Goal: Task Accomplishment & Management: Use online tool/utility

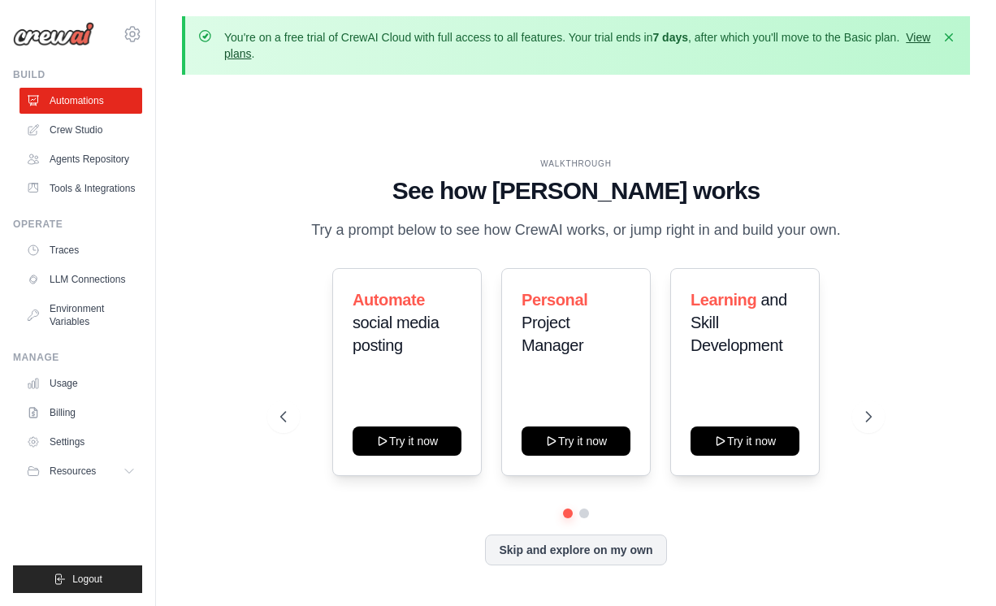
click at [276, 54] on link "View plans" at bounding box center [577, 45] width 706 height 29
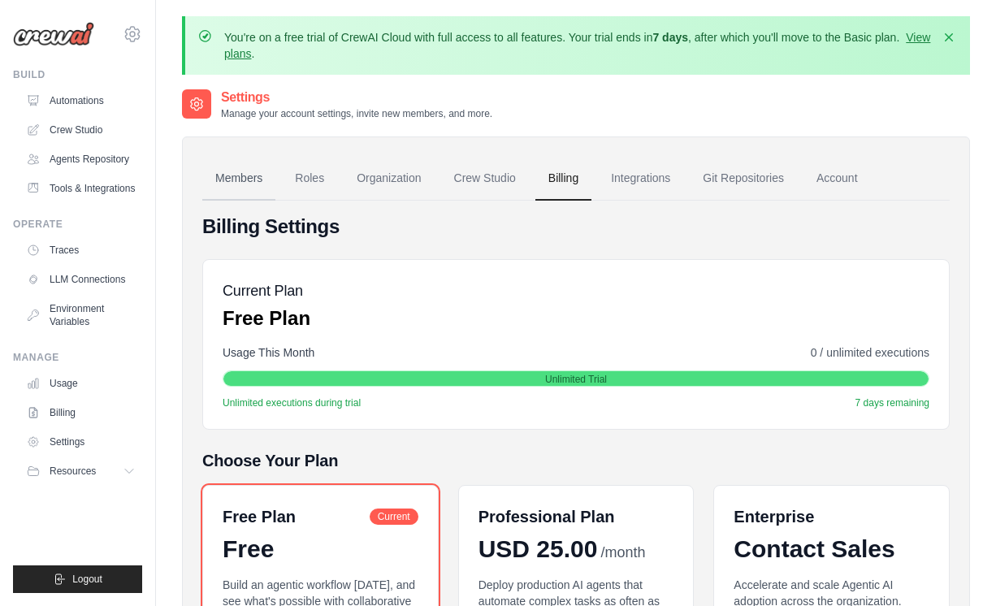
click at [241, 184] on link "Members" at bounding box center [238, 179] width 73 height 44
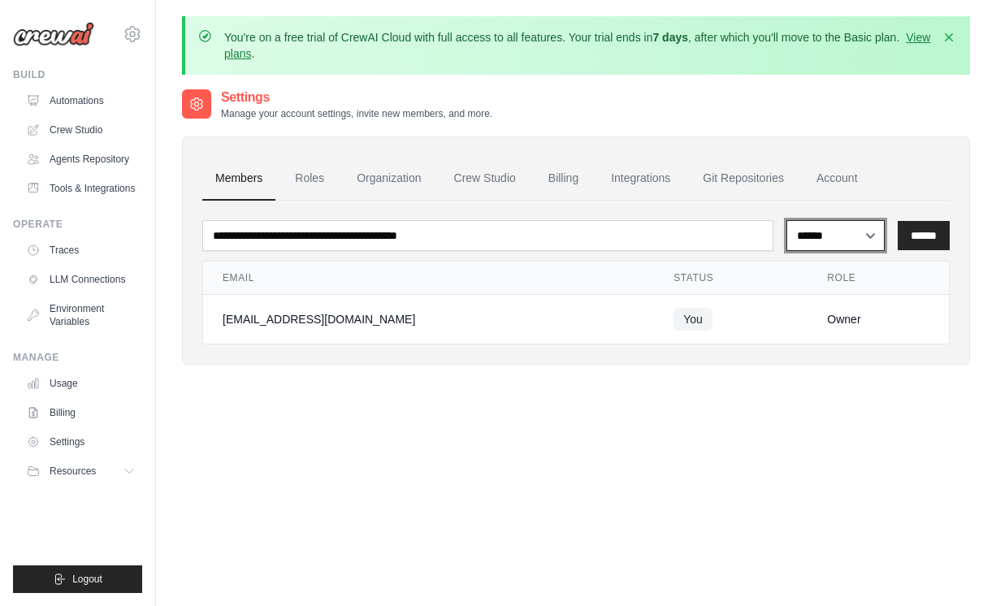
select select "******"
click at [923, 236] on input "******" at bounding box center [923, 235] width 52 height 29
click at [307, 172] on link "Roles" at bounding box center [309, 179] width 55 height 44
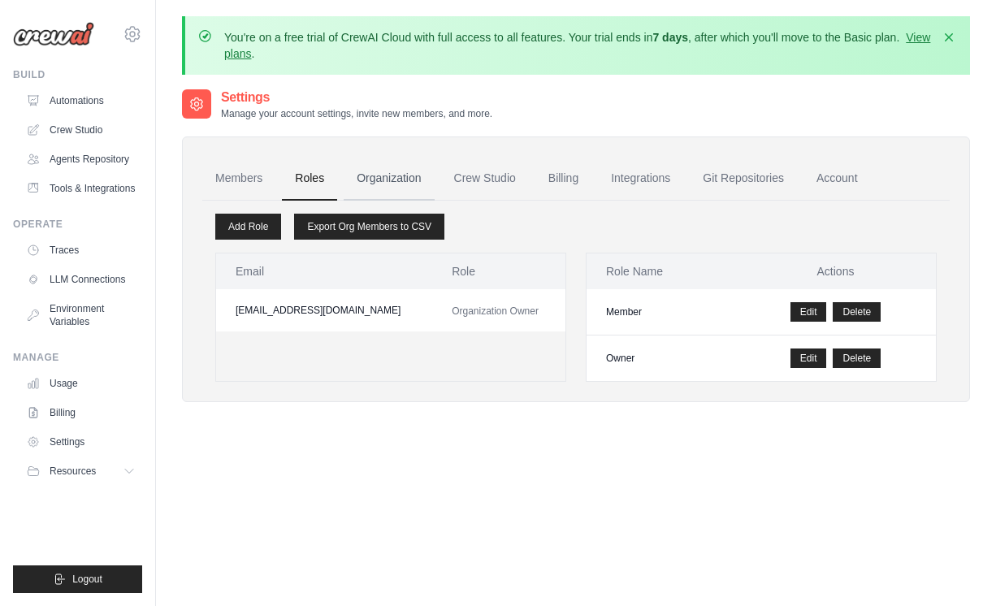
click at [368, 171] on link "Organization" at bounding box center [389, 179] width 90 height 44
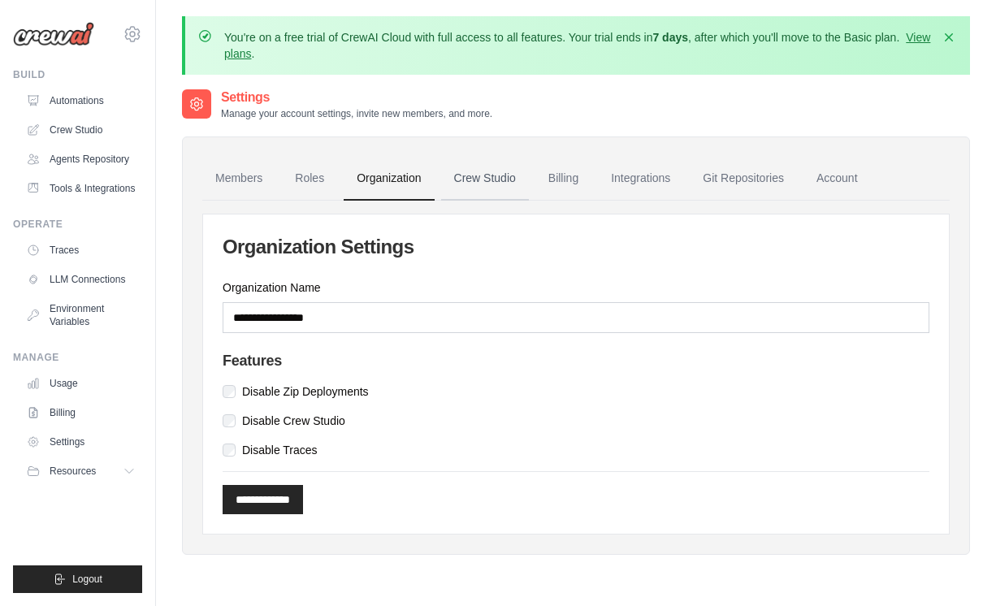
click at [481, 179] on link "Crew Studio" at bounding box center [485, 179] width 88 height 44
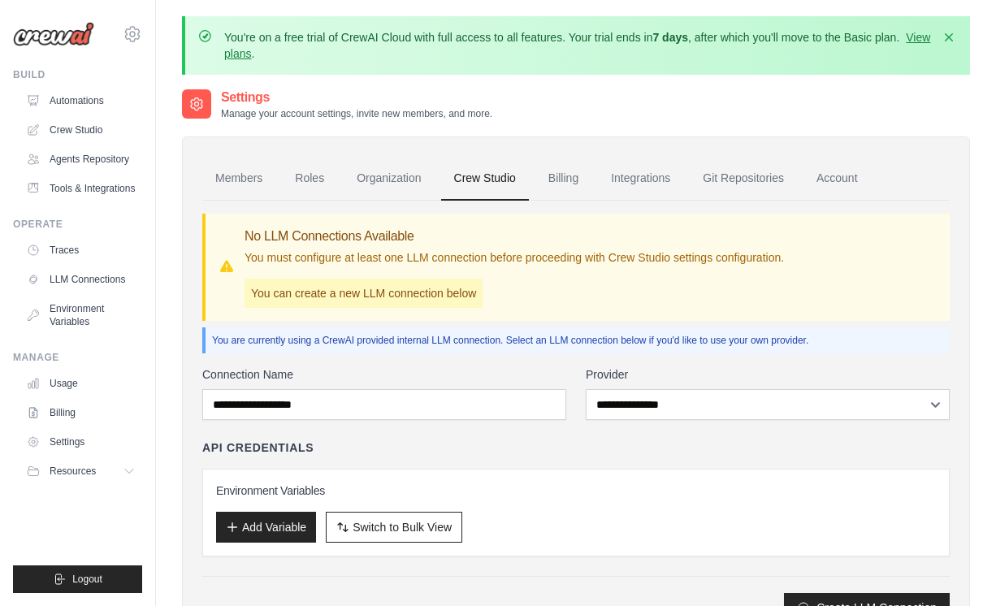
click at [430, 292] on p "You can create a new LLM connection below" at bounding box center [363, 293] width 238 height 29
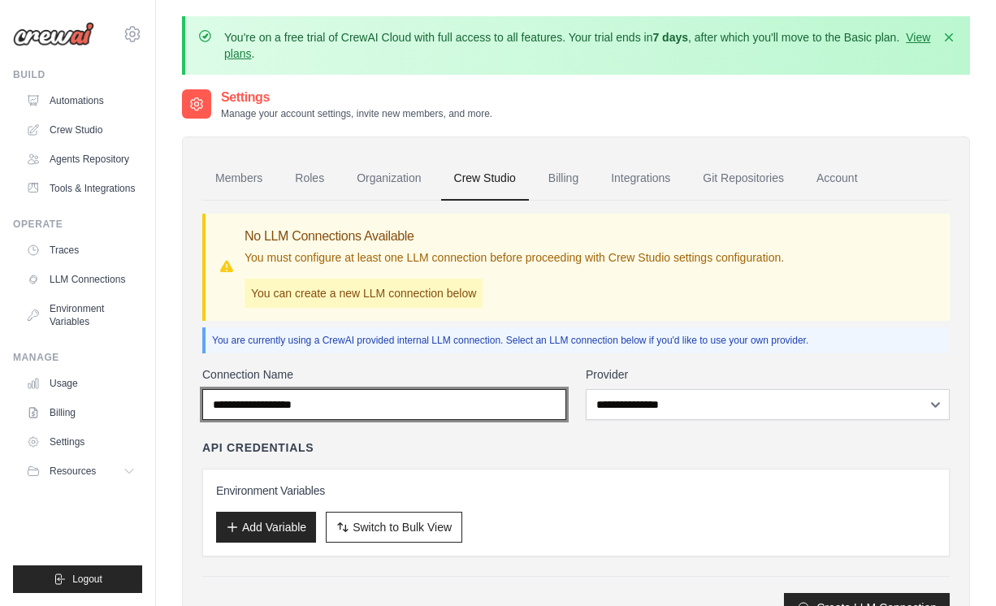
click at [458, 391] on input "Connection Name" at bounding box center [384, 404] width 364 height 31
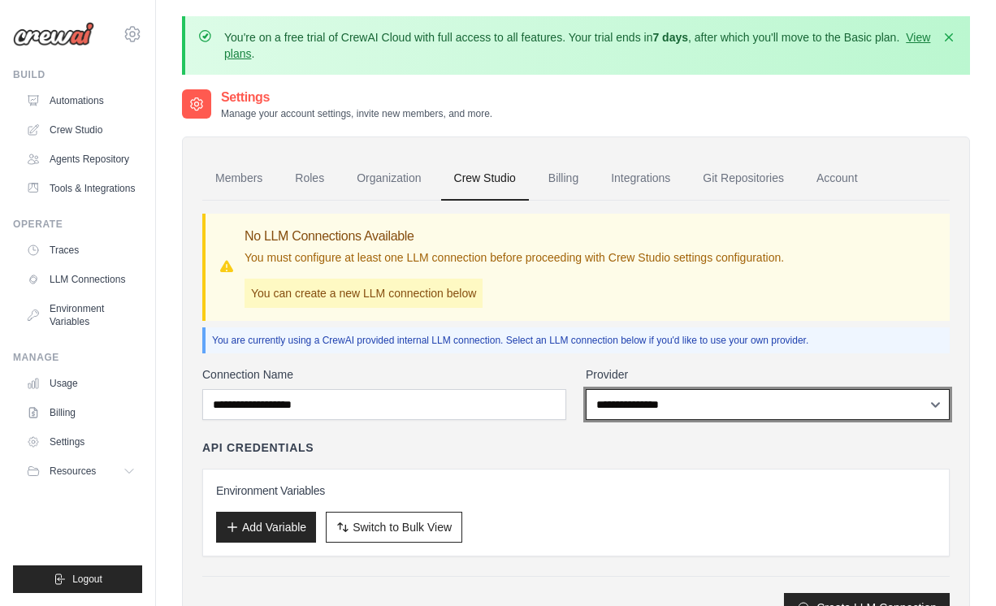
select select "******"
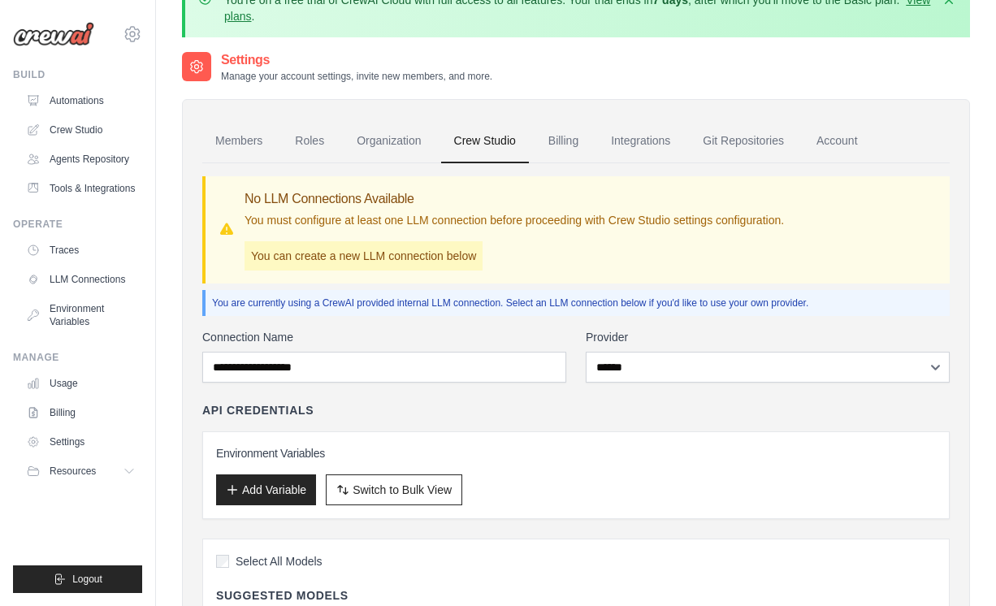
scroll to position [39, 0]
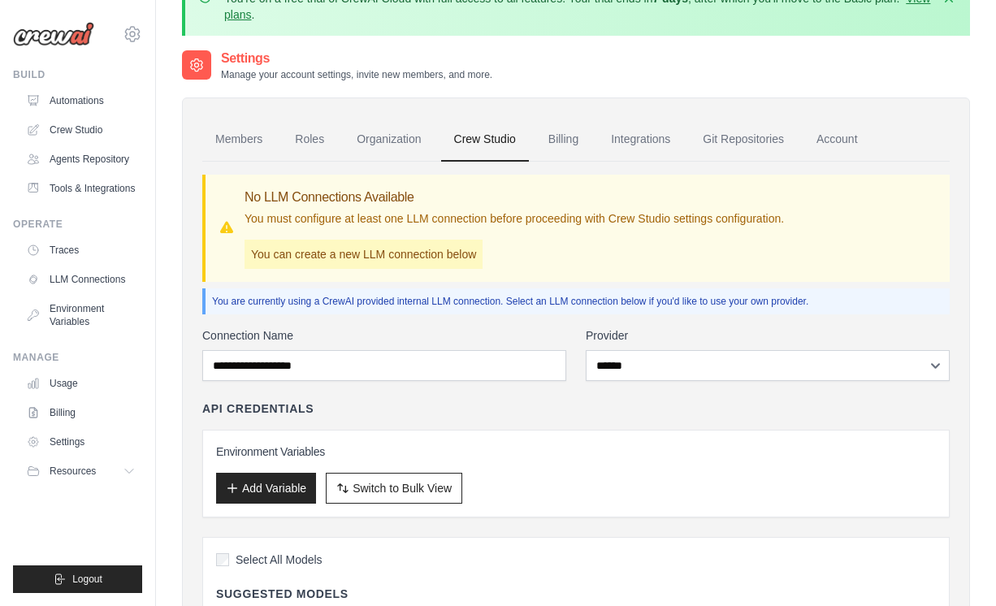
click at [324, 448] on h3 "Environment Variables" at bounding box center [576, 451] width 720 height 16
click at [294, 481] on button "Add Variable" at bounding box center [266, 487] width 100 height 31
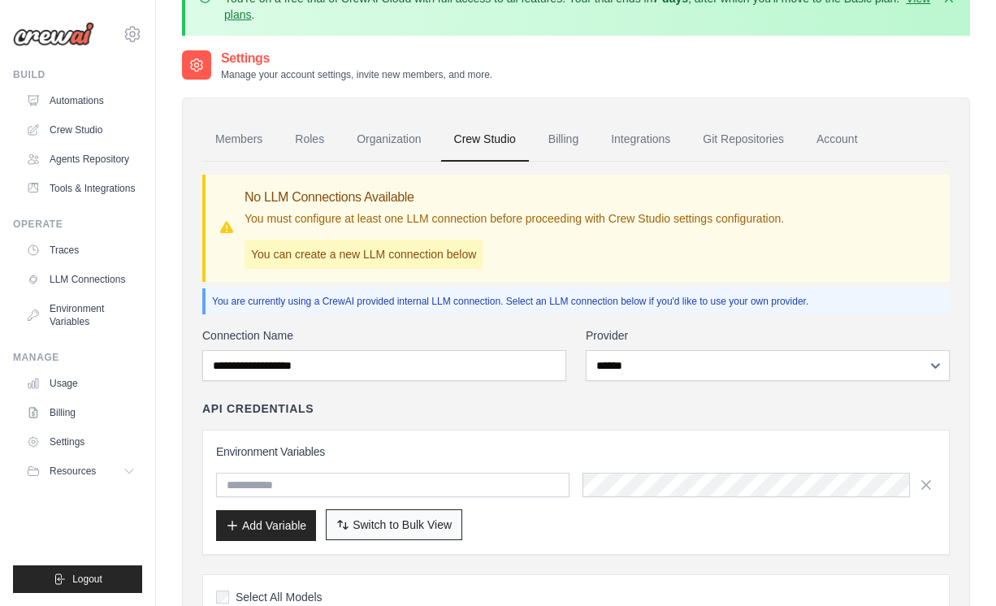
click at [375, 530] on span "Switch to Bulk View" at bounding box center [401, 525] width 99 height 16
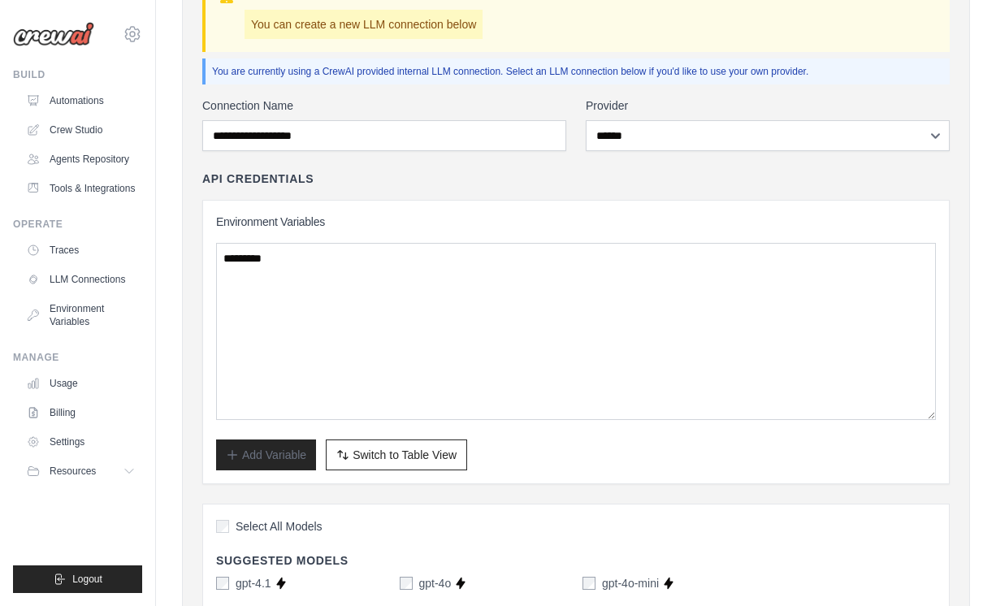
scroll to position [248, 0]
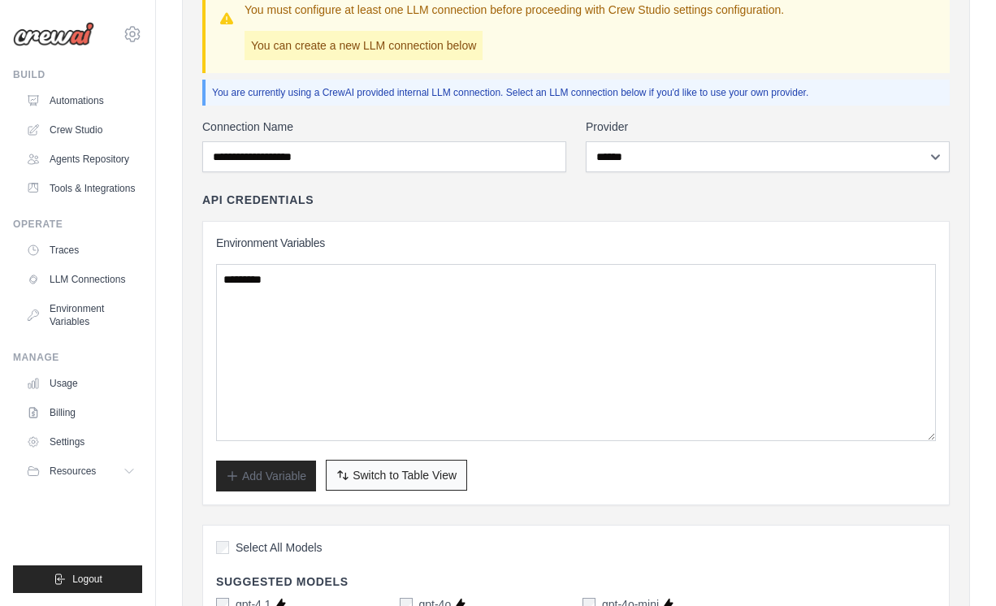
click at [374, 469] on span "Switch to Table View" at bounding box center [404, 475] width 104 height 16
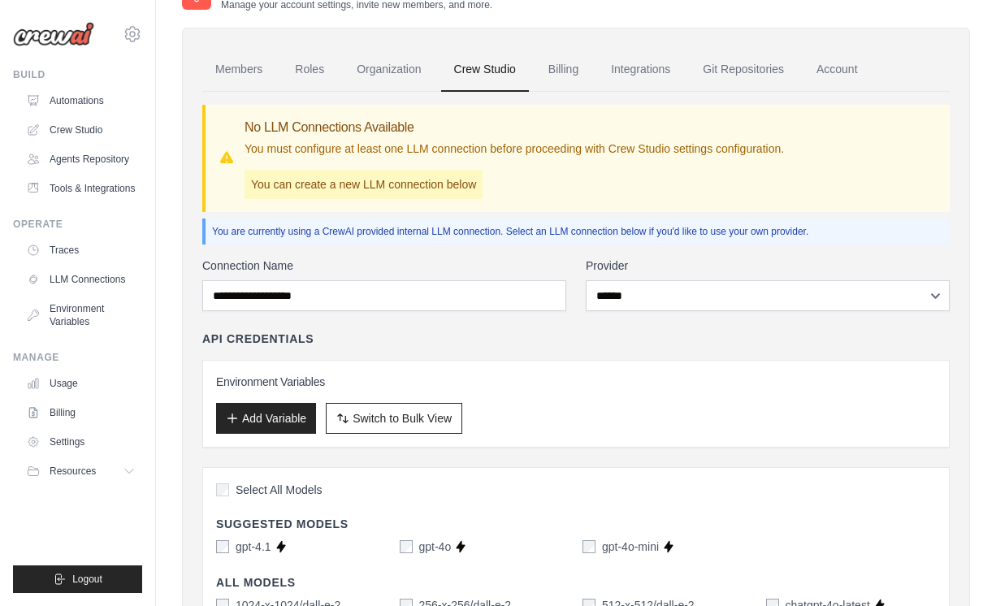
scroll to position [90, 0]
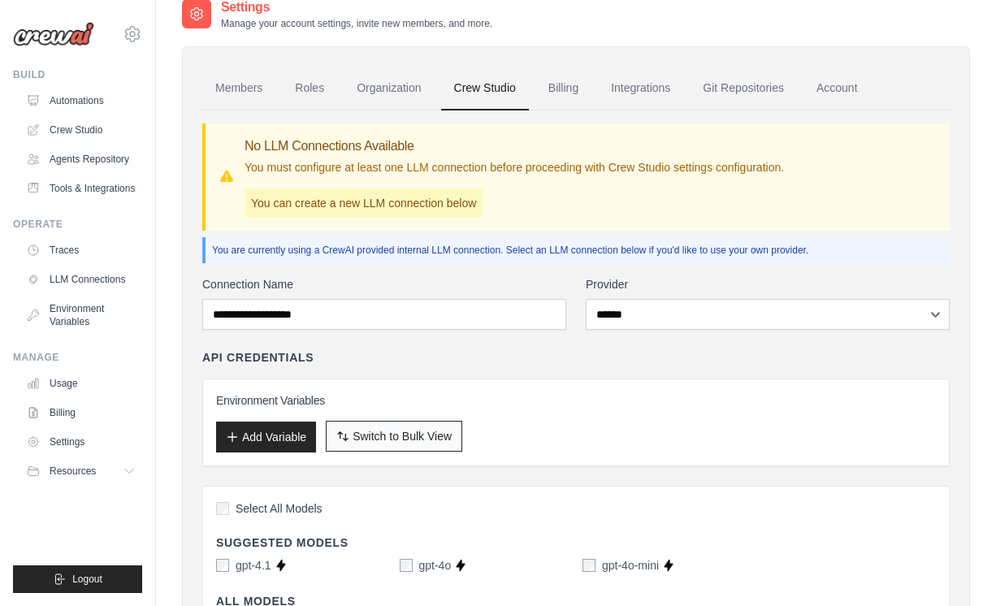
click at [388, 436] on span "Switch to Bulk View" at bounding box center [401, 436] width 99 height 16
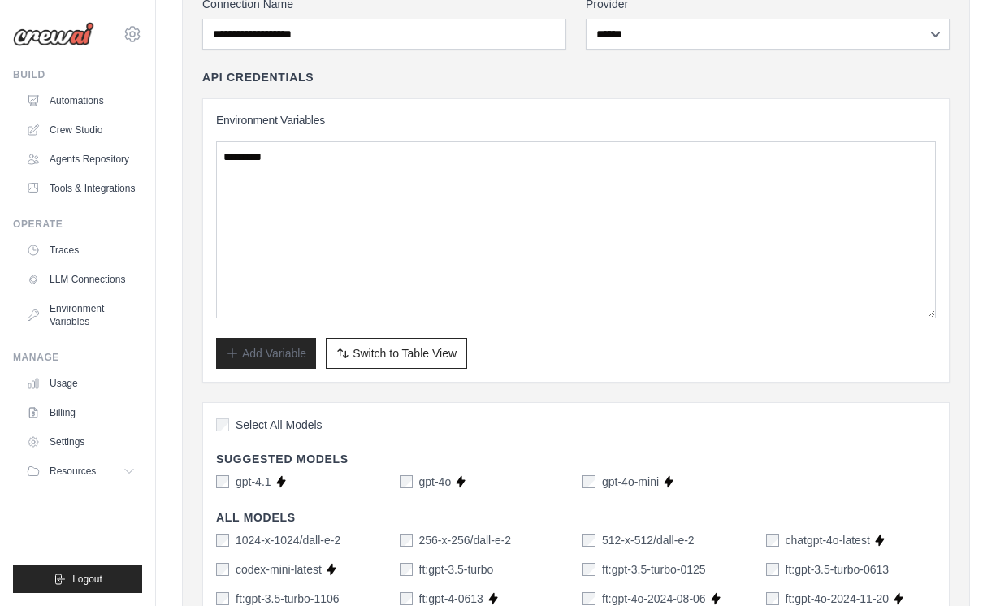
scroll to position [375, 0]
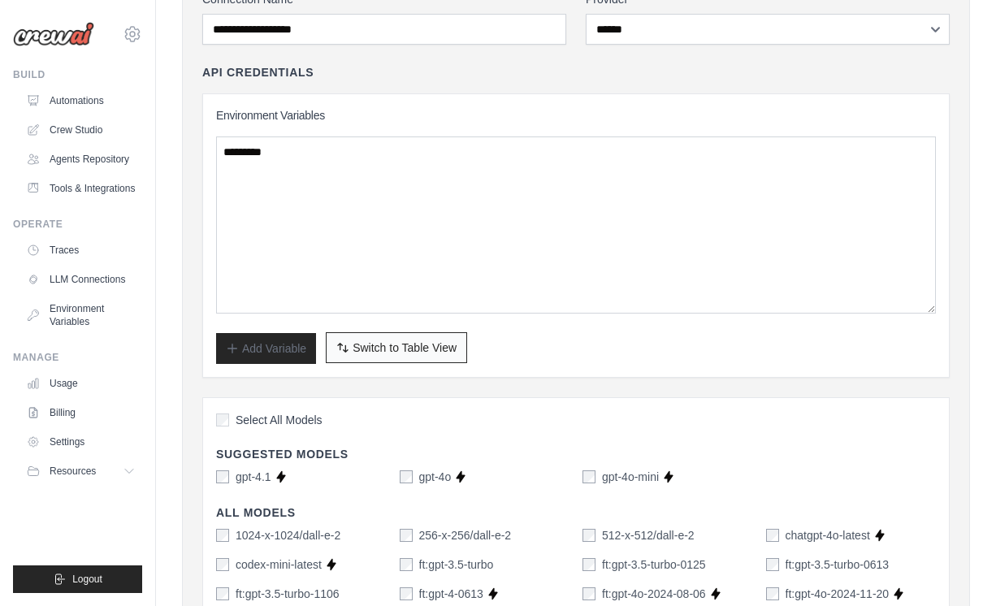
click at [376, 349] on span "Switch to Table View" at bounding box center [404, 347] width 104 height 16
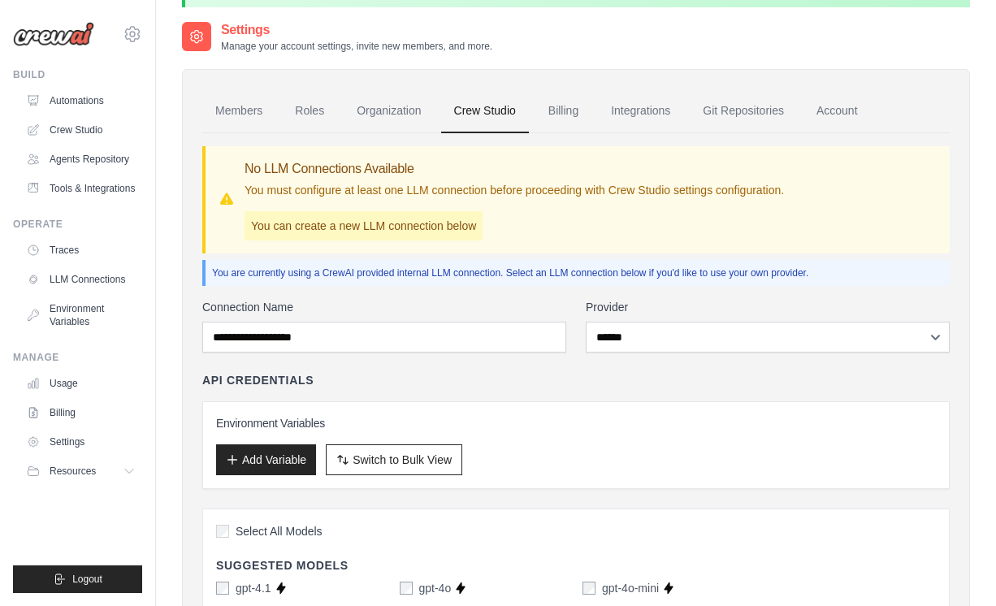
scroll to position [66, 0]
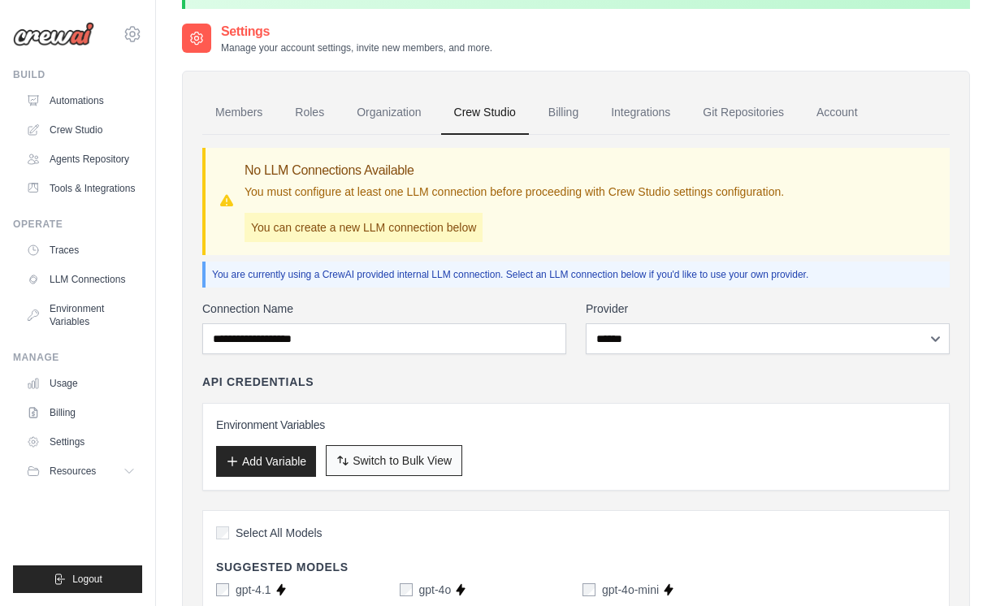
click at [385, 459] on span "Switch to Bulk View" at bounding box center [401, 460] width 99 height 16
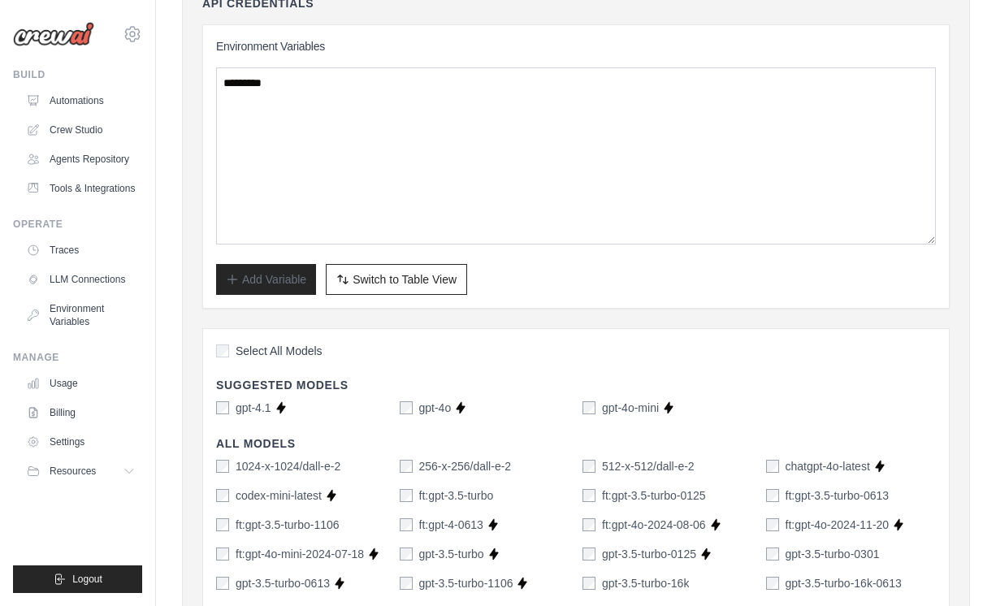
scroll to position [387, 0]
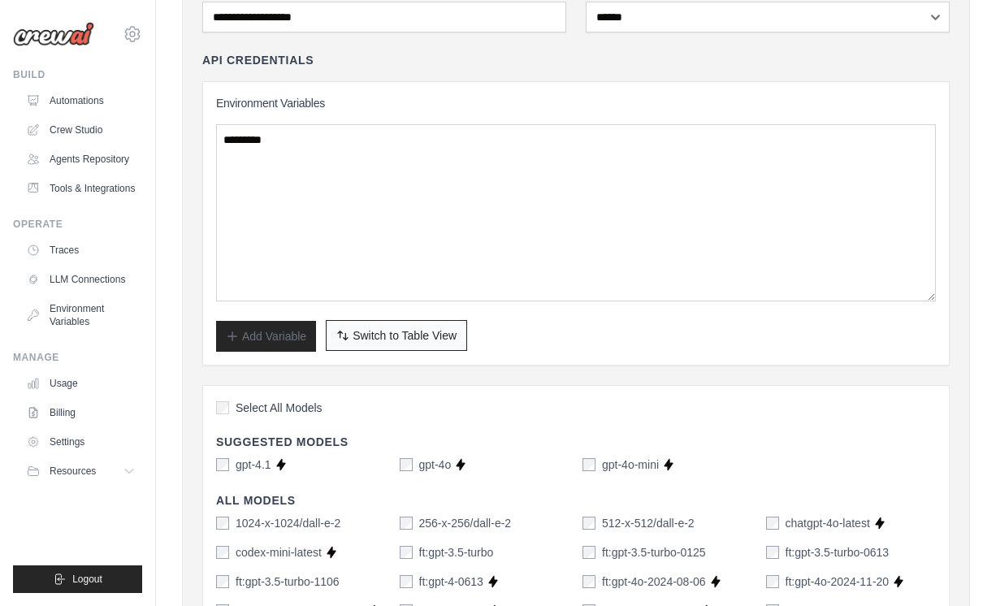
click at [411, 331] on span "Switch to Table View" at bounding box center [404, 335] width 104 height 16
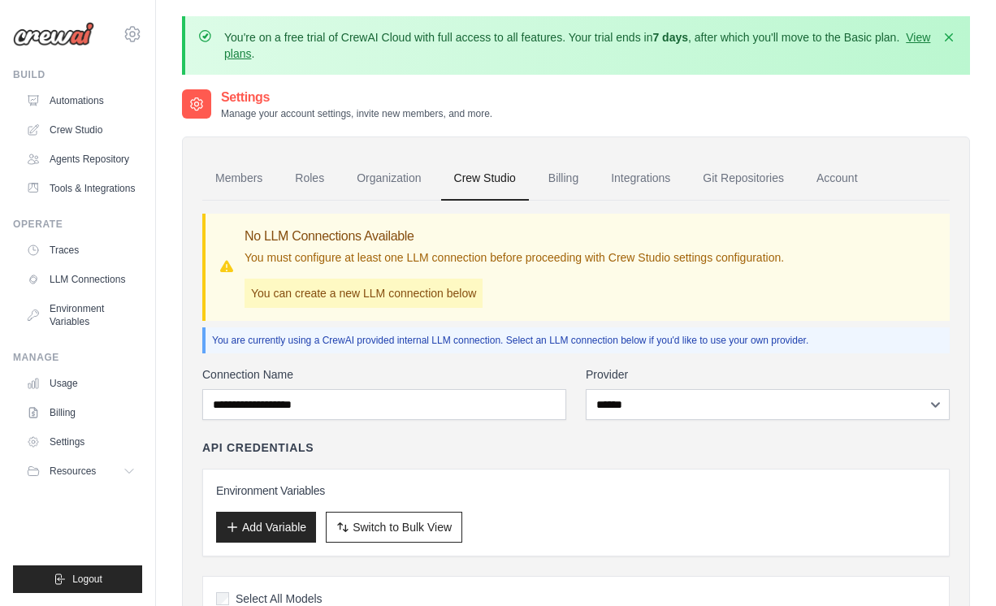
scroll to position [0, 0]
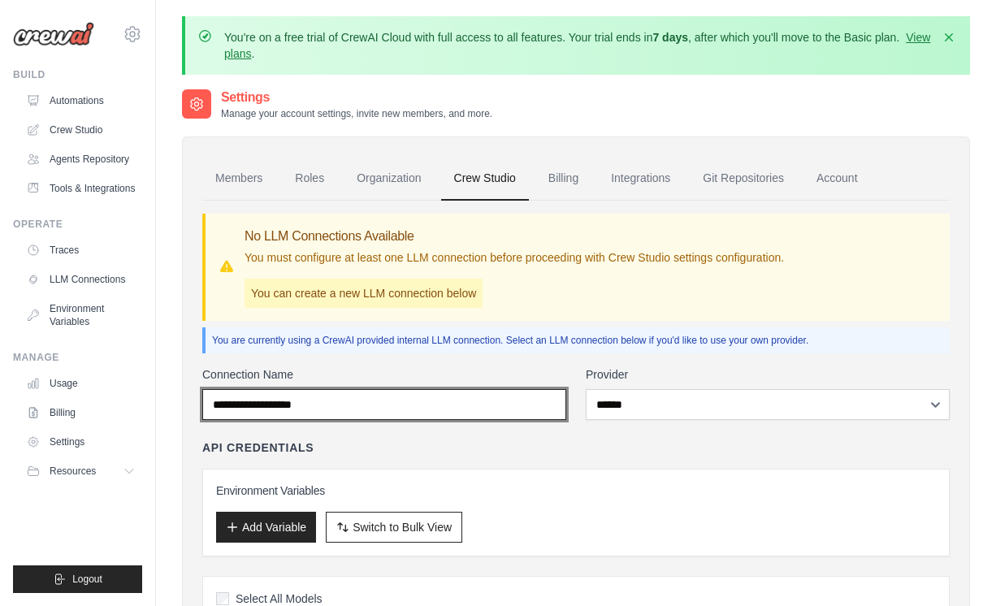
click at [327, 409] on input "Connection Name" at bounding box center [384, 404] width 364 height 31
type input "********"
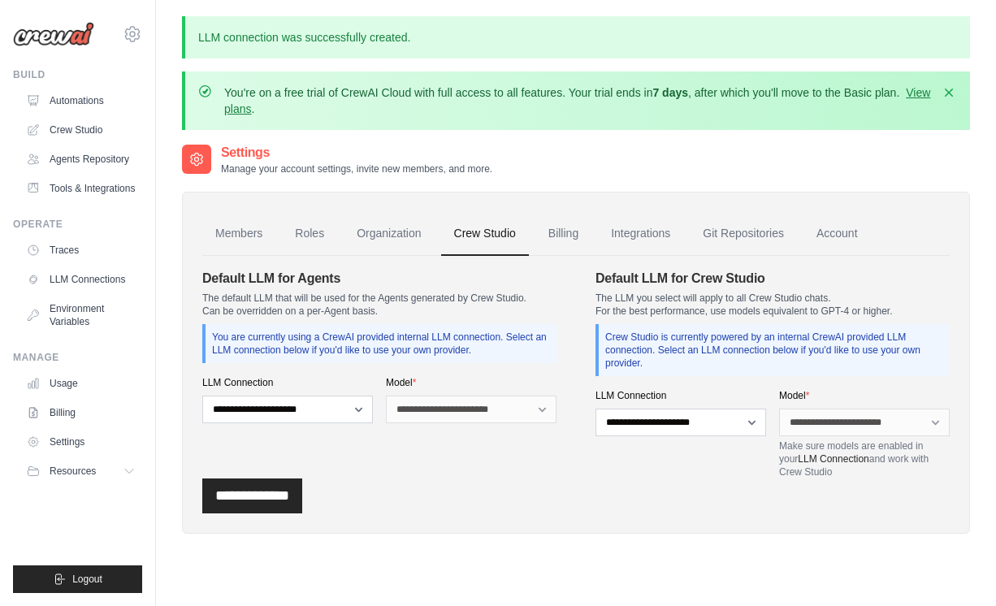
click at [573, 440] on section "**********" at bounding box center [575, 374] width 747 height 210
click at [399, 240] on link "Organization" at bounding box center [389, 234] width 90 height 44
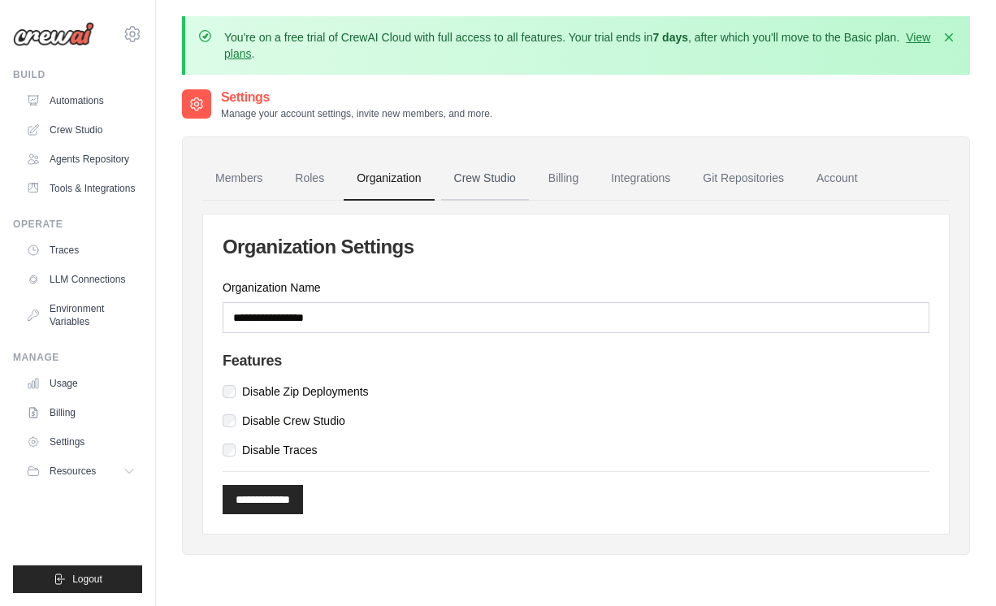
click at [489, 183] on link "Crew Studio" at bounding box center [485, 179] width 88 height 44
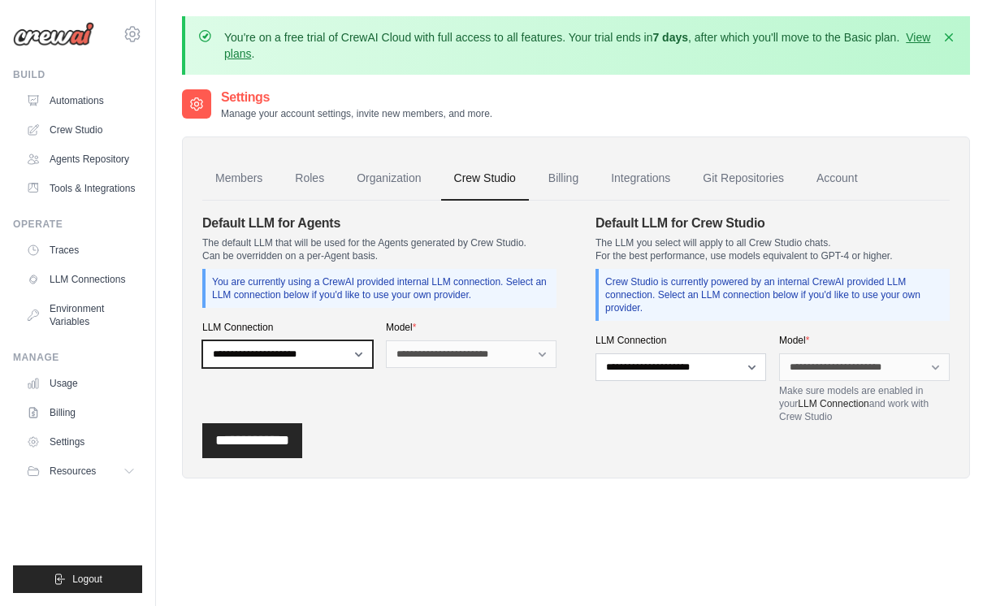
select select "******"
drag, startPoint x: 347, startPoint y: 364, endPoint x: 475, endPoint y: 346, distance: 129.6
click at [475, 346] on select "**********" at bounding box center [471, 354] width 171 height 28
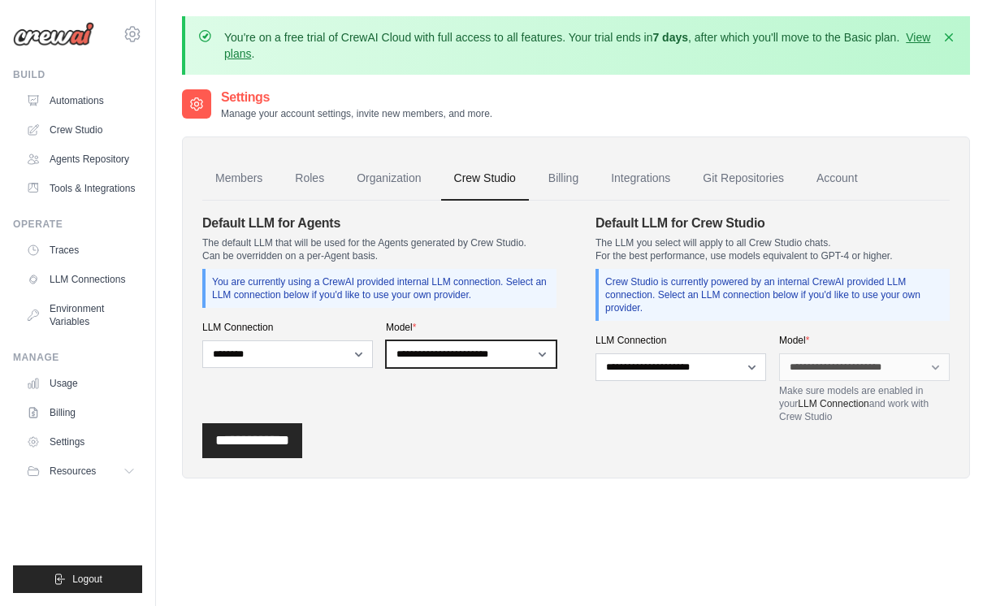
select select "*******"
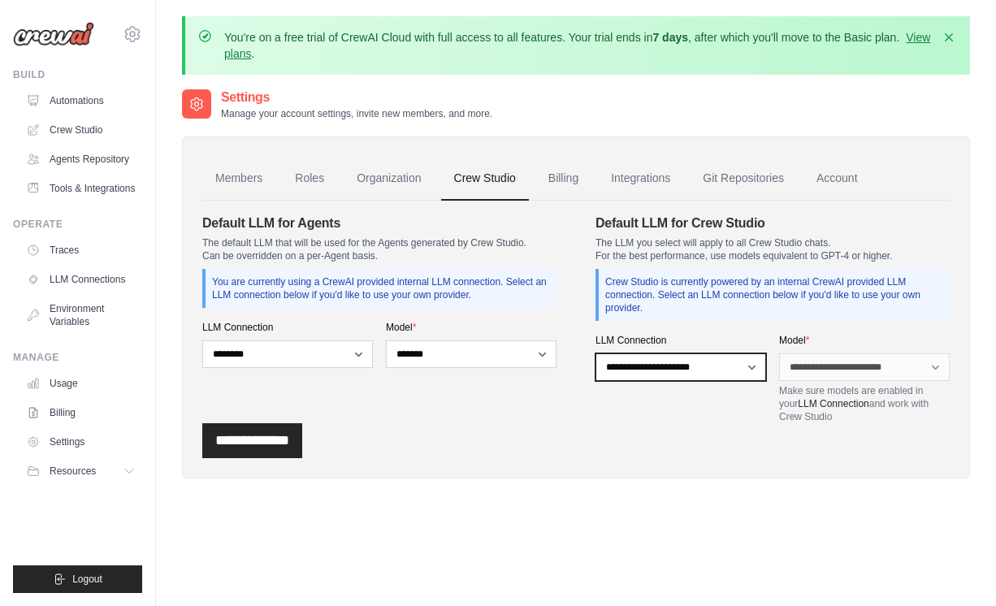
select select "******"
drag, startPoint x: 658, startPoint y: 365, endPoint x: 797, endPoint y: 374, distance: 139.2
click at [797, 374] on select "**********" at bounding box center [864, 367] width 171 height 28
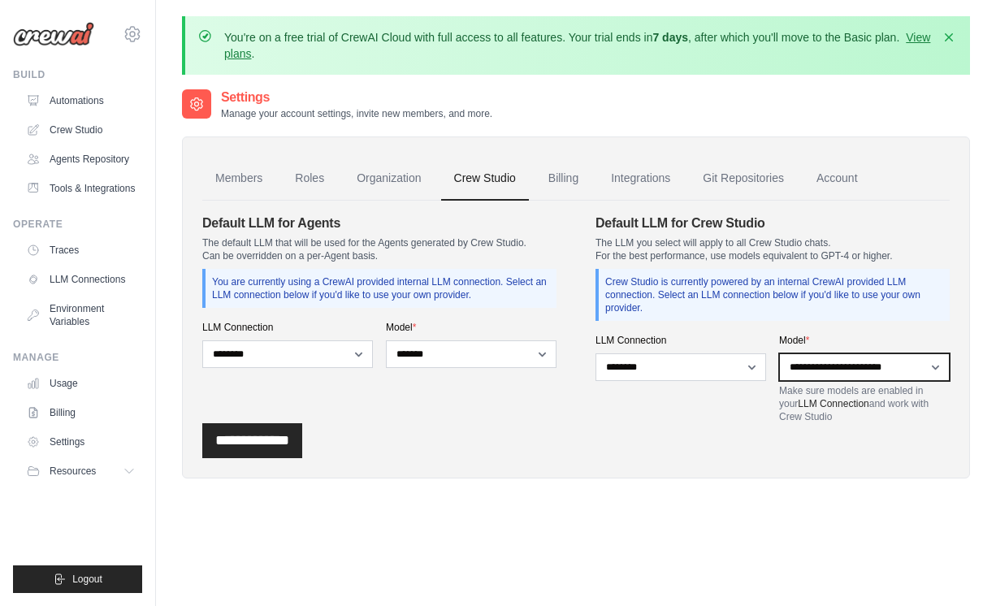
select select "*******"
click at [286, 448] on input "**********" at bounding box center [252, 440] width 100 height 35
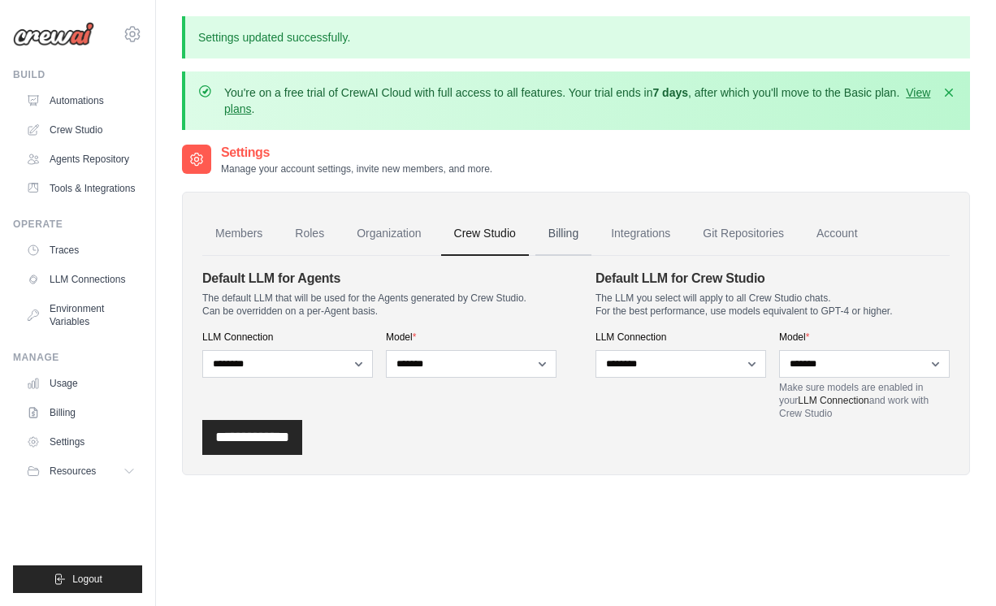
click at [561, 235] on link "Billing" at bounding box center [563, 234] width 56 height 44
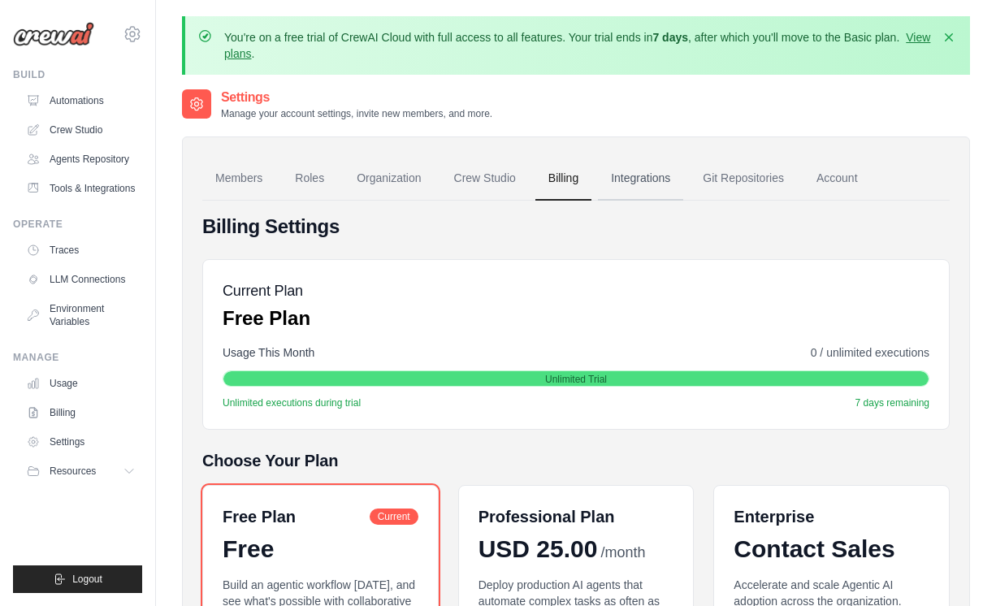
click at [633, 185] on link "Integrations" at bounding box center [640, 179] width 85 height 44
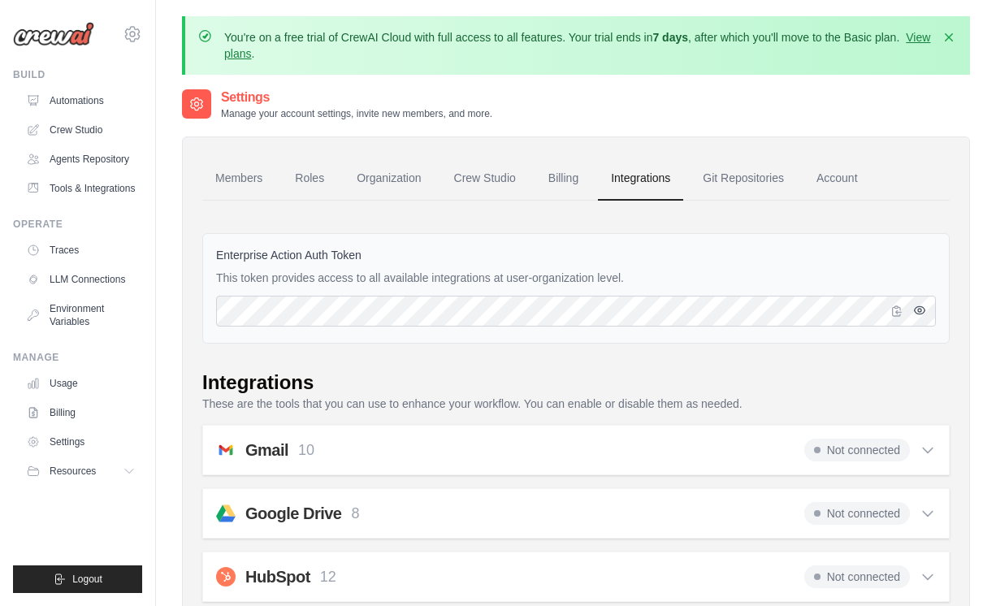
click at [919, 316] on icon "button" at bounding box center [919, 310] width 13 height 13
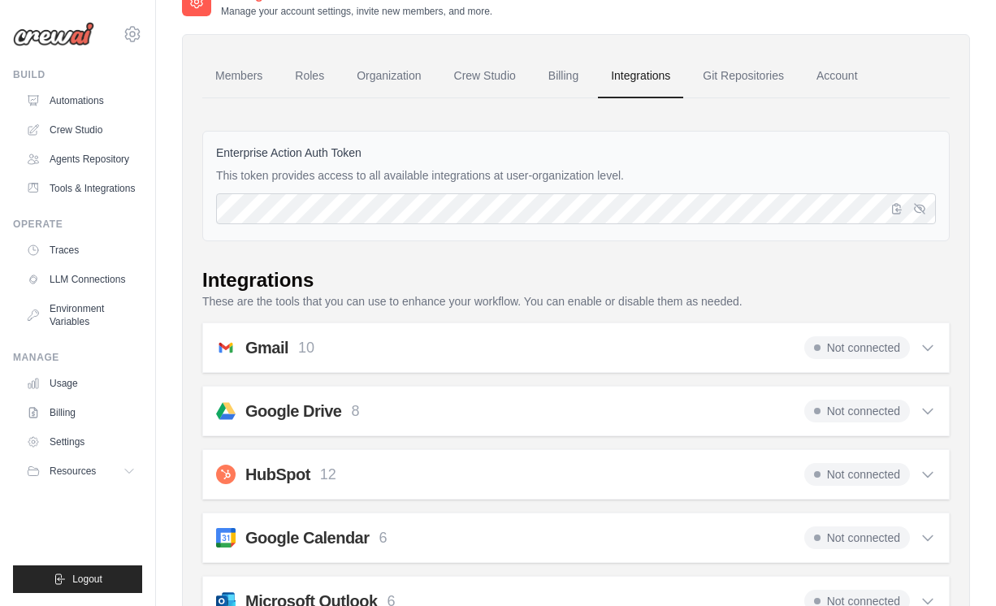
scroll to position [105, 0]
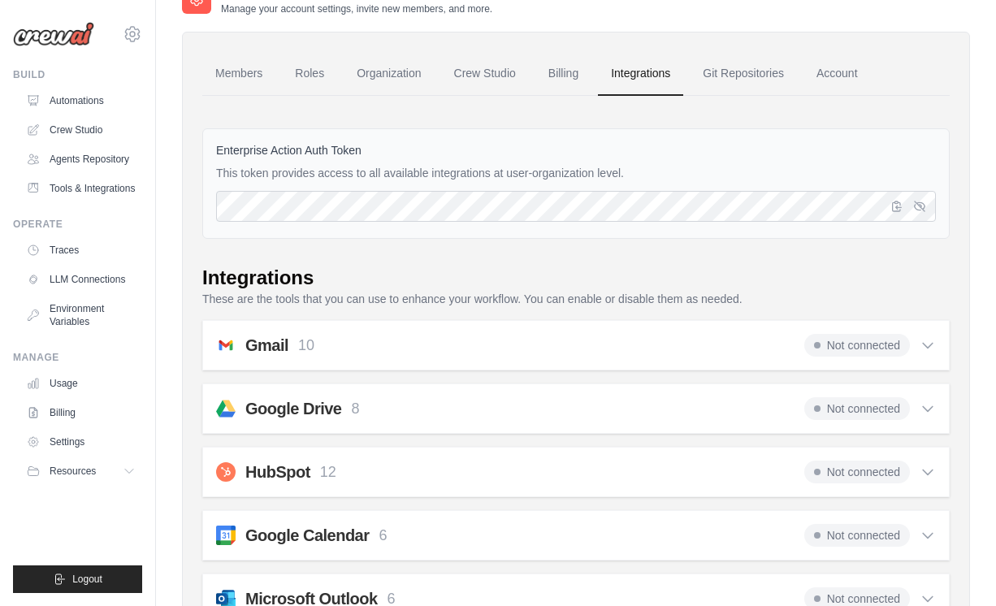
click at [715, 339] on div "Gmail 10 Not connected" at bounding box center [576, 345] width 720 height 23
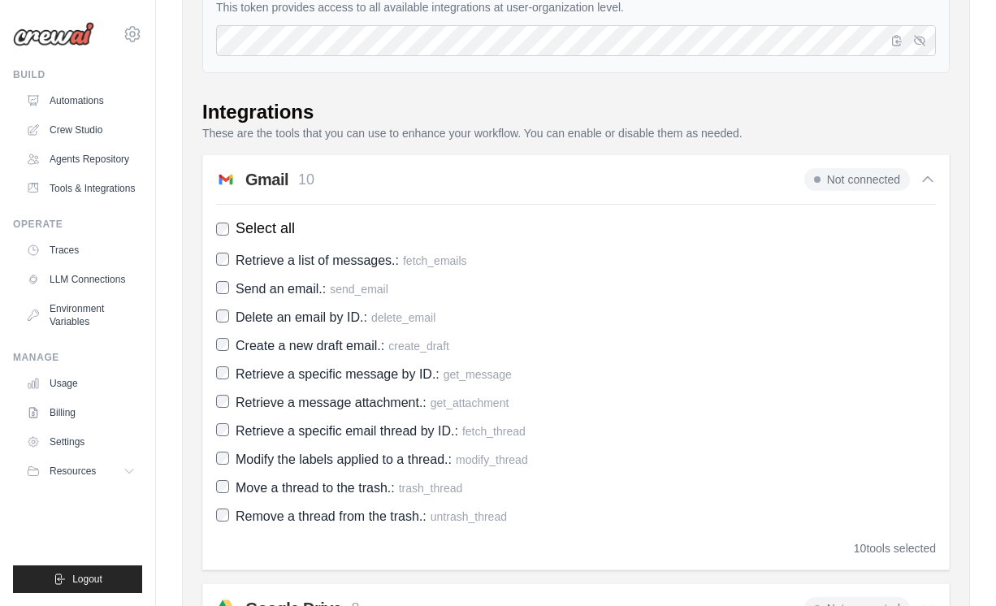
scroll to position [288, 0]
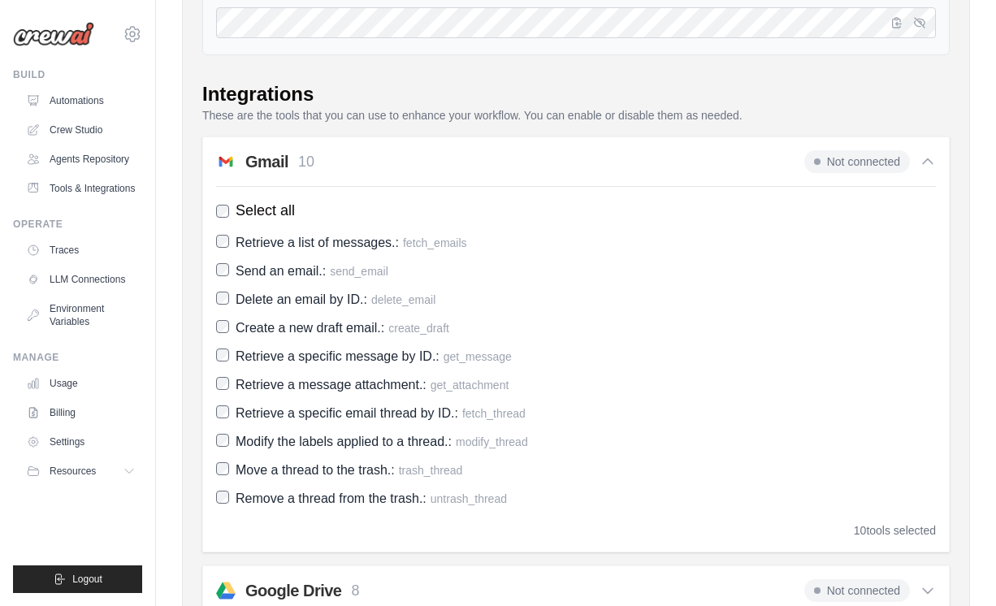
click at [844, 162] on span "Not connected" at bounding box center [857, 161] width 106 height 23
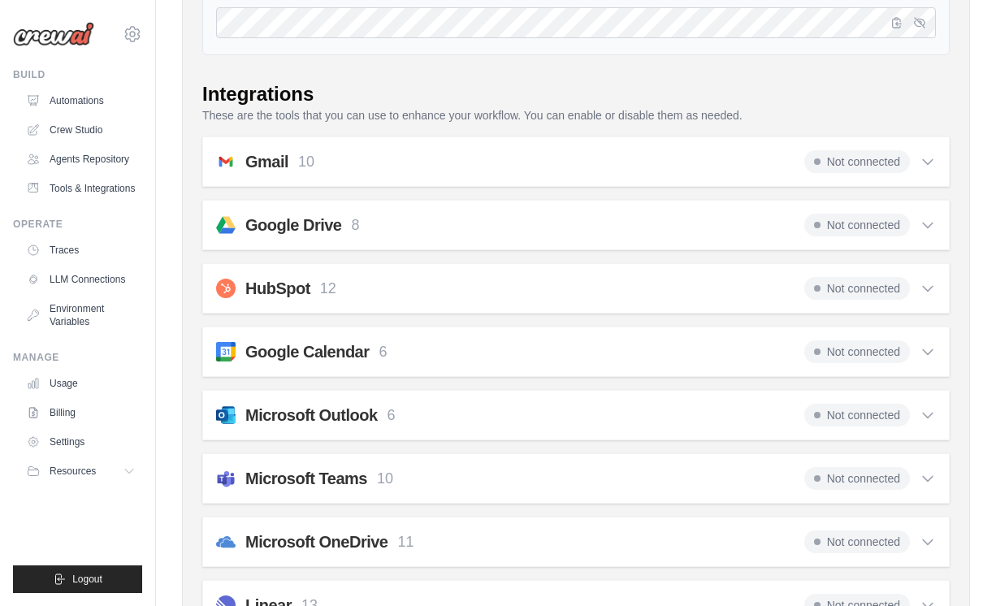
click at [844, 162] on span "Not connected" at bounding box center [857, 161] width 106 height 23
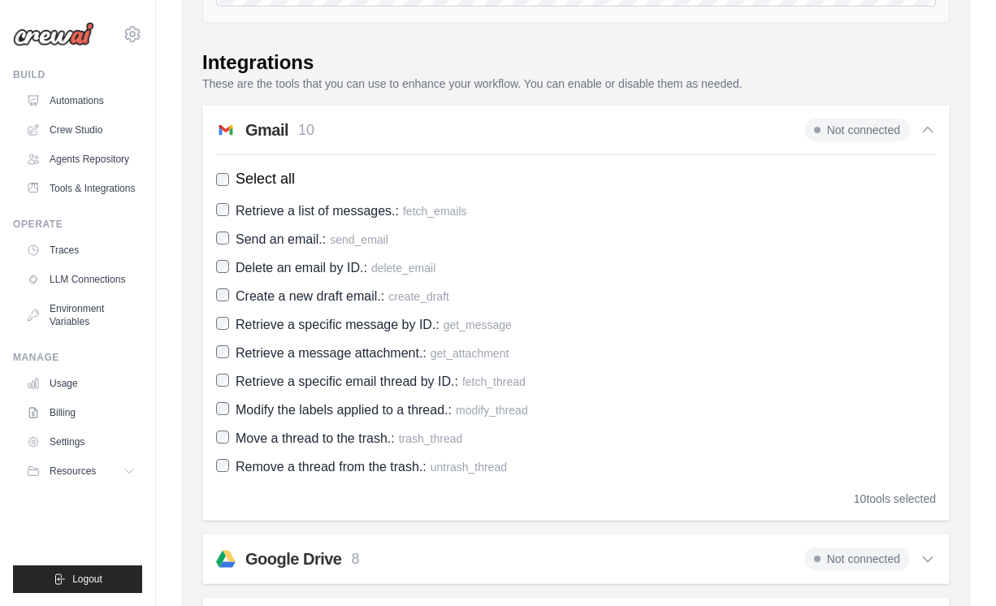
scroll to position [330, 0]
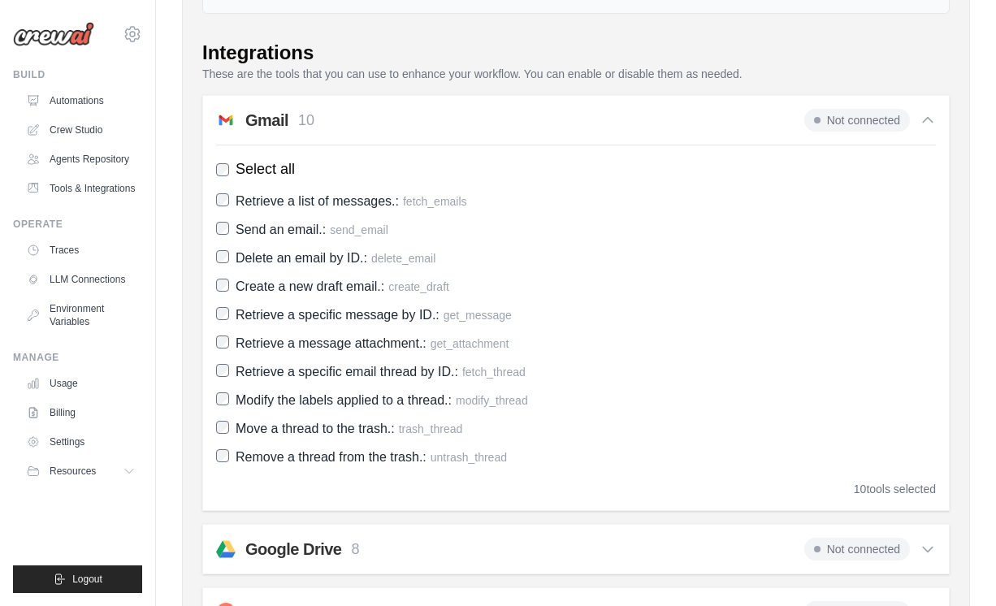
click at [764, 120] on div "Gmail 10 Not connected" at bounding box center [576, 120] width 720 height 23
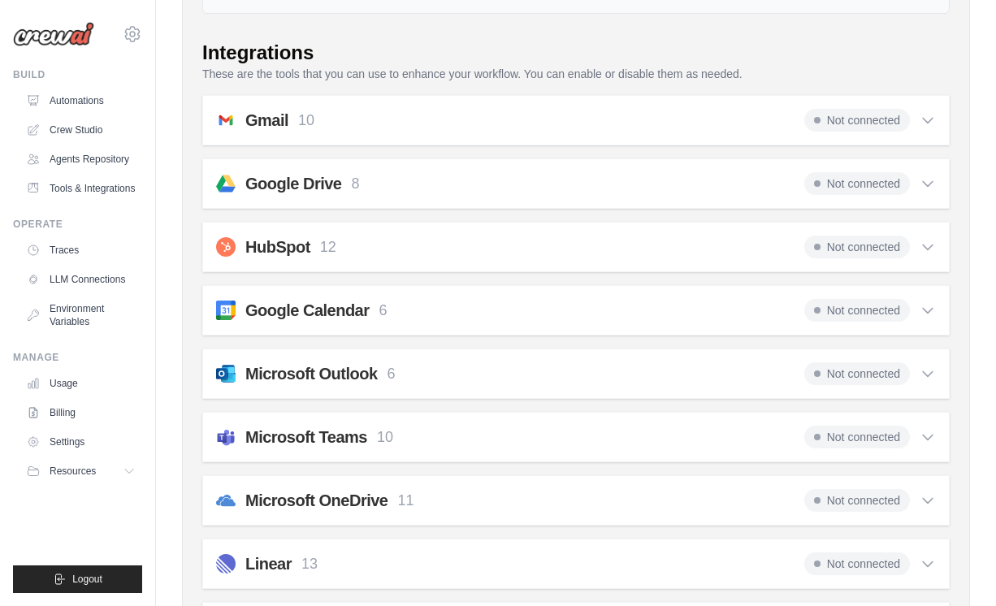
click at [714, 192] on div "Google Drive 8 Not connected" at bounding box center [576, 183] width 720 height 23
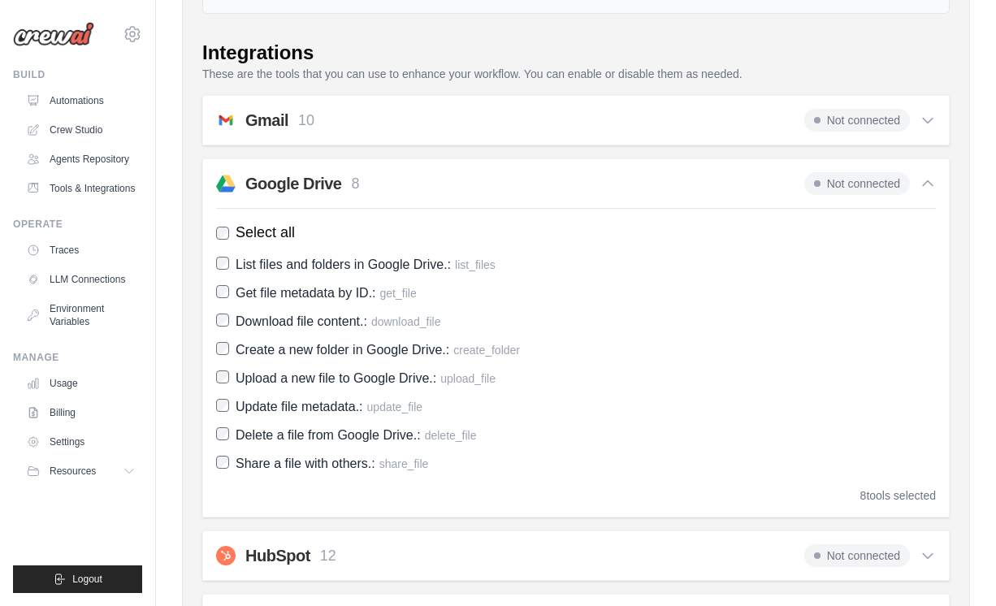
click at [714, 192] on div "Google Drive 8 Not connected" at bounding box center [576, 183] width 720 height 23
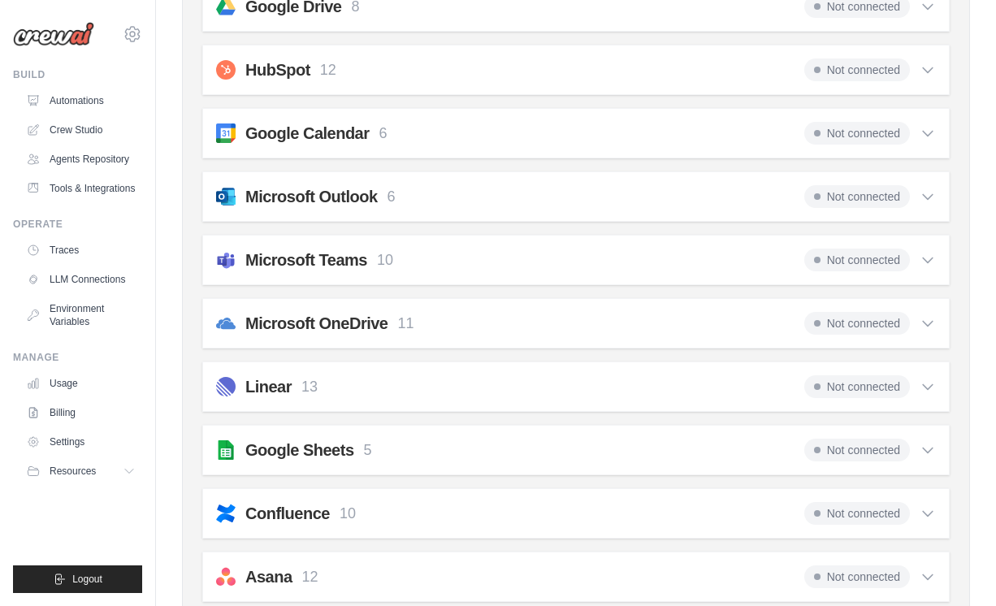
scroll to position [508, 0]
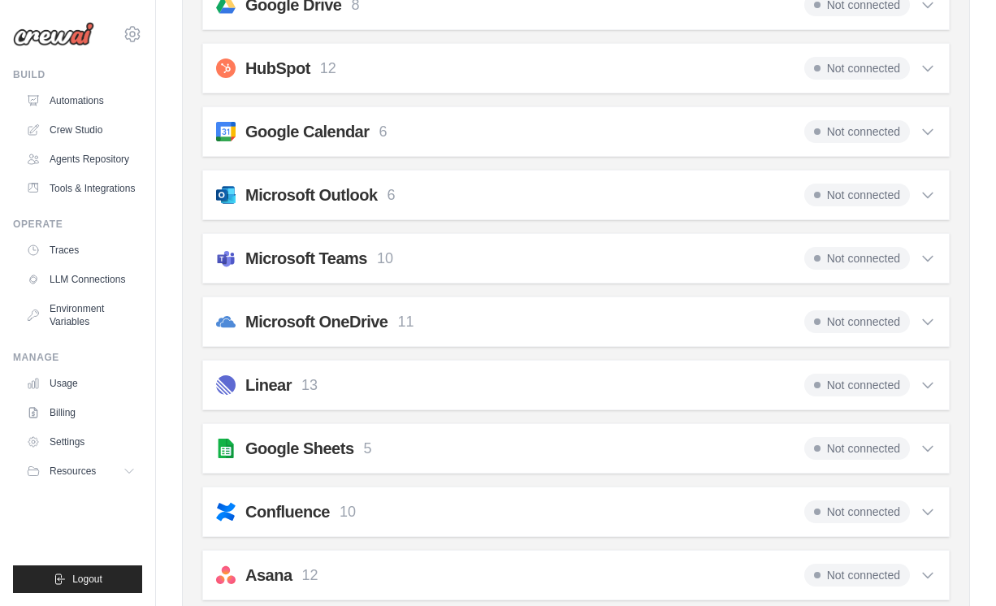
click at [660, 257] on div "Microsoft Teams 10 Not connected" at bounding box center [576, 258] width 720 height 23
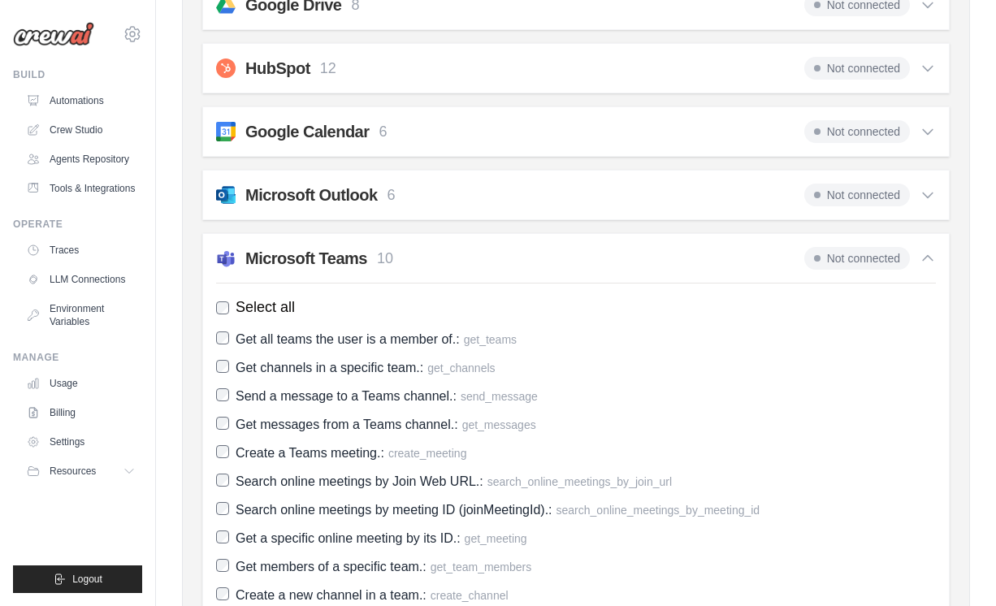
click at [660, 257] on div "Microsoft Teams 10 Not connected" at bounding box center [576, 258] width 720 height 23
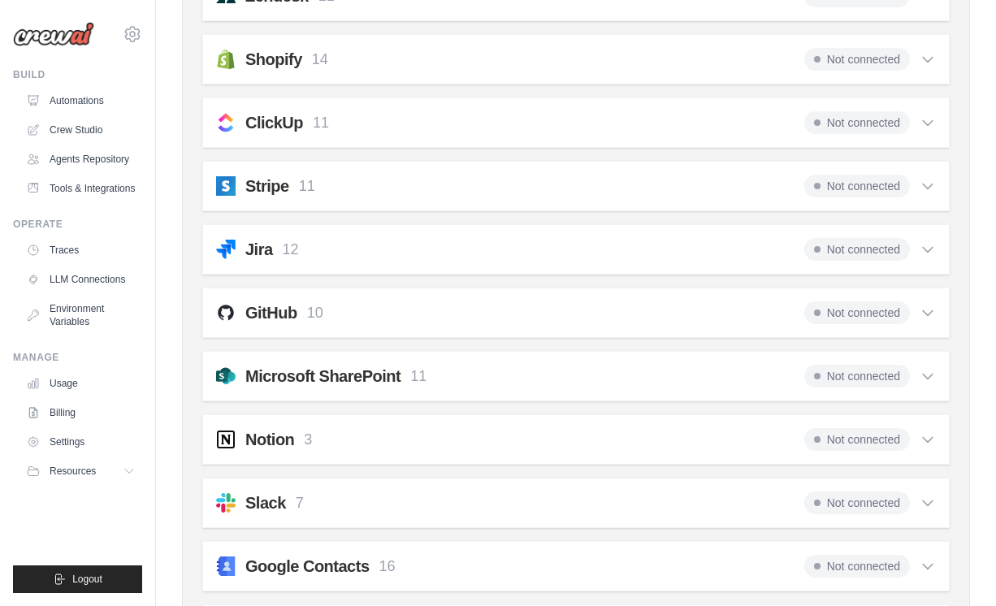
scroll to position [1298, 0]
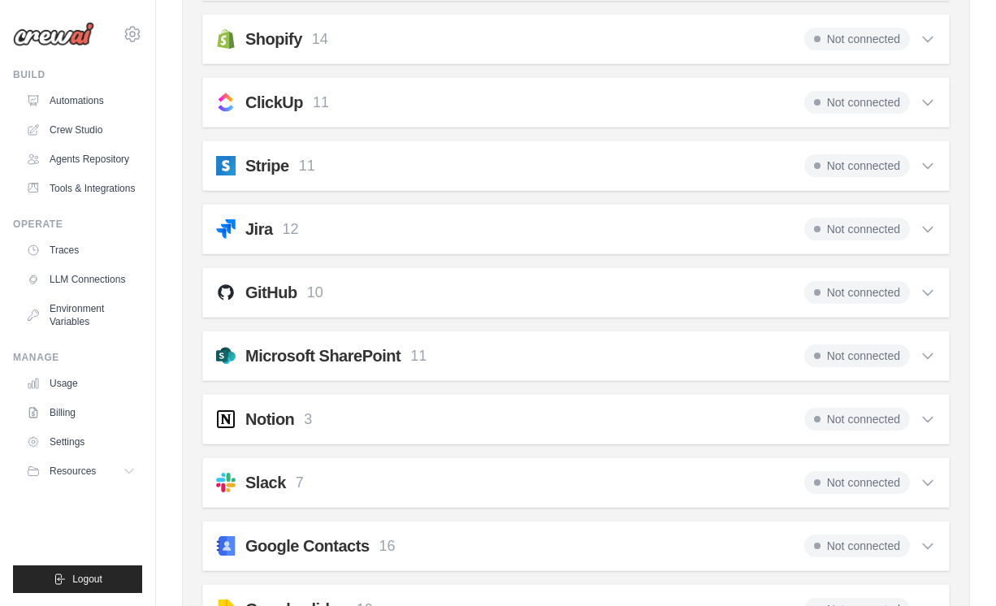
click at [617, 287] on div "GitHub 10 Not connected" at bounding box center [576, 292] width 720 height 23
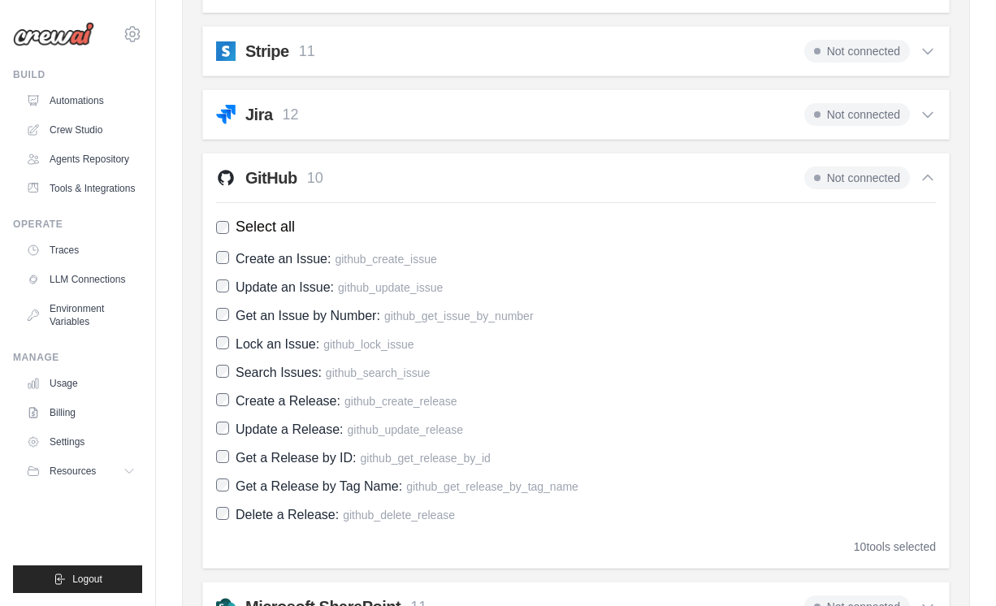
scroll to position [1410, 0]
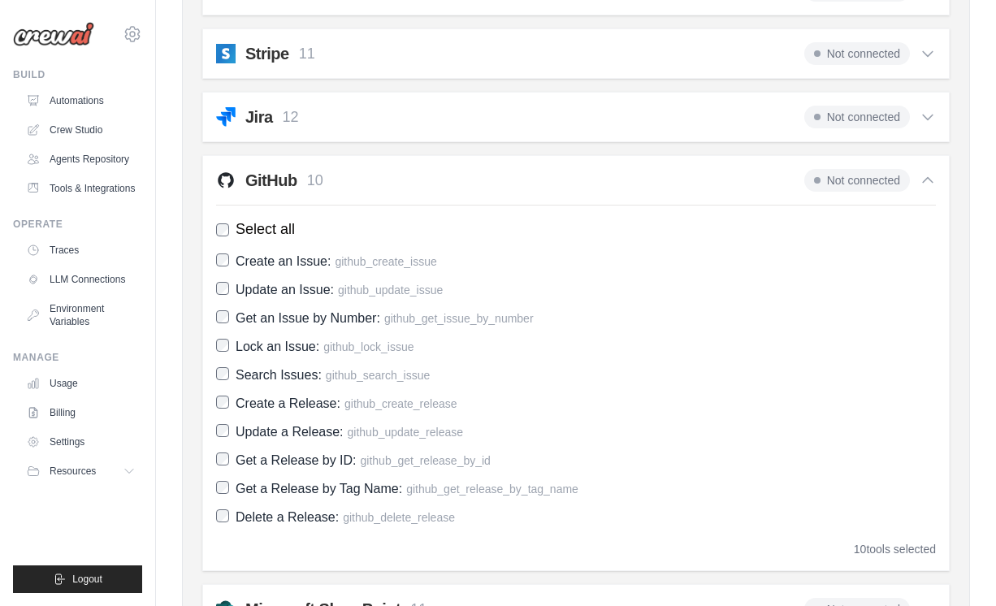
click at [616, 177] on div "GitHub 10 Not connected" at bounding box center [576, 180] width 720 height 23
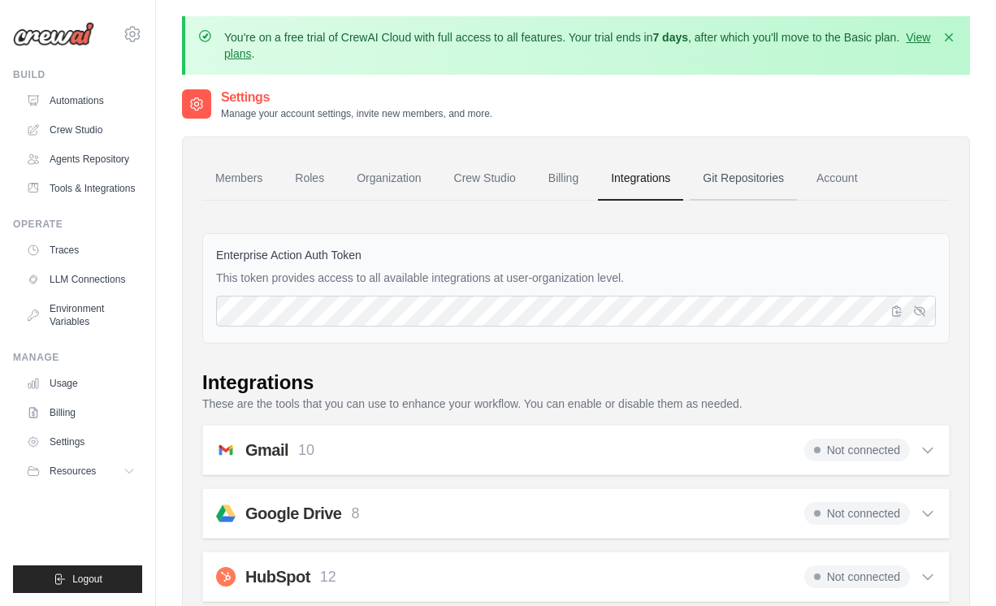
scroll to position [0, 0]
click at [717, 188] on link "Git Repositories" at bounding box center [743, 179] width 107 height 44
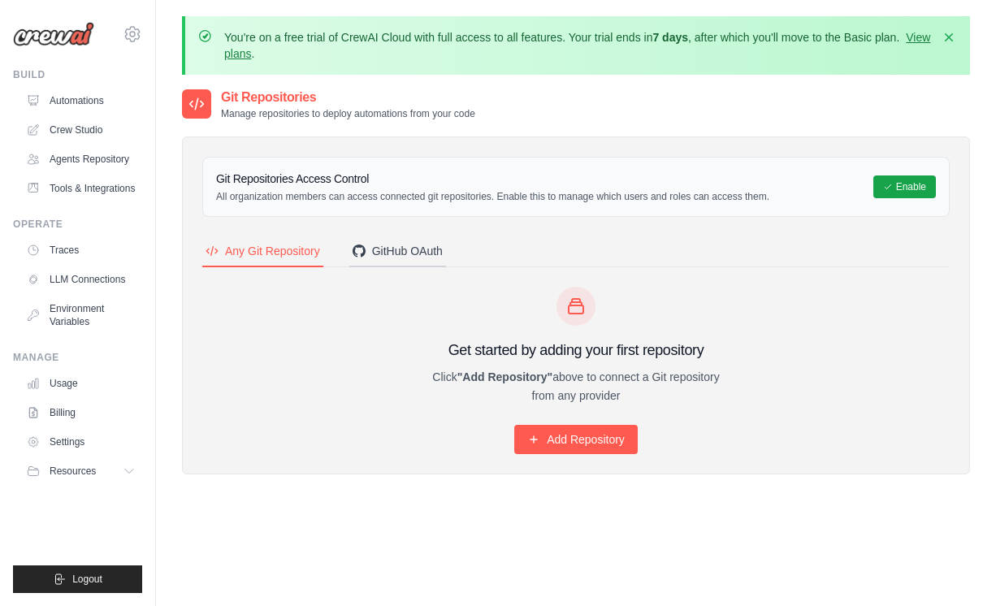
click at [404, 248] on div "GitHub OAuth" at bounding box center [397, 251] width 90 height 16
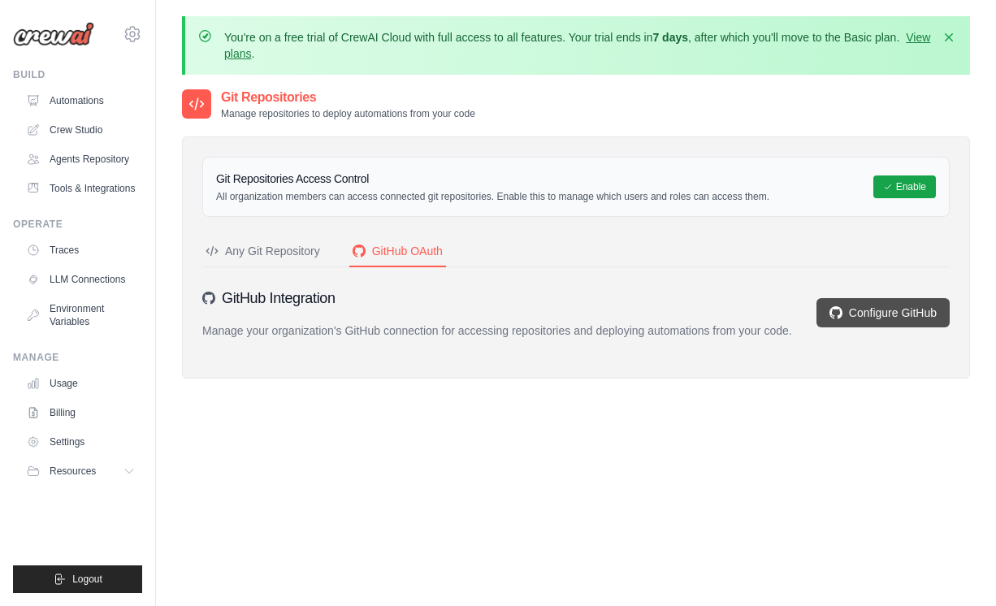
click at [886, 324] on link "Configure GitHub" at bounding box center [882, 312] width 133 height 29
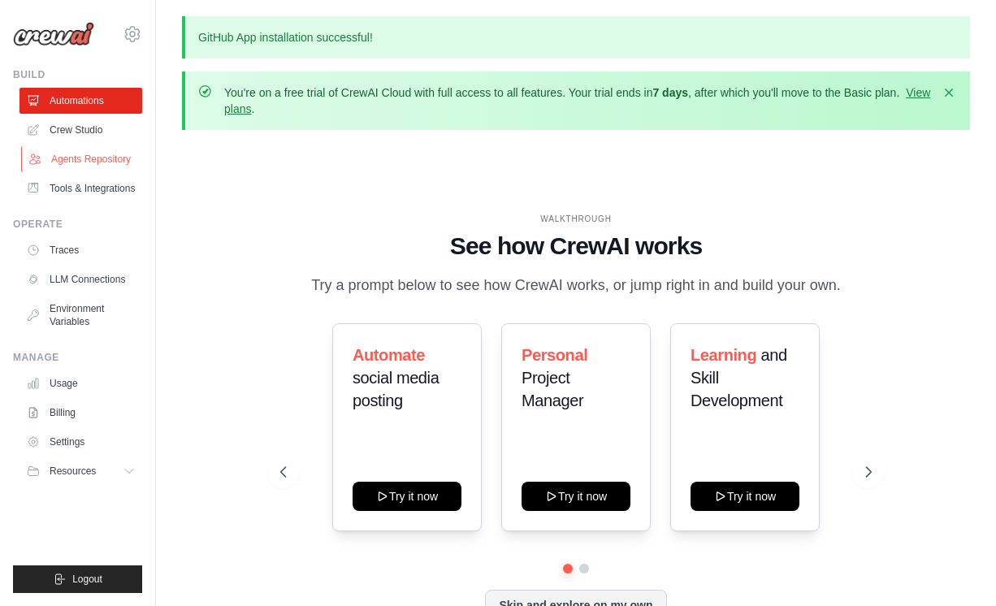
click at [103, 165] on link "Agents Repository" at bounding box center [82, 159] width 123 height 26
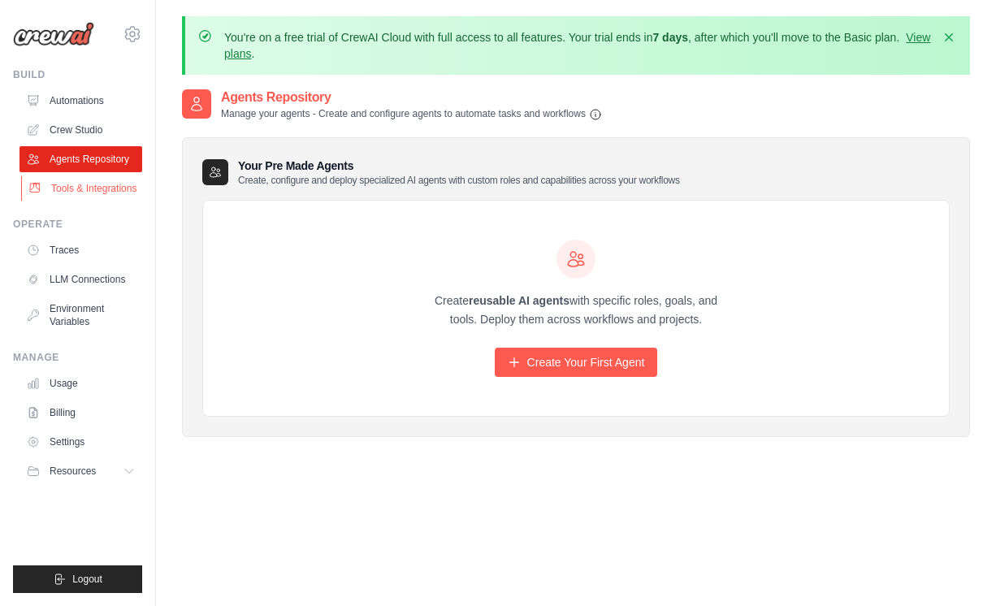
click at [101, 185] on link "Tools & Integrations" at bounding box center [82, 188] width 123 height 26
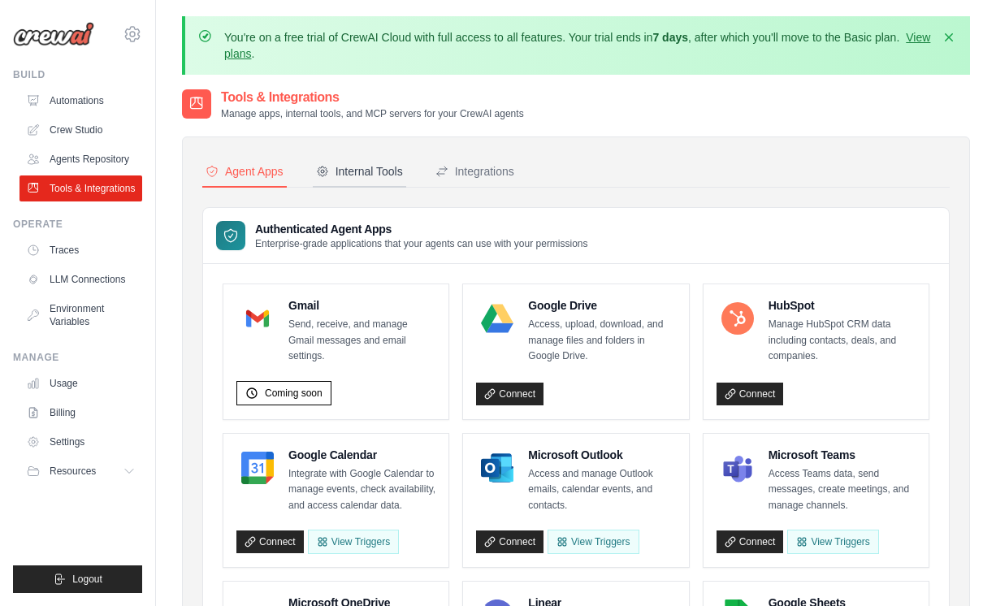
click at [387, 171] on div "Internal Tools" at bounding box center [359, 171] width 87 height 16
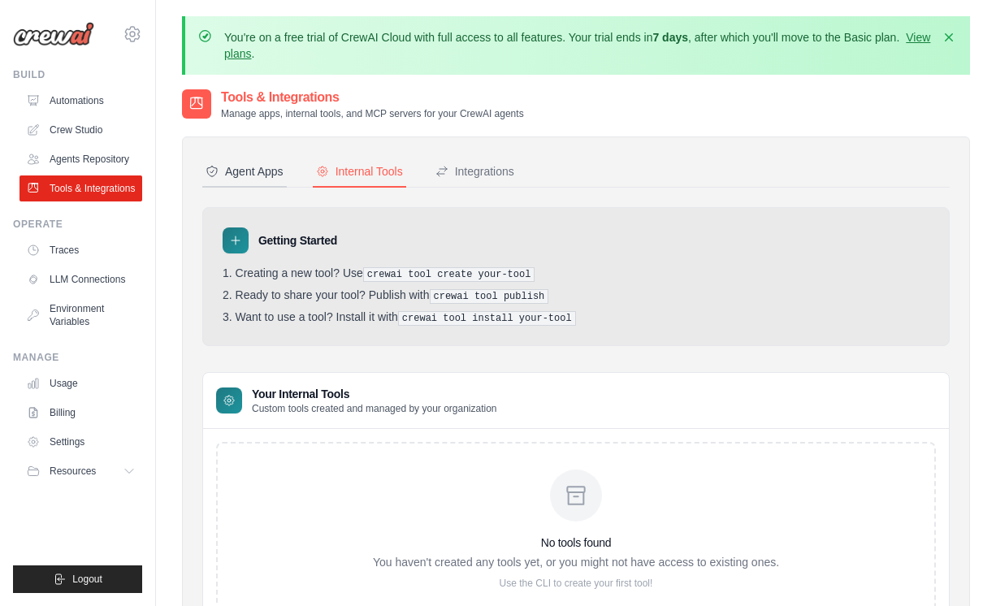
click at [266, 186] on button "Agent Apps" at bounding box center [244, 172] width 84 height 31
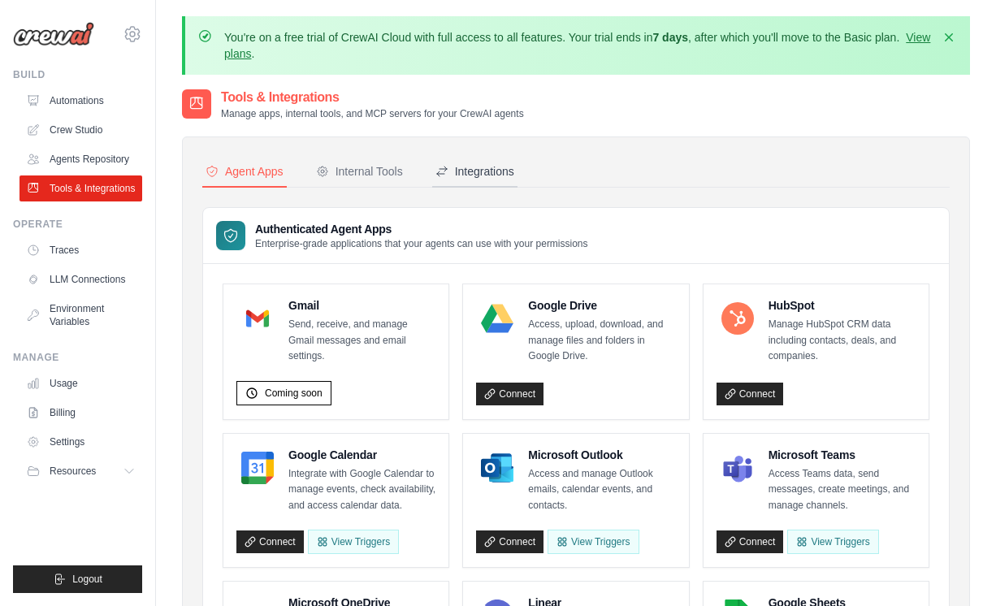
click at [486, 162] on button "Integrations" at bounding box center [474, 172] width 85 height 31
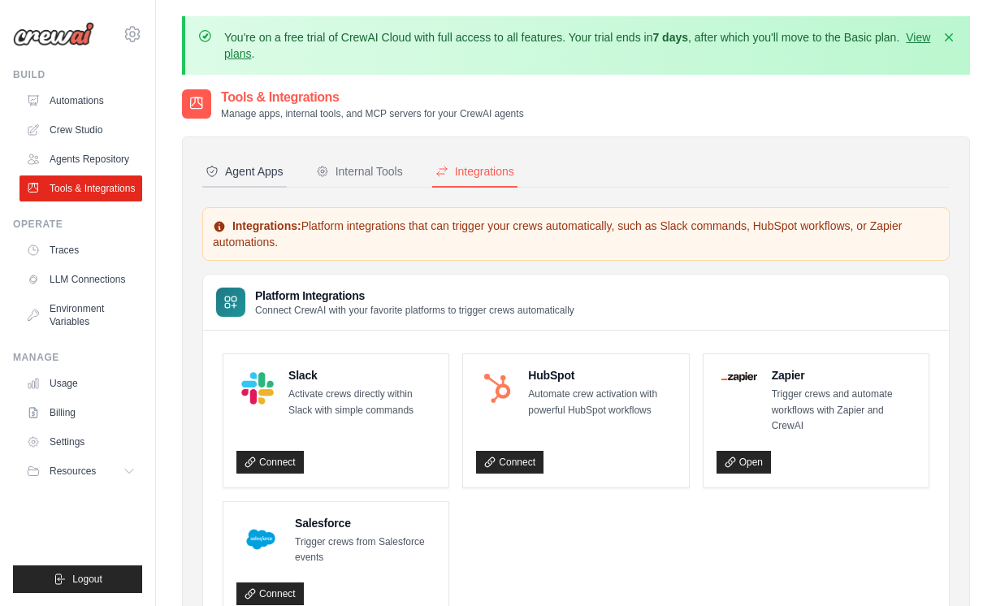
click at [274, 182] on button "Agent Apps" at bounding box center [244, 172] width 84 height 31
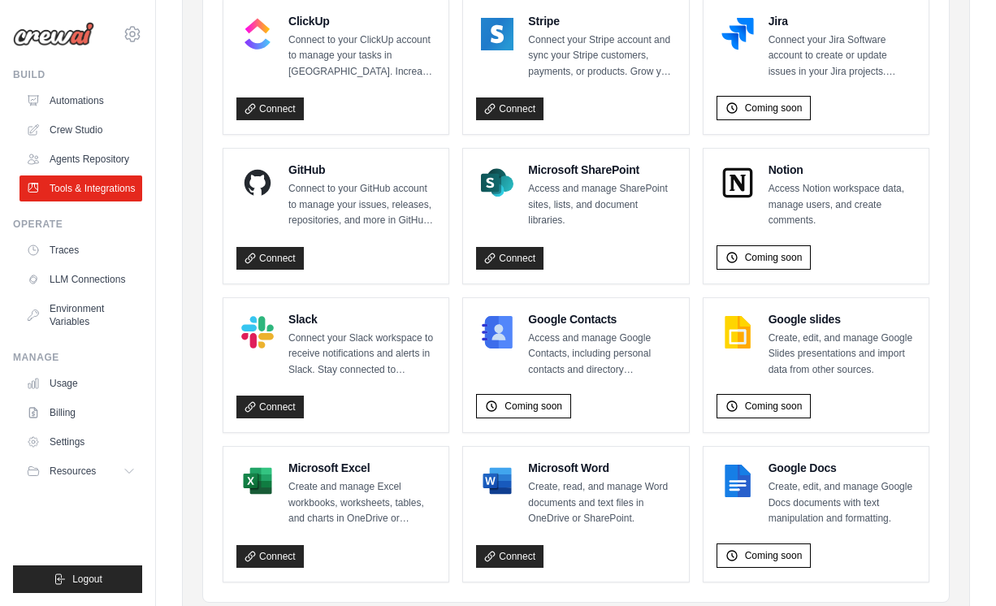
scroll to position [1027, 0]
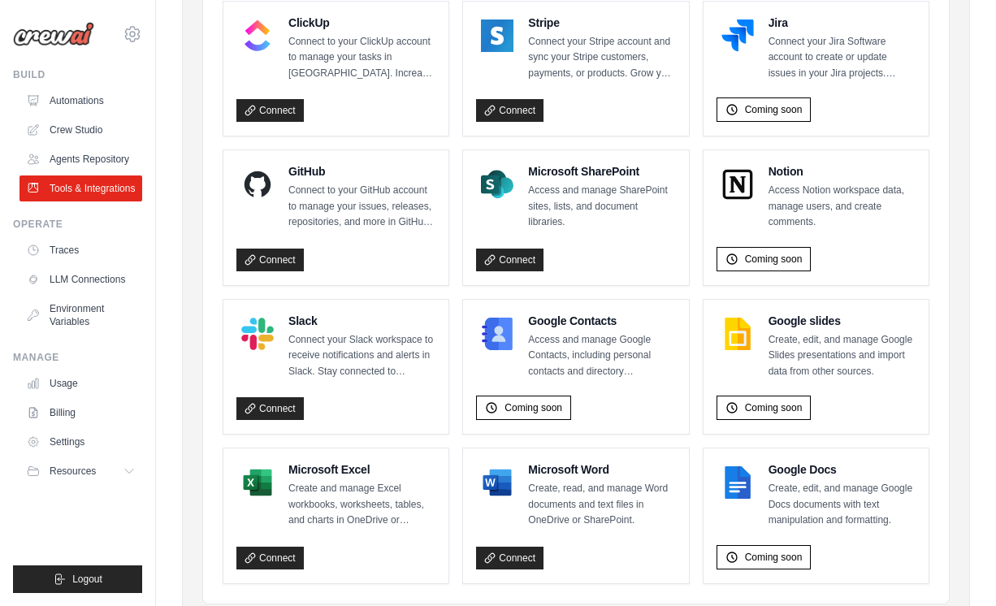
click at [334, 188] on p "Connect to your GitHub account to manage your issues, releases, repositories, a…" at bounding box center [361, 207] width 147 height 48
click at [280, 249] on link "Connect" at bounding box center [269, 260] width 67 height 23
click at [63, 284] on link "LLM Connections" at bounding box center [82, 279] width 123 height 26
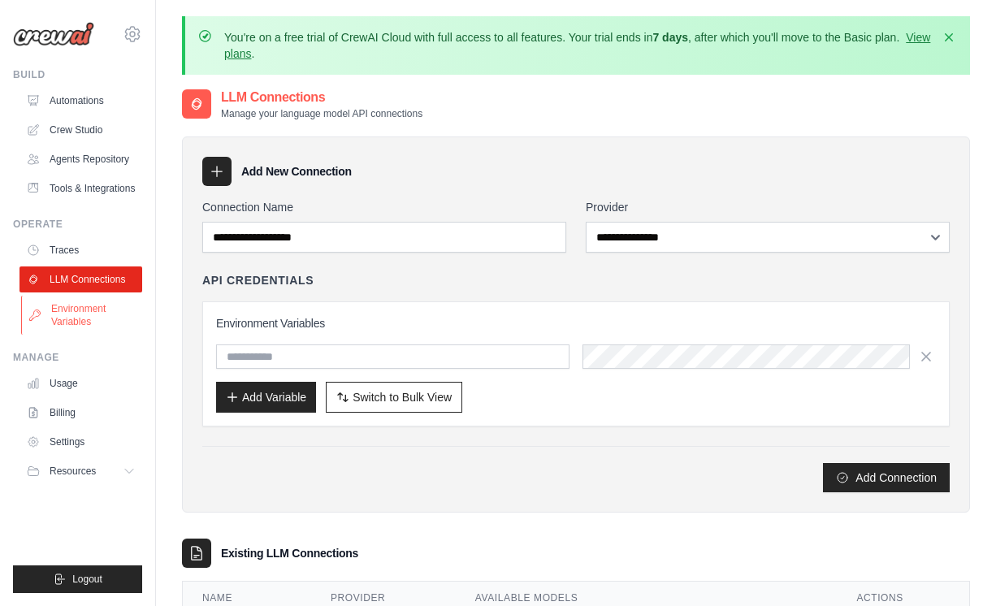
click at [79, 309] on link "Environment Variables" at bounding box center [82, 315] width 123 height 39
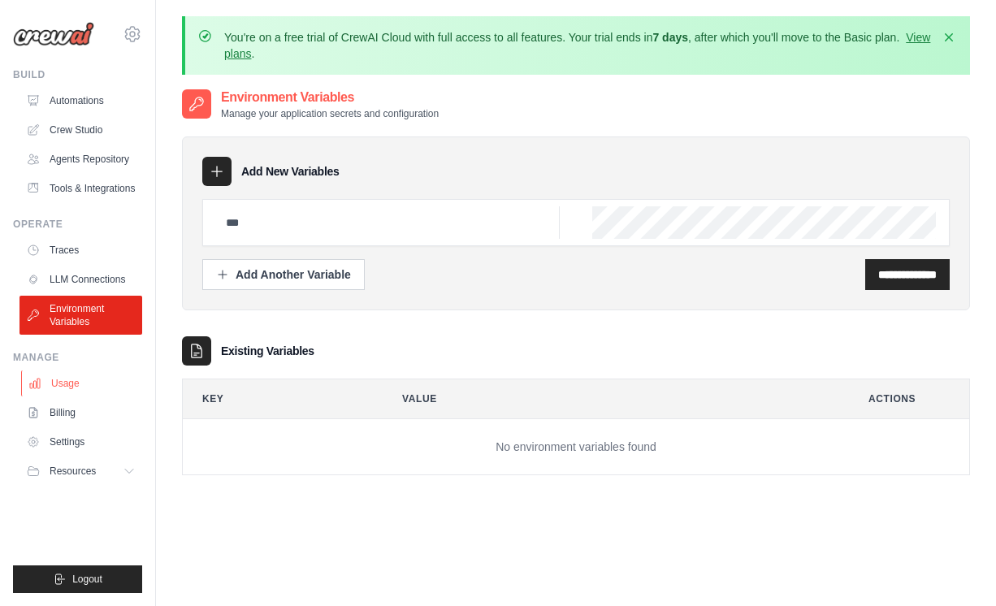
click at [84, 382] on link "Usage" at bounding box center [82, 383] width 123 height 26
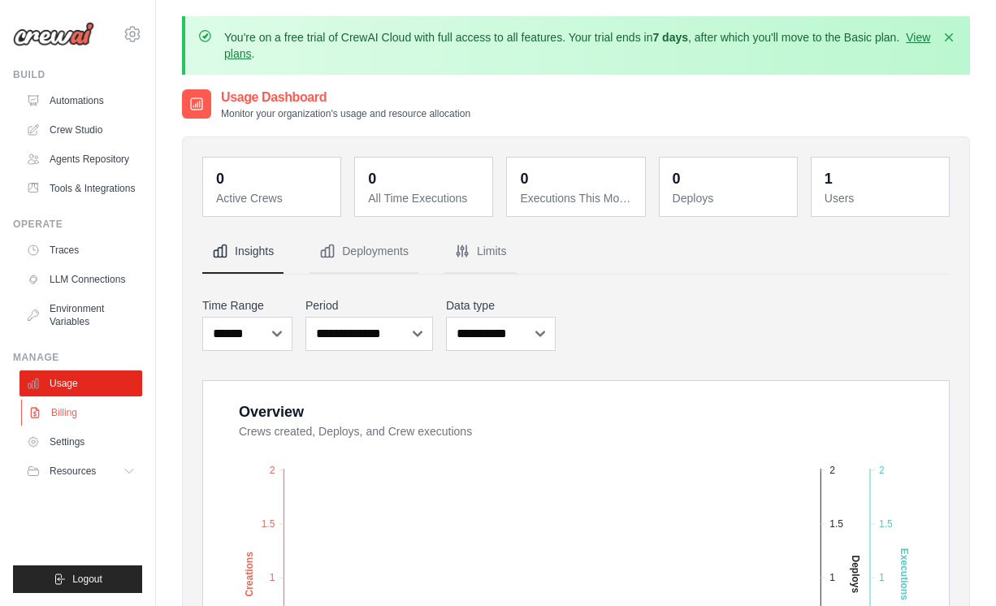
click at [79, 410] on link "Billing" at bounding box center [82, 413] width 123 height 26
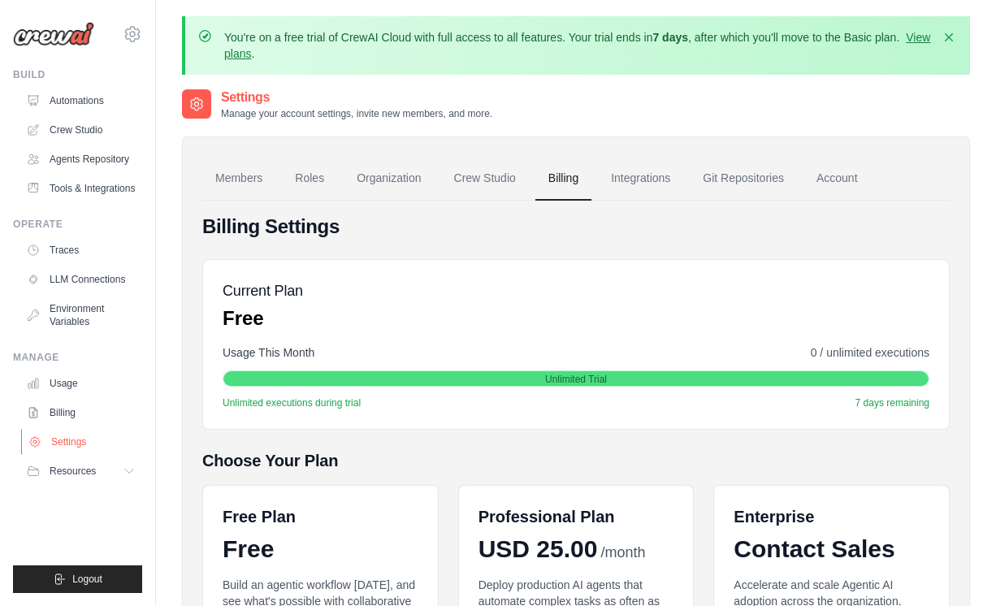
click at [80, 439] on link "Settings" at bounding box center [82, 442] width 123 height 26
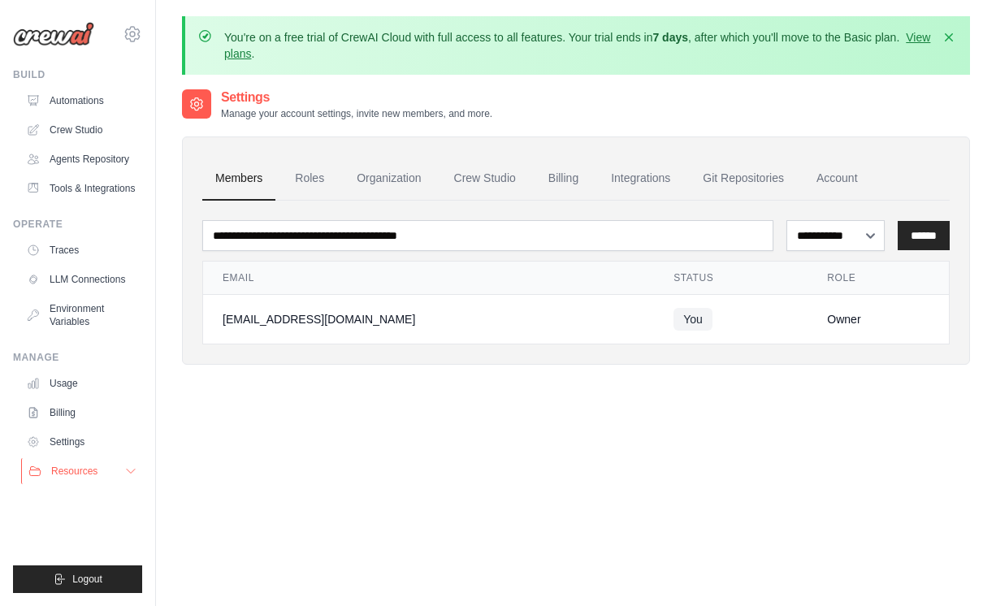
click at [93, 472] on span "Resources" at bounding box center [74, 471] width 46 height 13
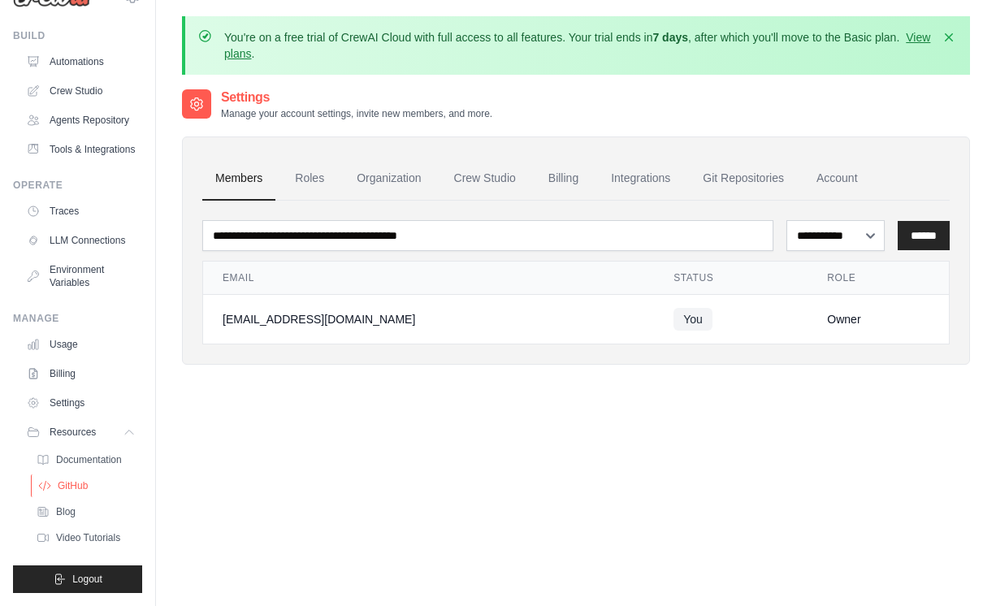
scroll to position [39, 0]
click at [71, 488] on span "GitHub" at bounding box center [73, 485] width 30 height 13
click at [97, 453] on span "Documentation" at bounding box center [91, 459] width 66 height 13
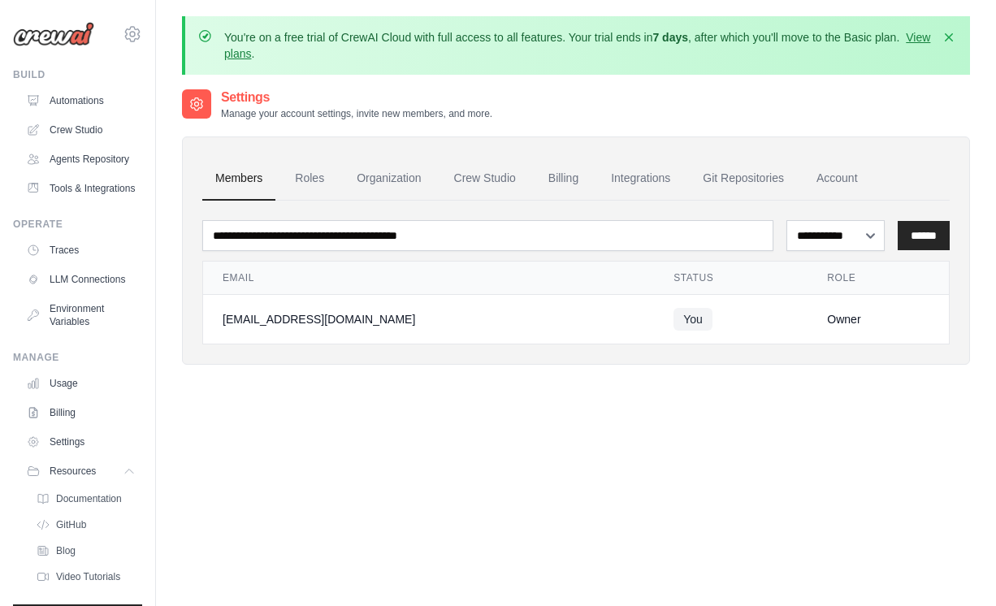
scroll to position [0, 0]
click at [89, 157] on link "Agents Repository" at bounding box center [82, 159] width 123 height 26
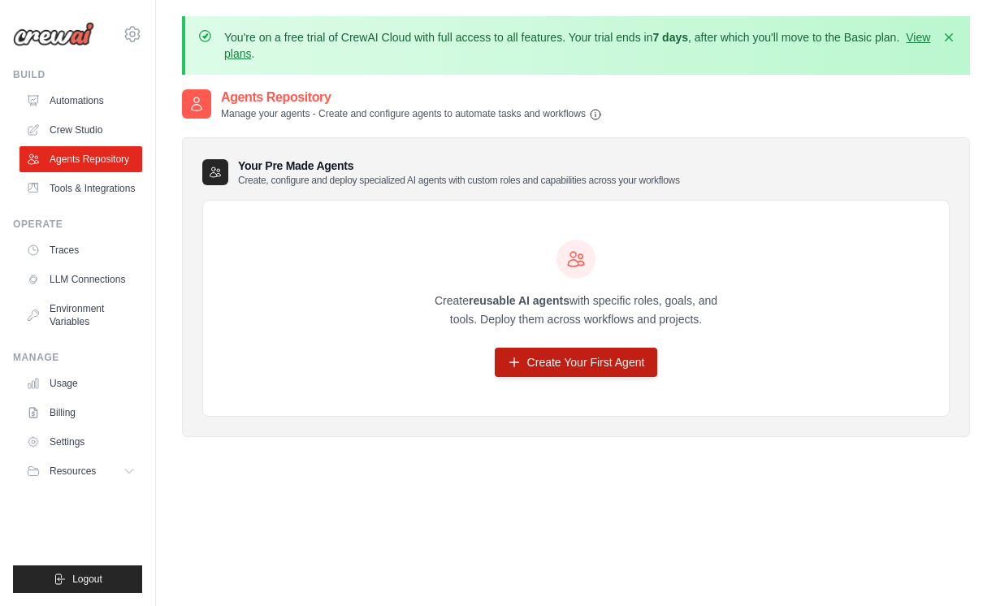
click at [568, 363] on link "Create Your First Agent" at bounding box center [576, 362] width 163 height 29
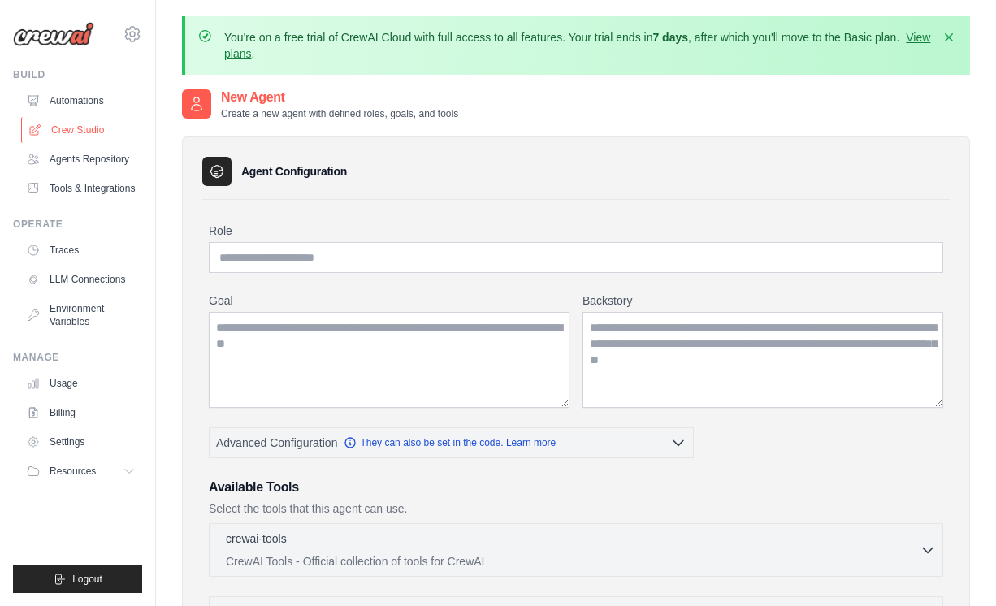
click at [80, 133] on link "Crew Studio" at bounding box center [82, 130] width 123 height 26
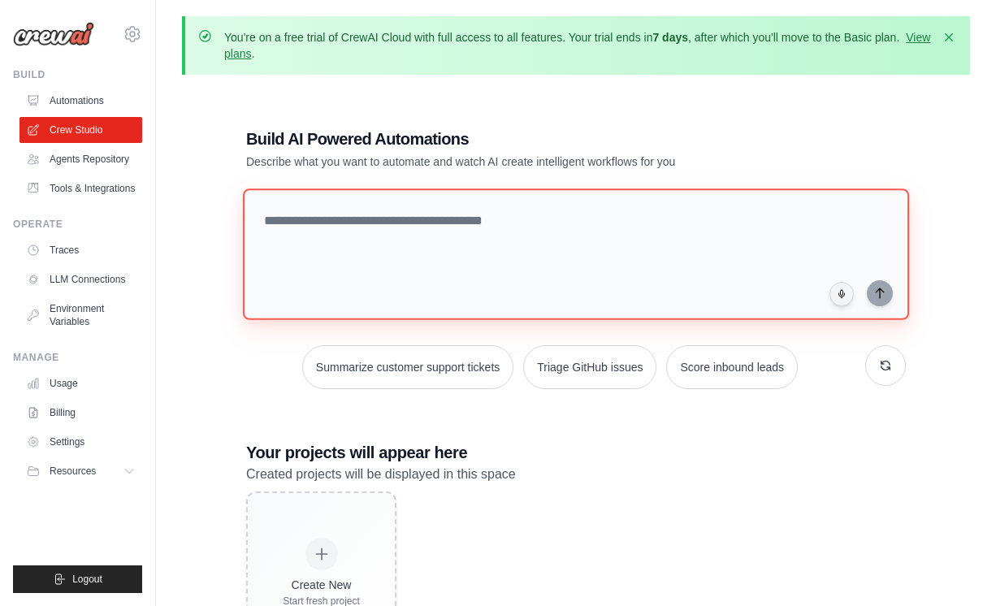
click at [326, 229] on textarea at bounding box center [576, 254] width 666 height 132
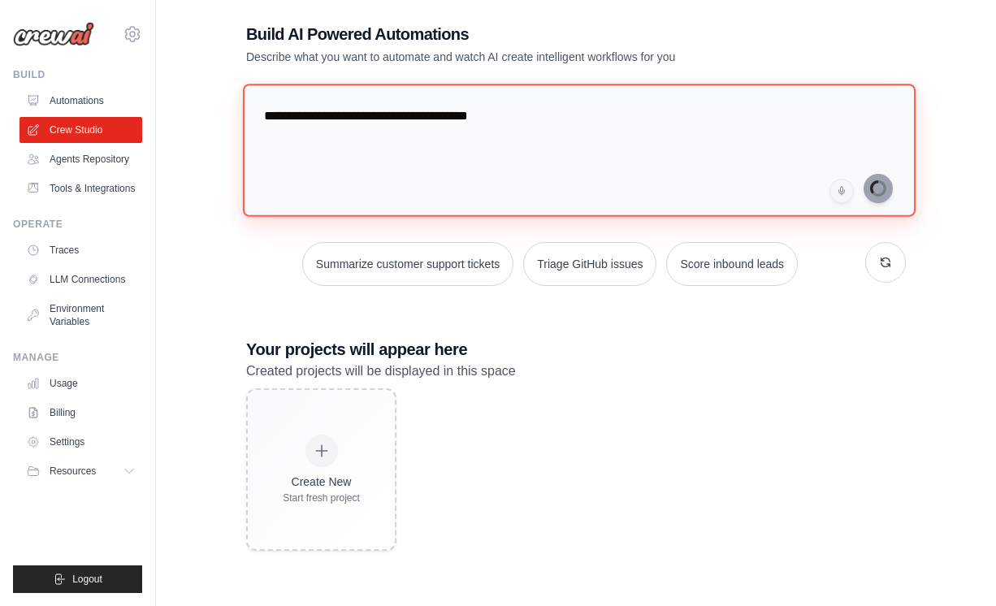
scroll to position [104, 0]
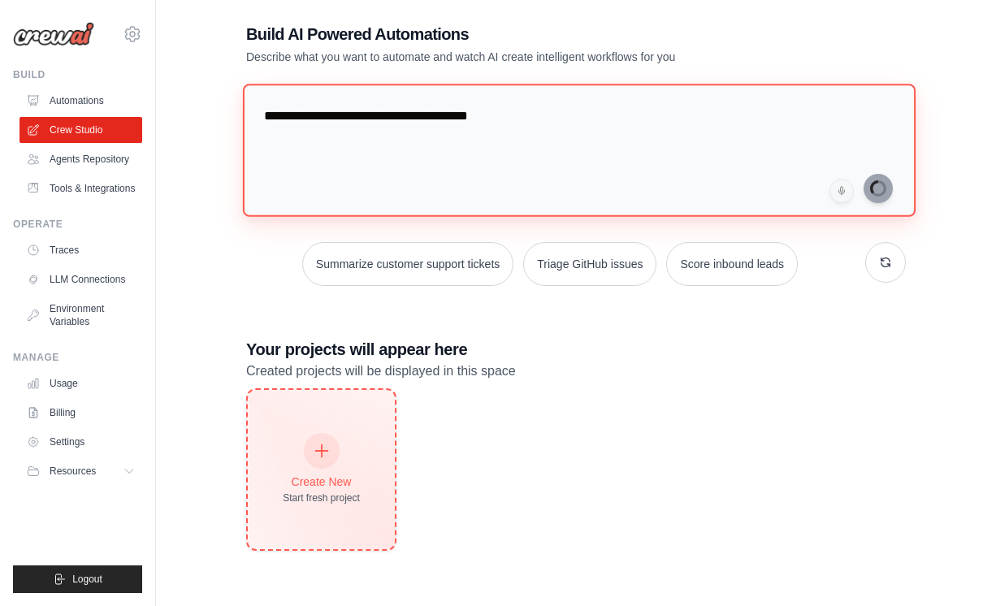
type textarea "**********"
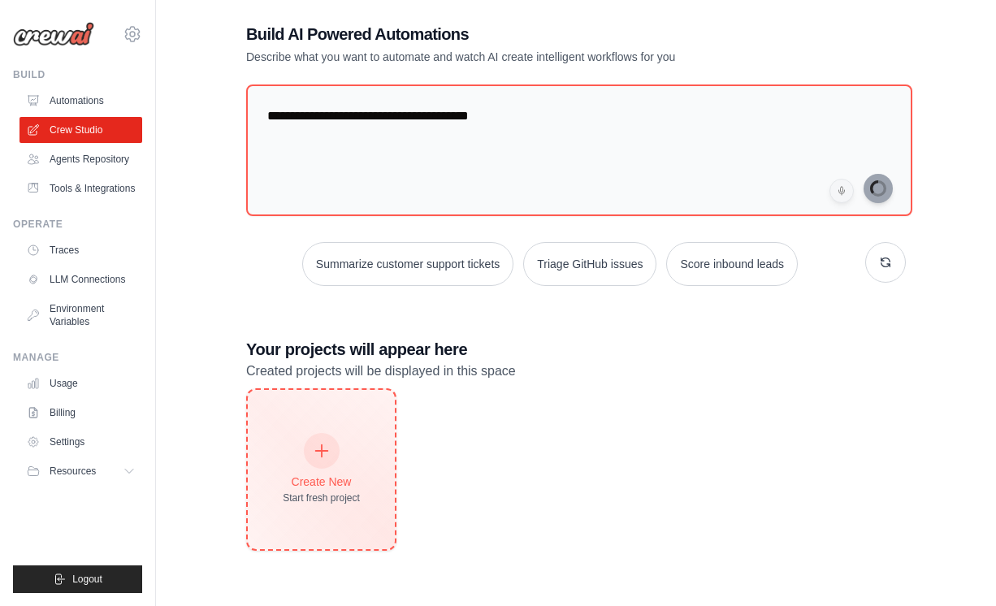
click at [331, 456] on div at bounding box center [322, 451] width 36 height 36
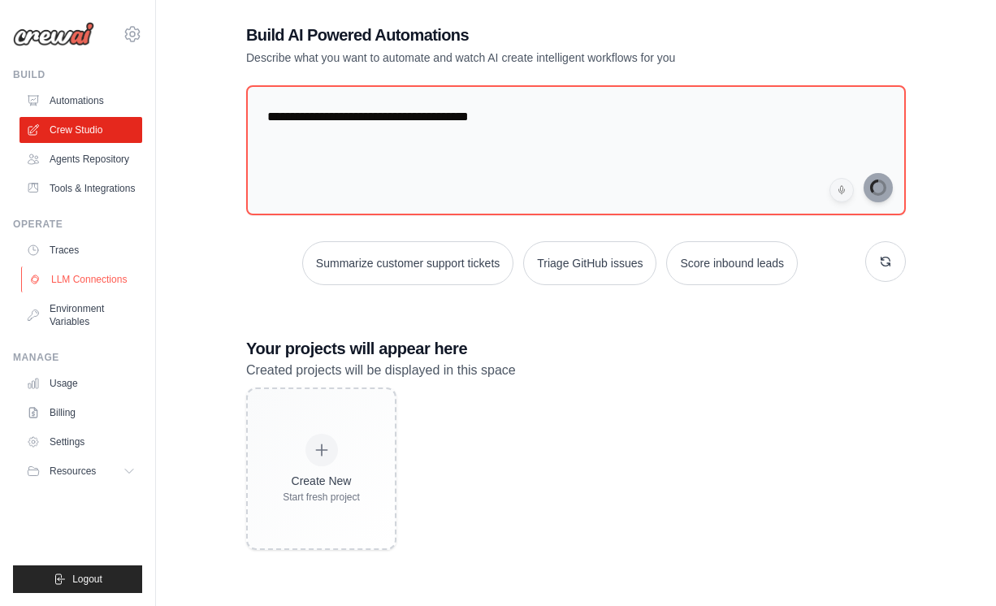
click at [97, 280] on link "LLM Connections" at bounding box center [82, 279] width 123 height 26
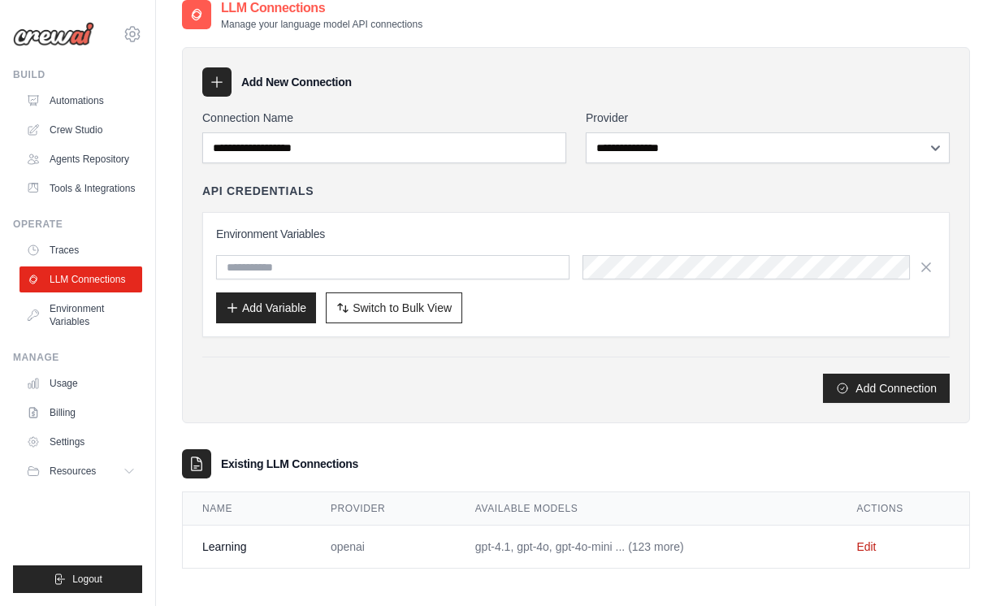
scroll to position [102, 0]
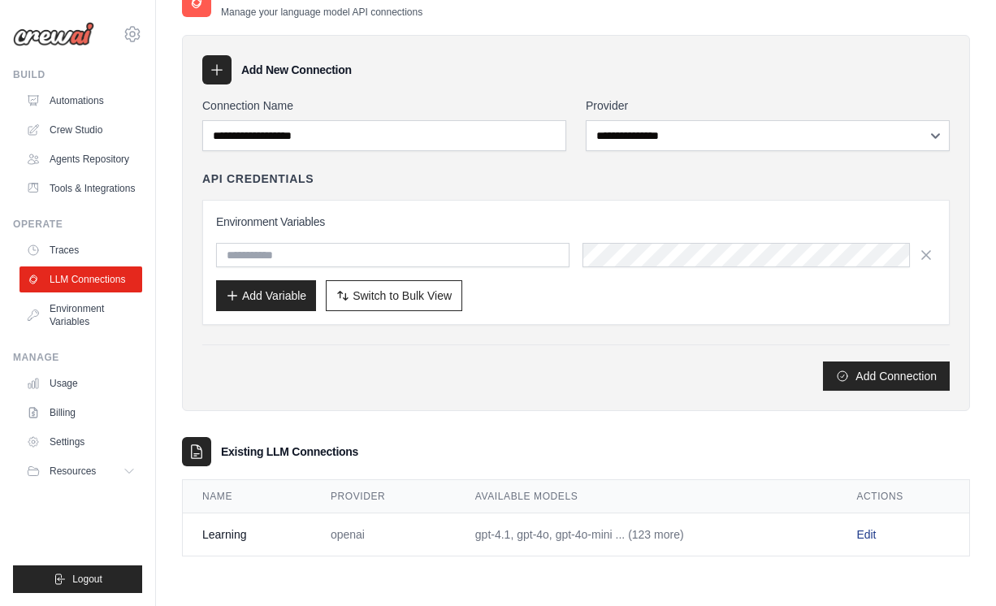
click at [872, 538] on link "Edit" at bounding box center [865, 534] width 19 height 13
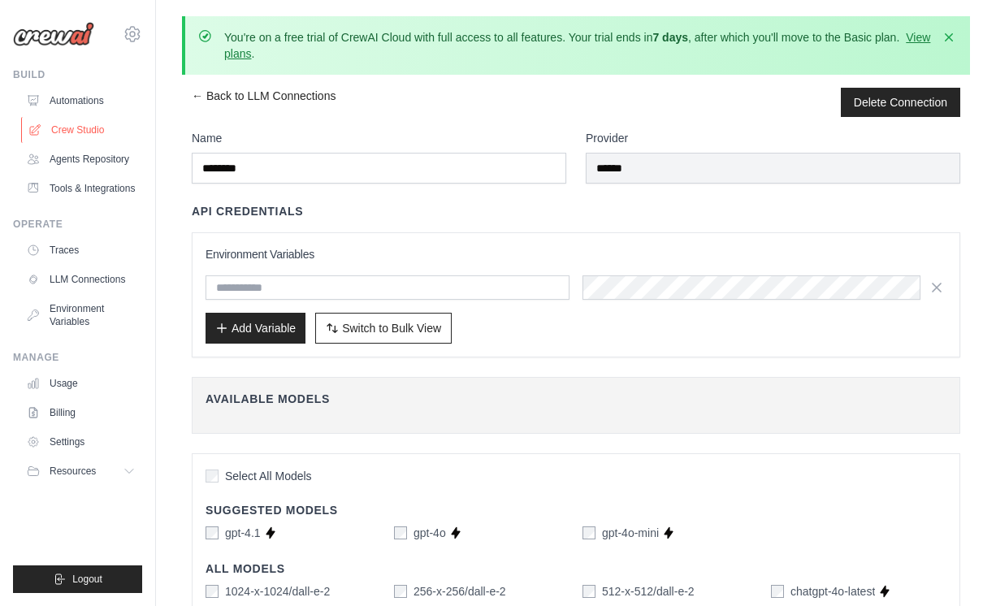
click at [92, 127] on link "Crew Studio" at bounding box center [82, 130] width 123 height 26
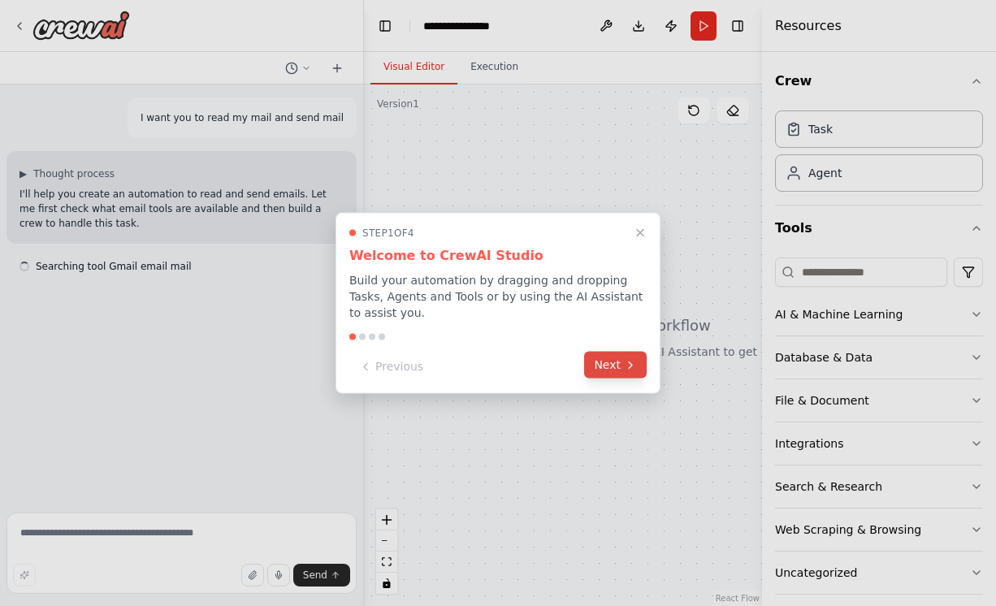
click at [605, 370] on button "Next" at bounding box center [615, 365] width 63 height 27
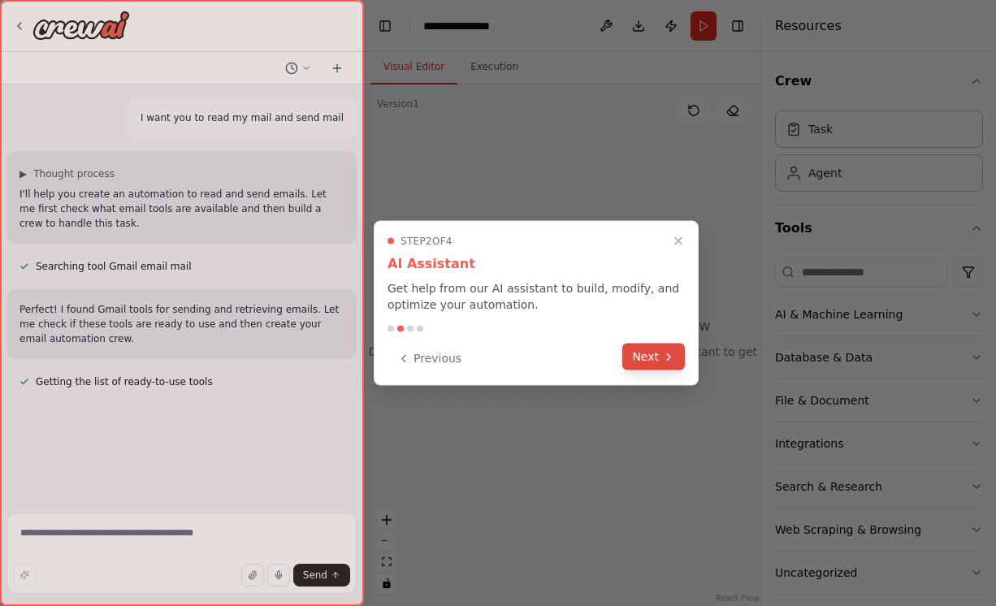
click at [651, 356] on button "Next" at bounding box center [653, 357] width 63 height 27
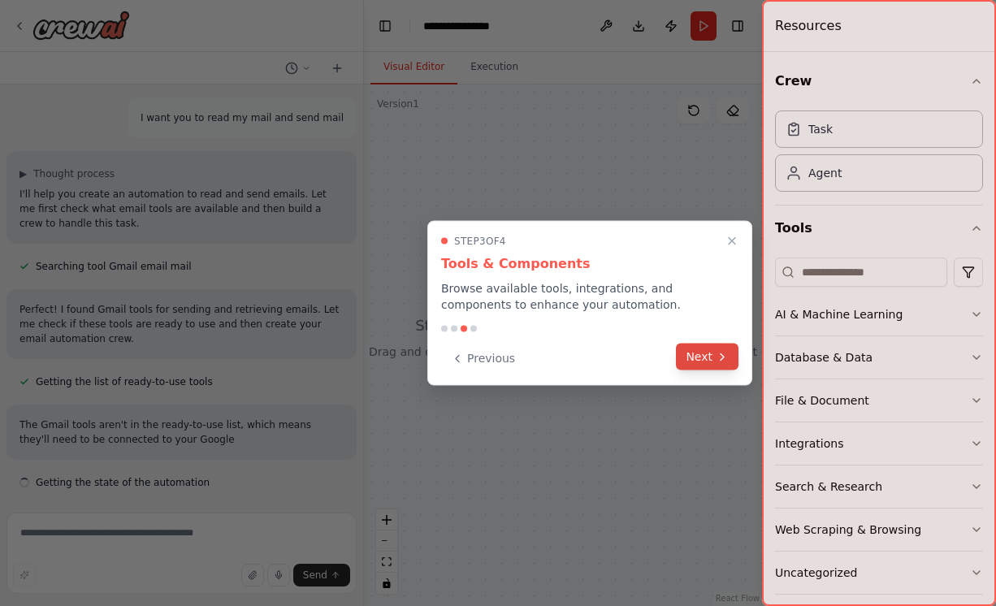
click at [704, 352] on button "Next" at bounding box center [707, 357] width 63 height 27
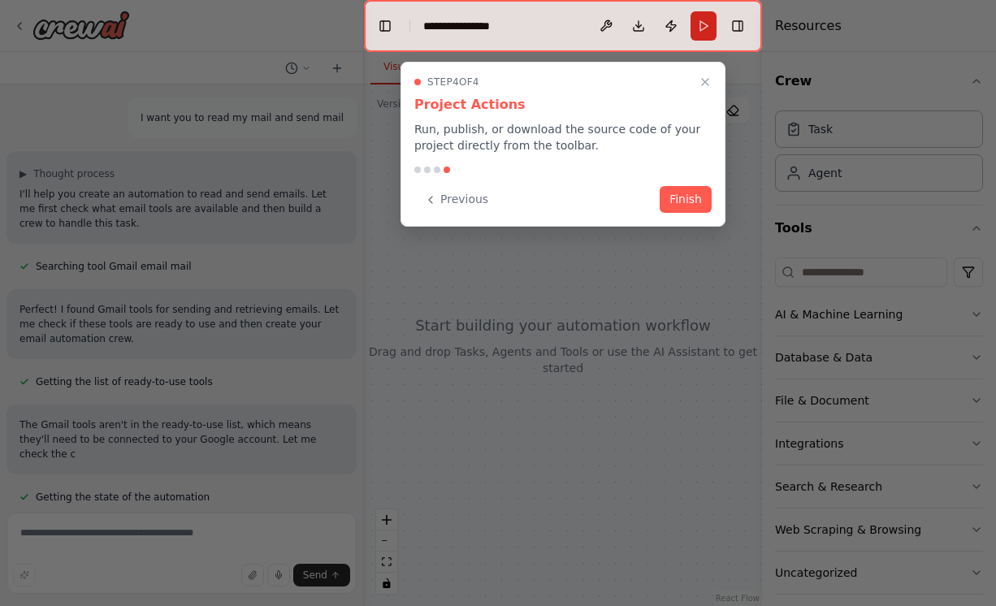
scroll to position [13, 0]
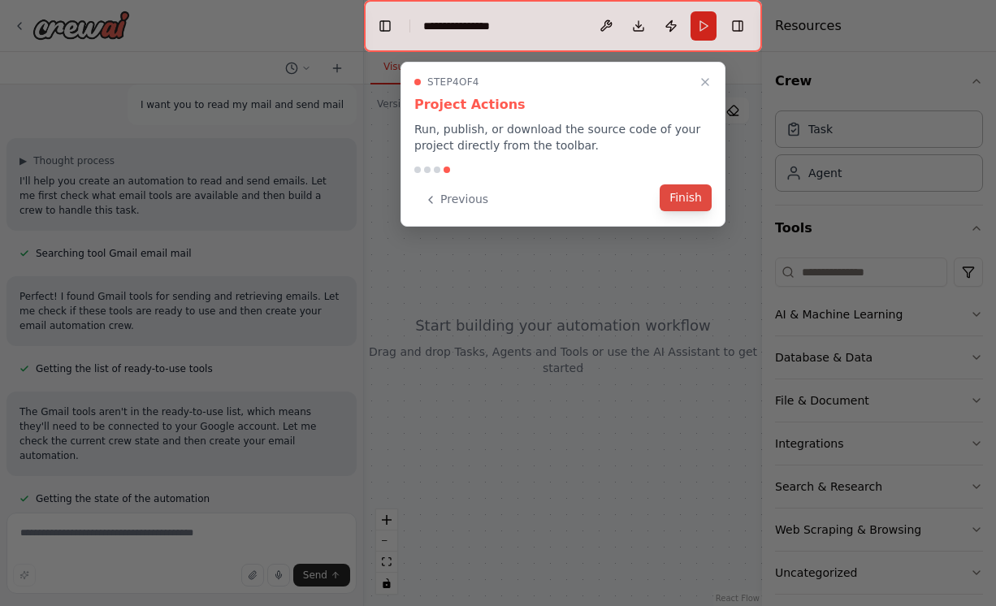
click at [681, 198] on button "Finish" at bounding box center [685, 197] width 52 height 27
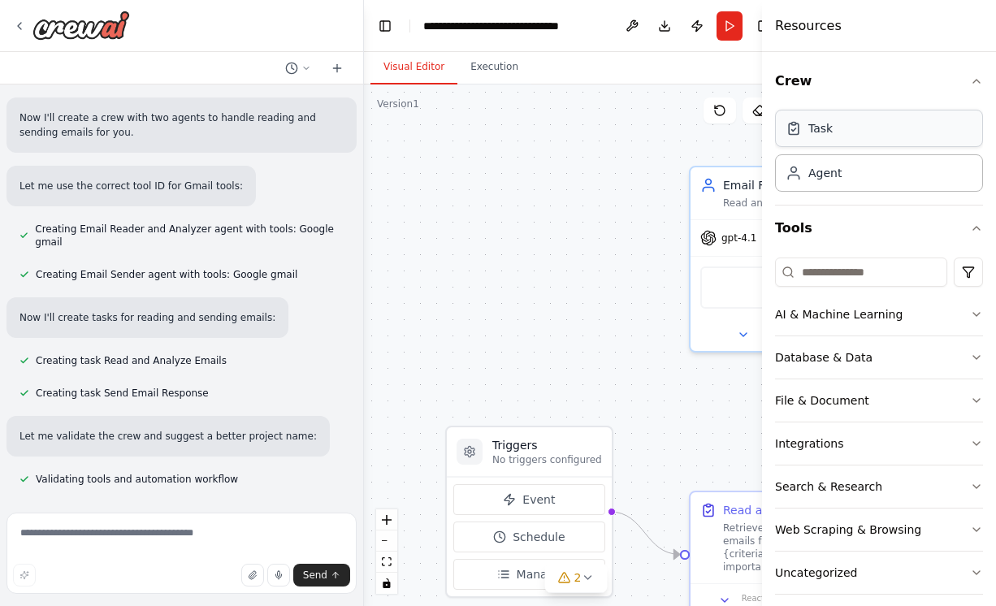
scroll to position [476, 0]
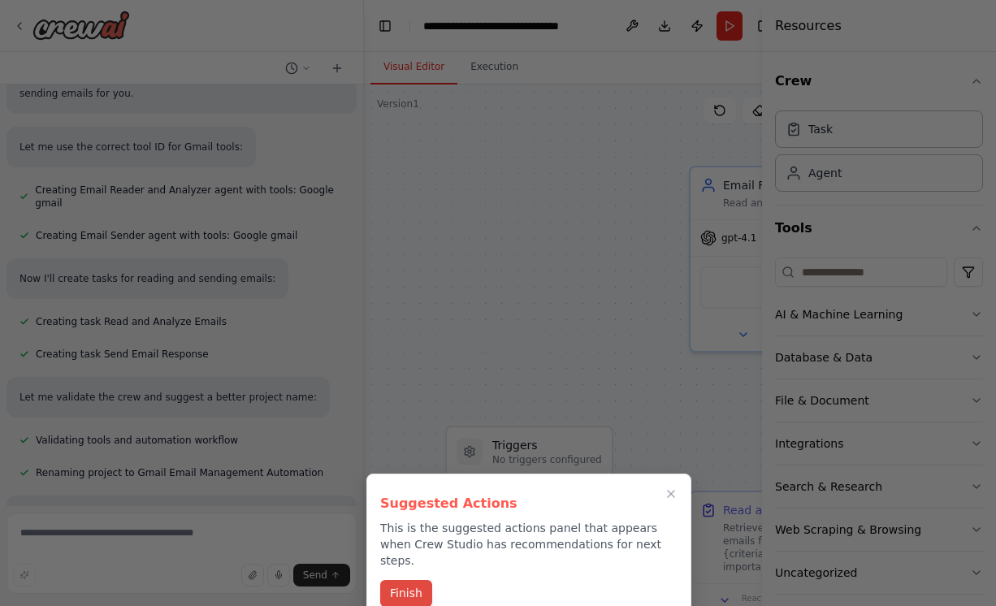
click at [423, 580] on button "Finish" at bounding box center [406, 593] width 52 height 27
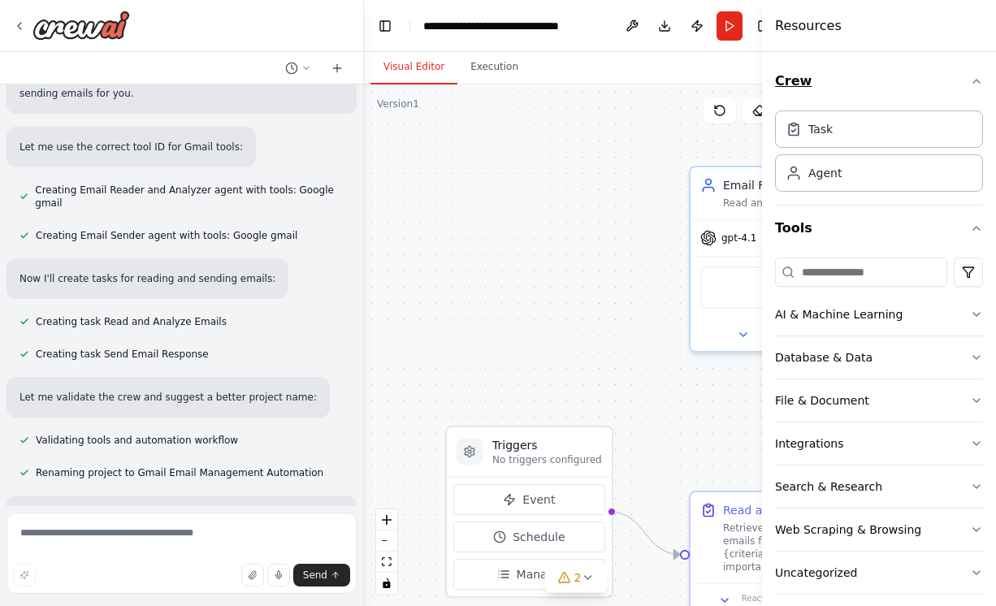
click at [979, 84] on icon "button" at bounding box center [976, 81] width 13 height 13
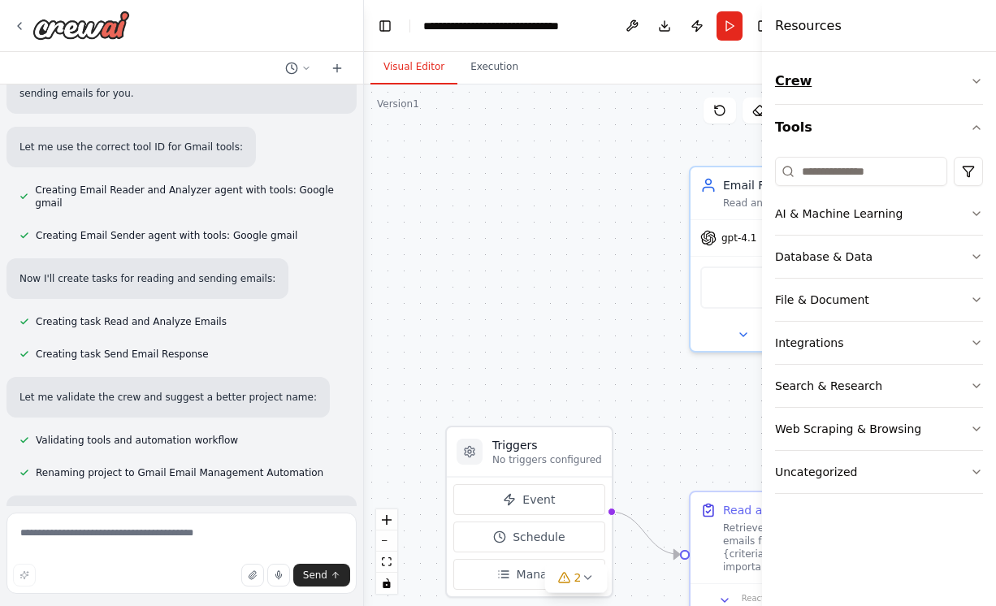
click at [979, 83] on icon "button" at bounding box center [976, 81] width 13 height 13
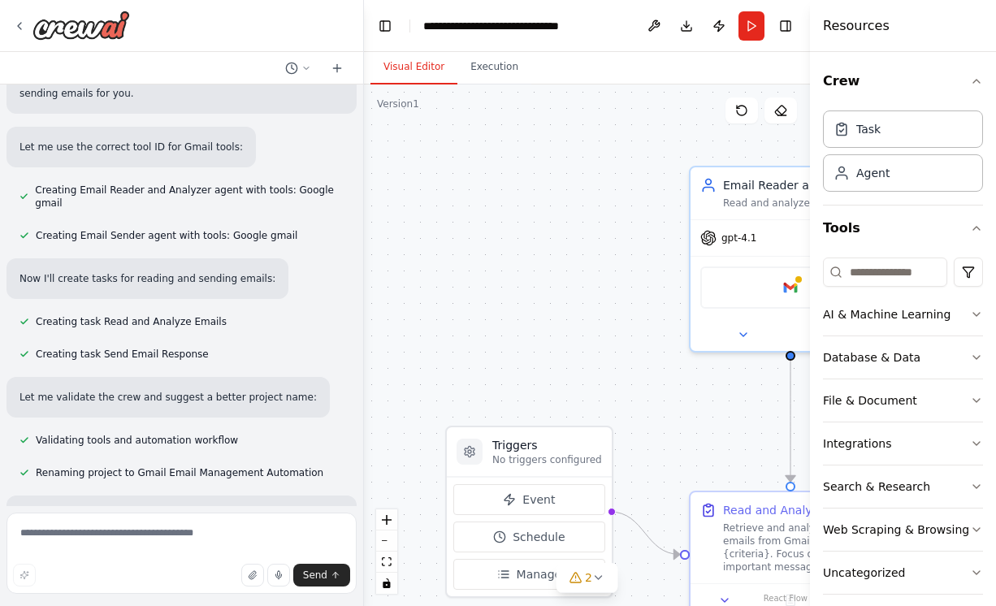
drag, startPoint x: 763, startPoint y: 240, endPoint x: 810, endPoint y: 236, distance: 47.2
click at [810, 236] on div at bounding box center [813, 303] width 6 height 606
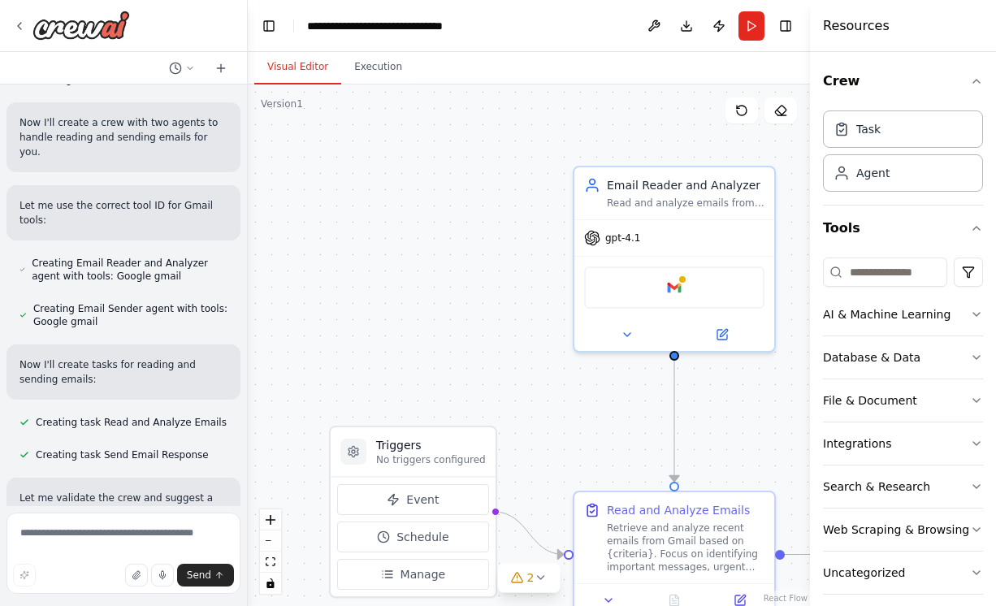
drag, startPoint x: 360, startPoint y: 308, endPoint x: 248, endPoint y: 305, distance: 112.1
click at [248, 305] on div "I want you to read my mail and send mail ▶ Thought process I'll help you create…" at bounding box center [498, 303] width 996 height 606
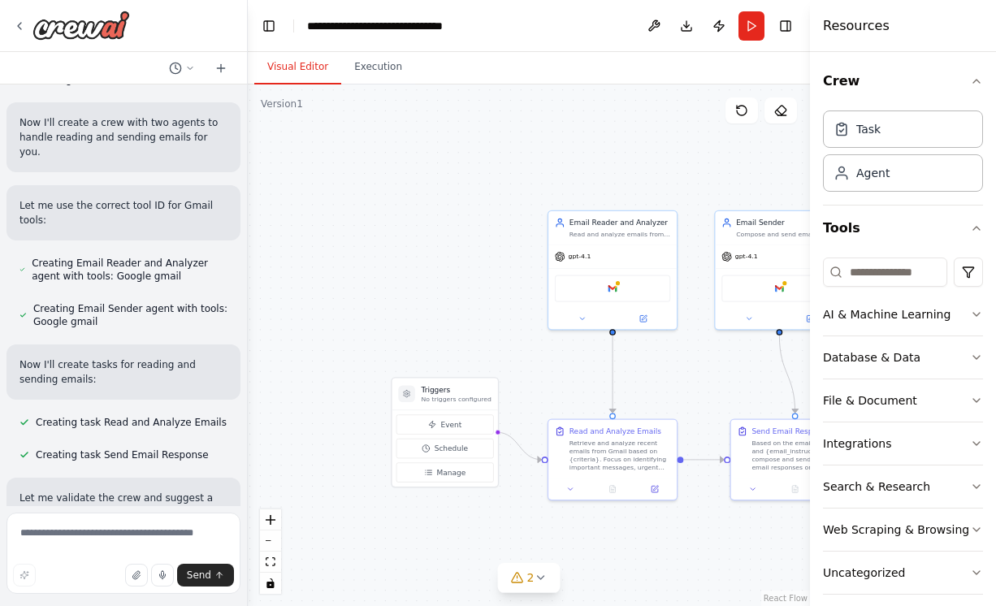
click at [502, 290] on div ".deletable-edge-delete-btn { width: 20px; height: 20px; border: 0px solid #ffff…" at bounding box center [529, 344] width 562 height 521
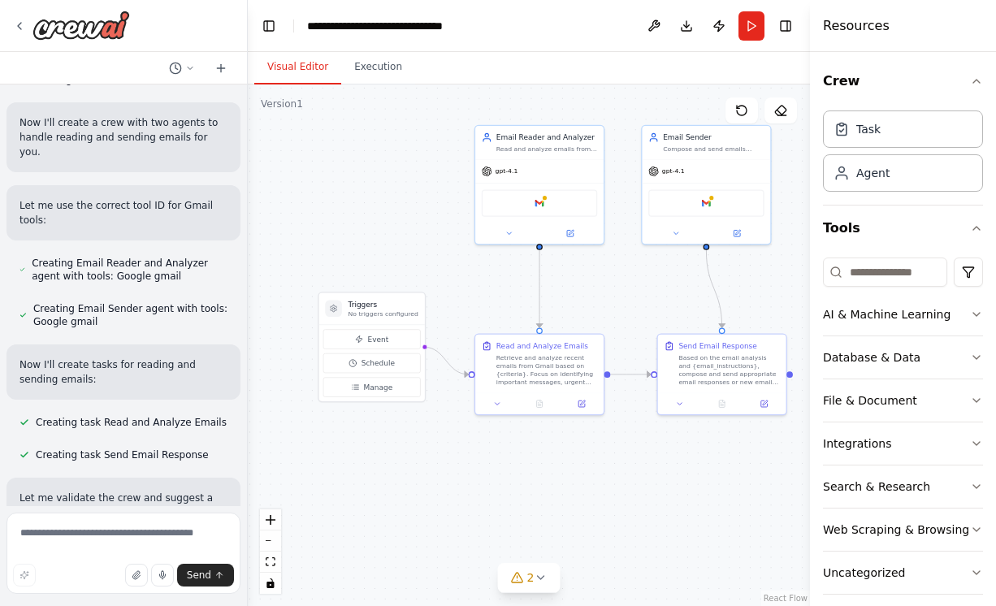
drag, startPoint x: 456, startPoint y: 292, endPoint x: 383, endPoint y: 207, distance: 112.3
click at [383, 207] on div ".deletable-edge-delete-btn { width: 20px; height: 20px; border: 0px solid #ffff…" at bounding box center [529, 344] width 562 height 521
click at [378, 67] on button "Execution" at bounding box center [378, 67] width 74 height 34
click at [292, 67] on button "Visual Editor" at bounding box center [297, 67] width 87 height 34
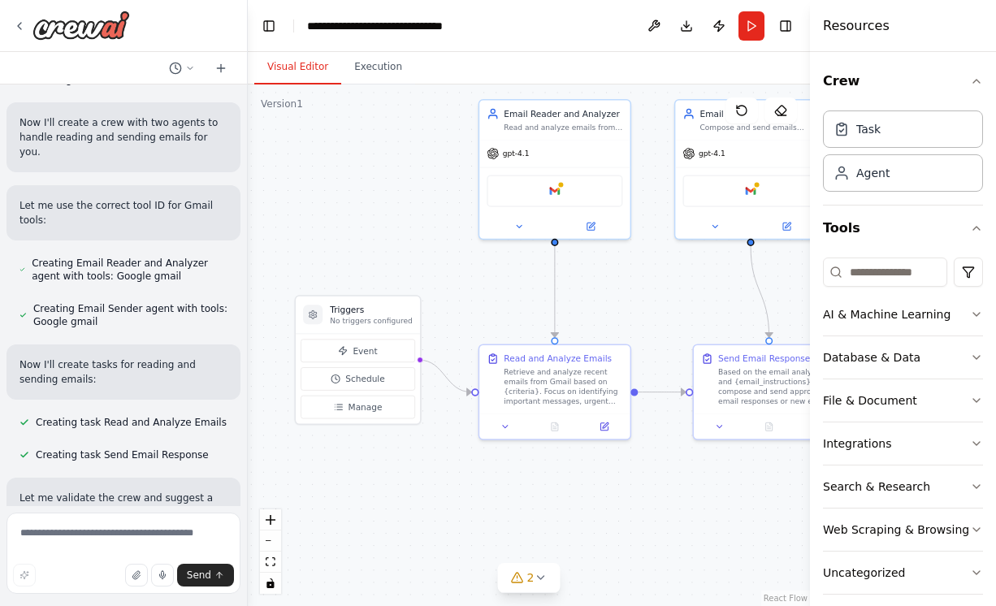
drag, startPoint x: 410, startPoint y: 227, endPoint x: 404, endPoint y: 218, distance: 10.6
click at [404, 218] on div ".deletable-edge-delete-btn { width: 20px; height: 20px; border: 0px solid #ffff…" at bounding box center [529, 344] width 562 height 521
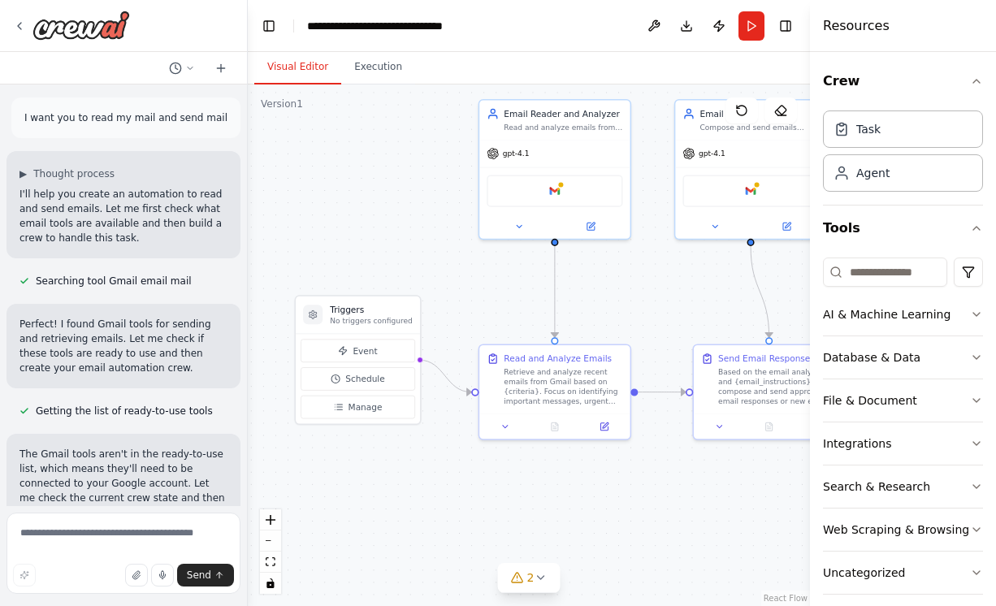
scroll to position [0, 0]
click at [25, 171] on span "▶" at bounding box center [22, 173] width 7 height 13
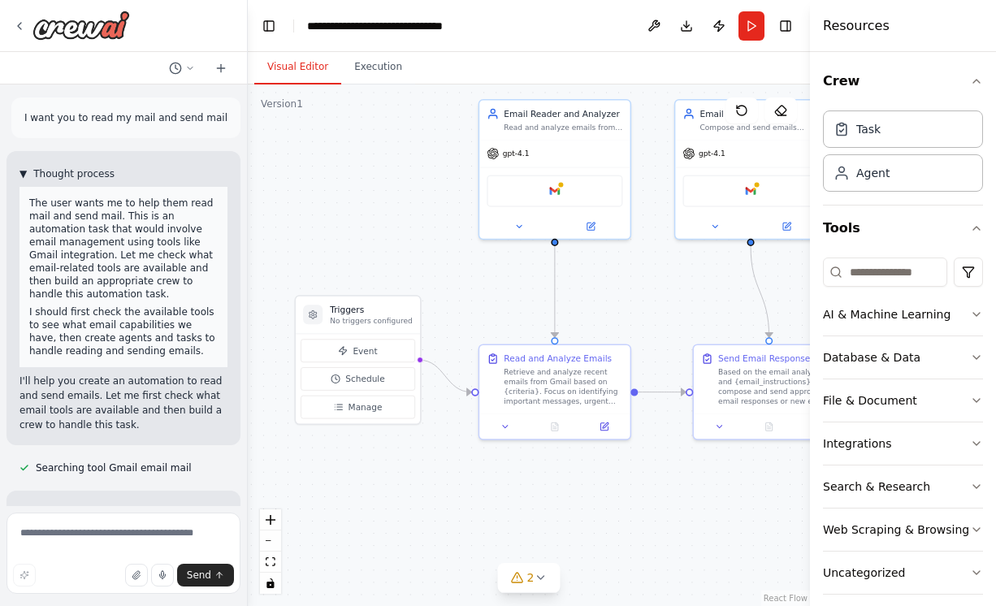
click at [25, 171] on span "▼" at bounding box center [22, 173] width 7 height 13
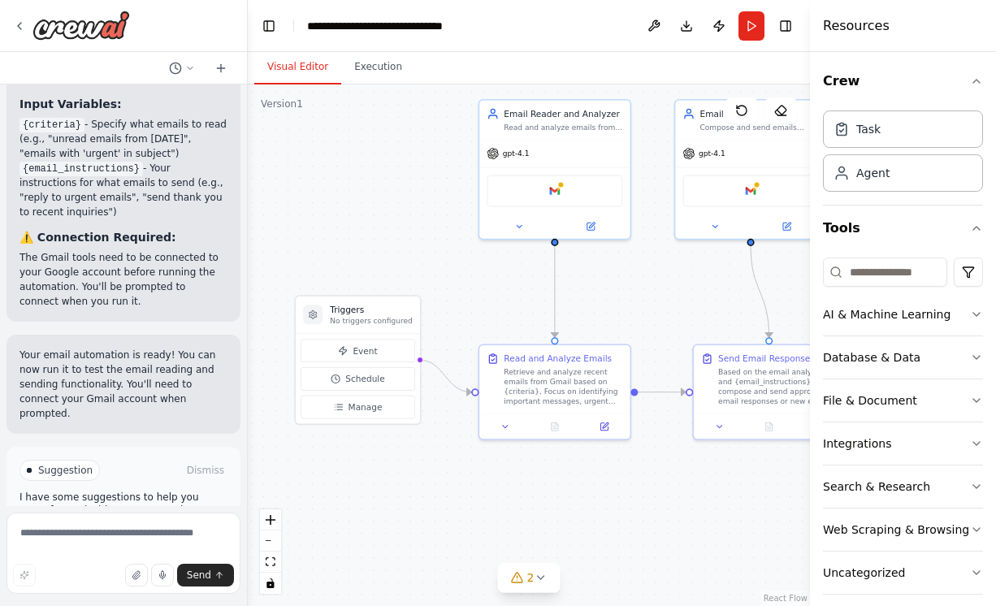
click at [156, 533] on span "Run Automation" at bounding box center [131, 539] width 79 height 13
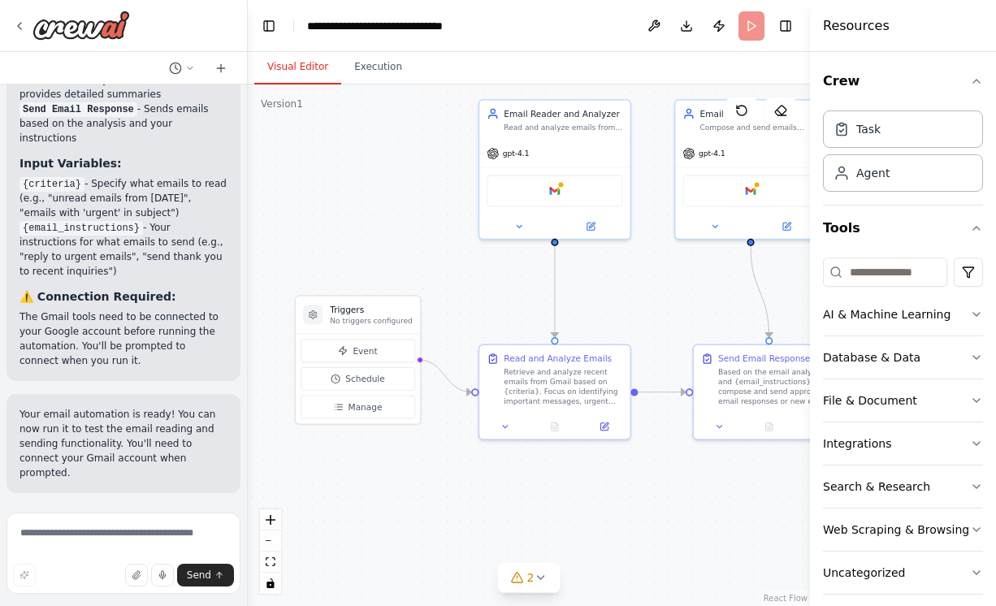
scroll to position [1179, 0]
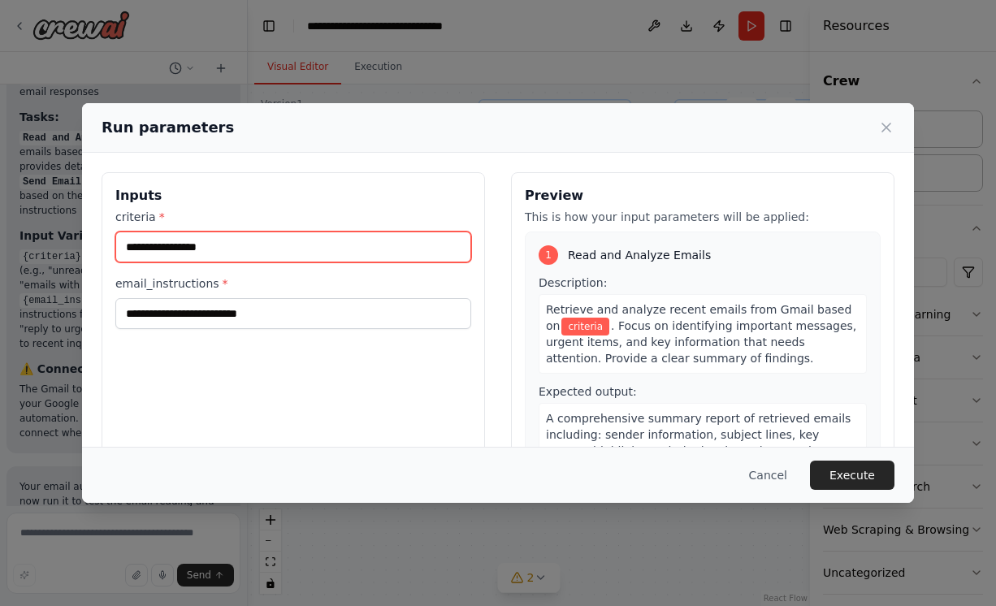
click at [258, 237] on input "criteria *" at bounding box center [293, 246] width 356 height 31
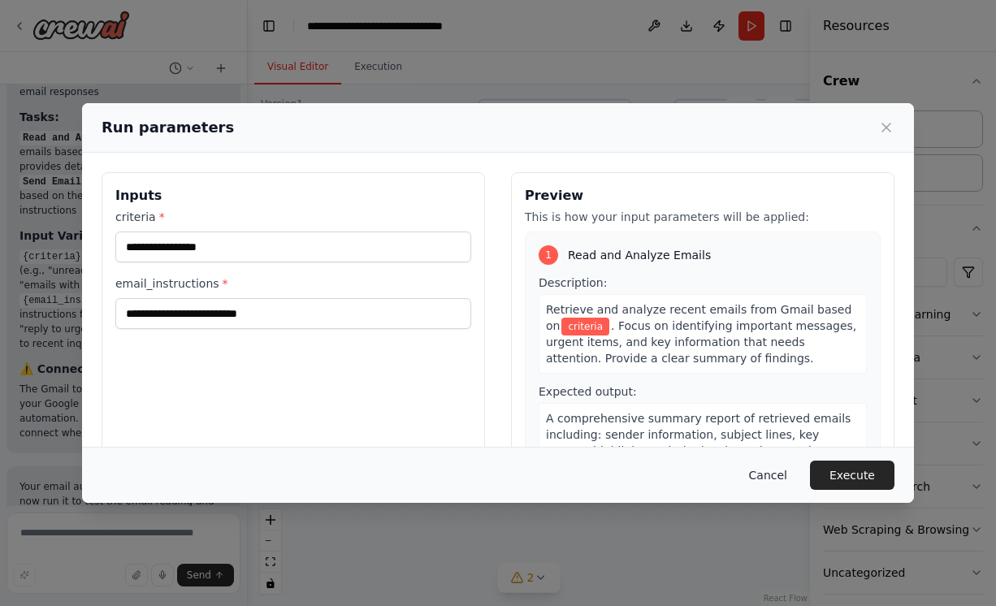
click at [781, 477] on button "Cancel" at bounding box center [768, 474] width 64 height 29
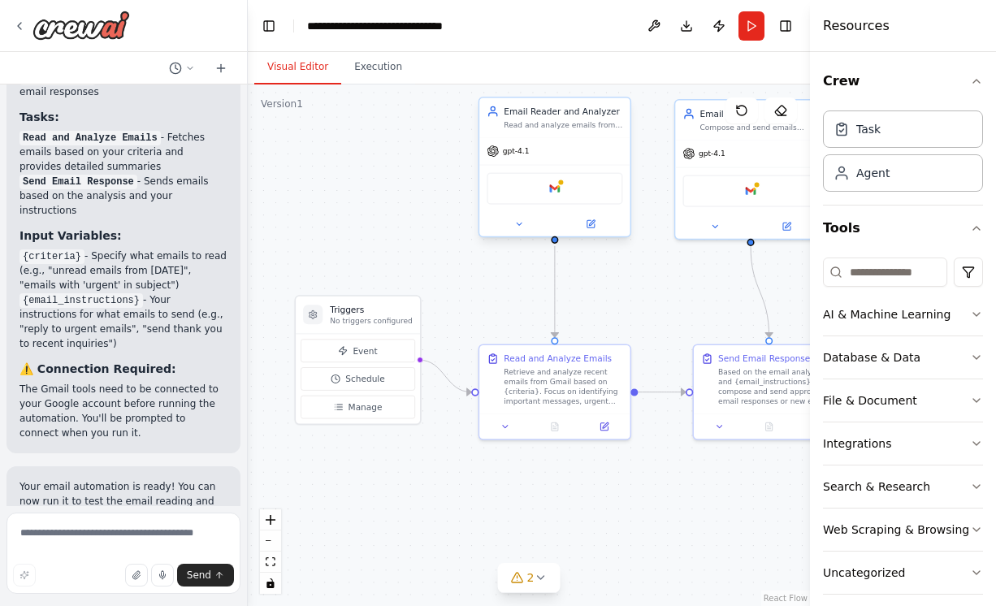
click at [561, 199] on div "Google gmail" at bounding box center [554, 188] width 136 height 32
click at [555, 189] on img at bounding box center [554, 188] width 15 height 15
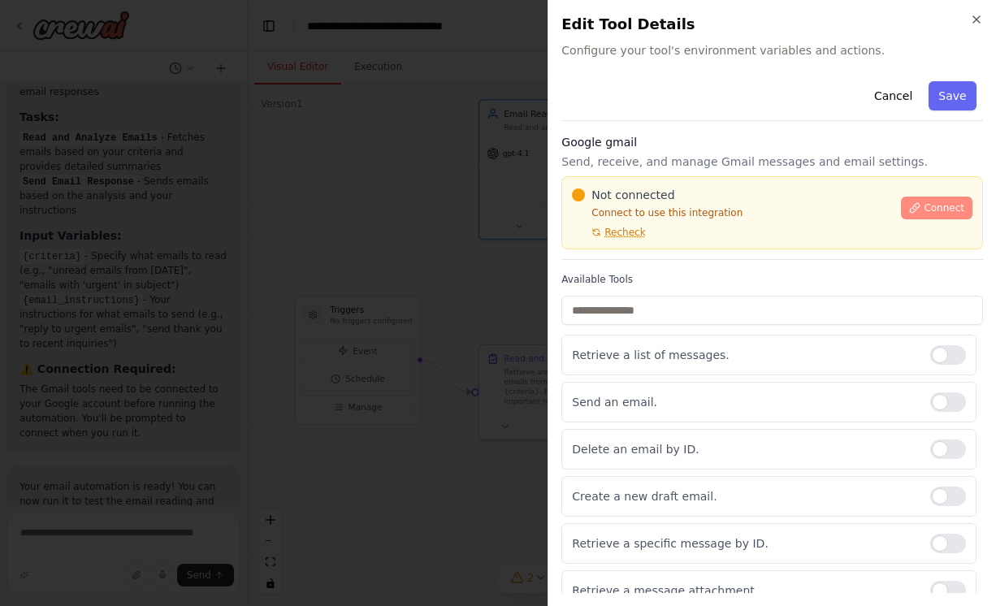
click at [925, 205] on span "Connect" at bounding box center [943, 207] width 41 height 13
click at [908, 94] on button "Cancel" at bounding box center [893, 95] width 58 height 29
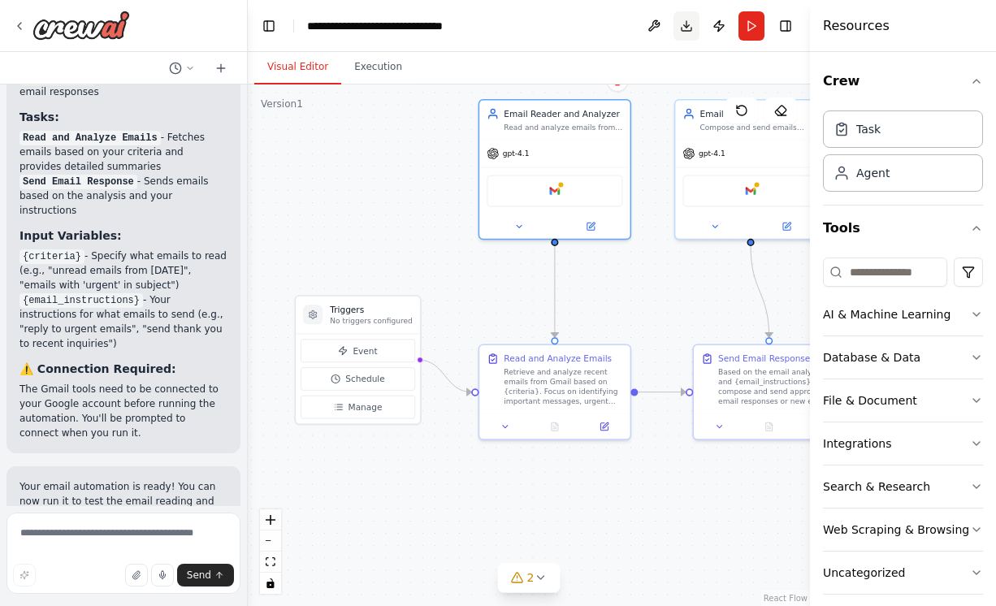
click at [684, 35] on button "Download" at bounding box center [686, 25] width 26 height 29
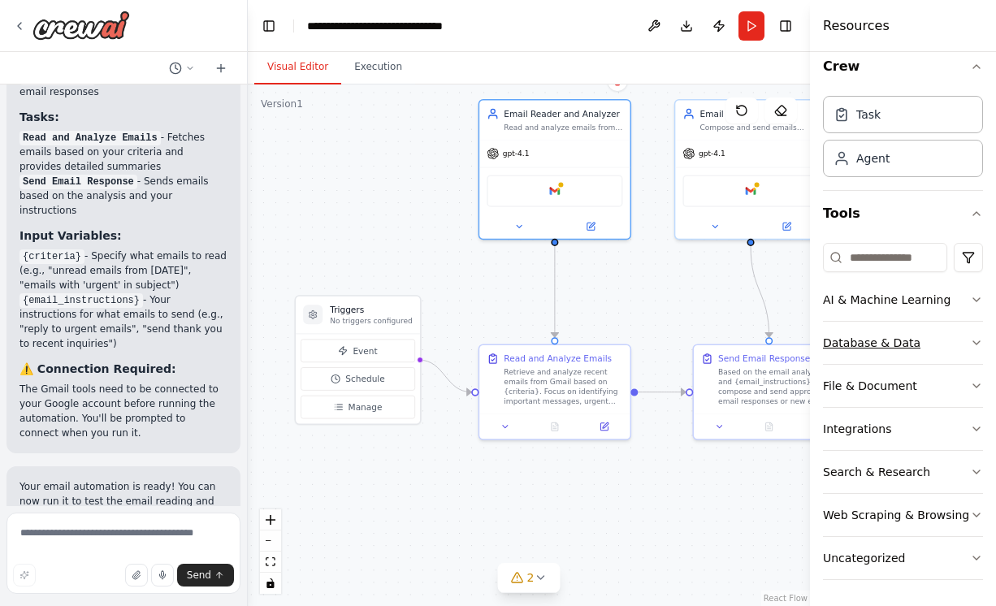
scroll to position [15, 0]
click at [866, 464] on div "Search & Research" at bounding box center [876, 472] width 107 height 16
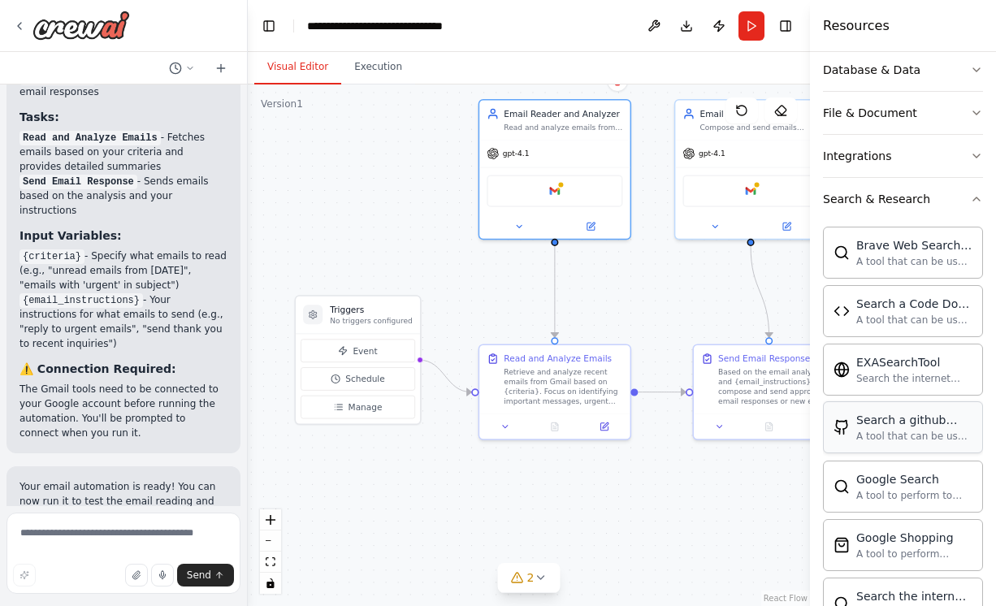
scroll to position [291, 0]
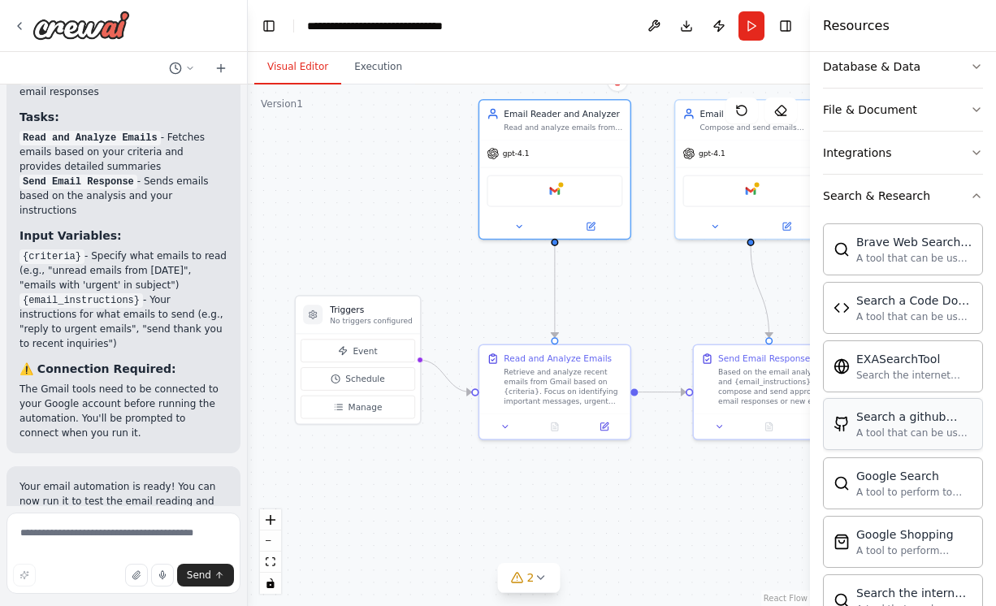
click at [898, 430] on div "A tool that can be used to semantic search a query from a github repo's content…" at bounding box center [914, 432] width 116 height 13
click at [898, 431] on div "A tool that can be used to semantic search a query from a github repo's content…" at bounding box center [914, 432] width 116 height 13
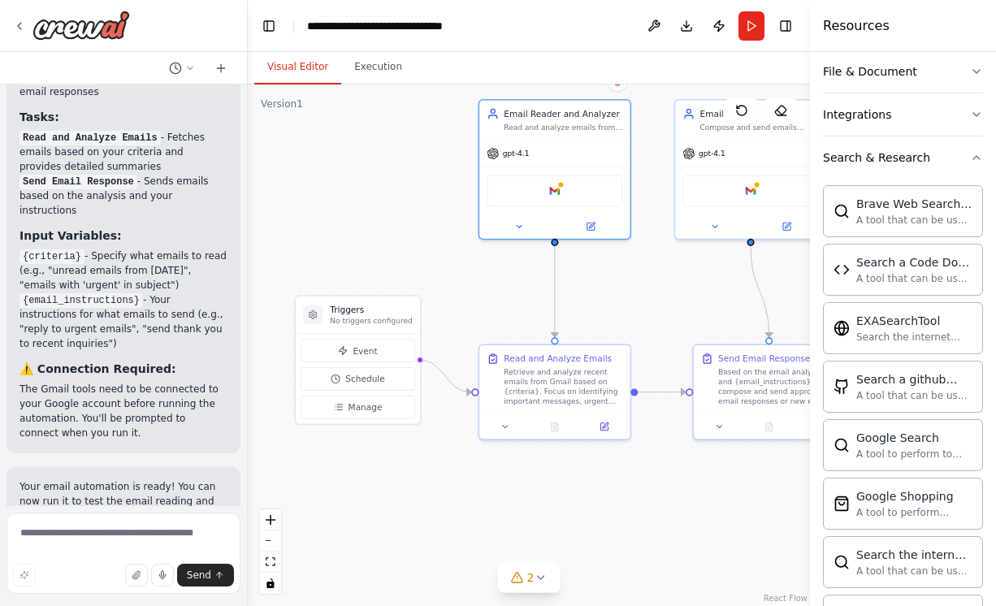
scroll to position [298, 0]
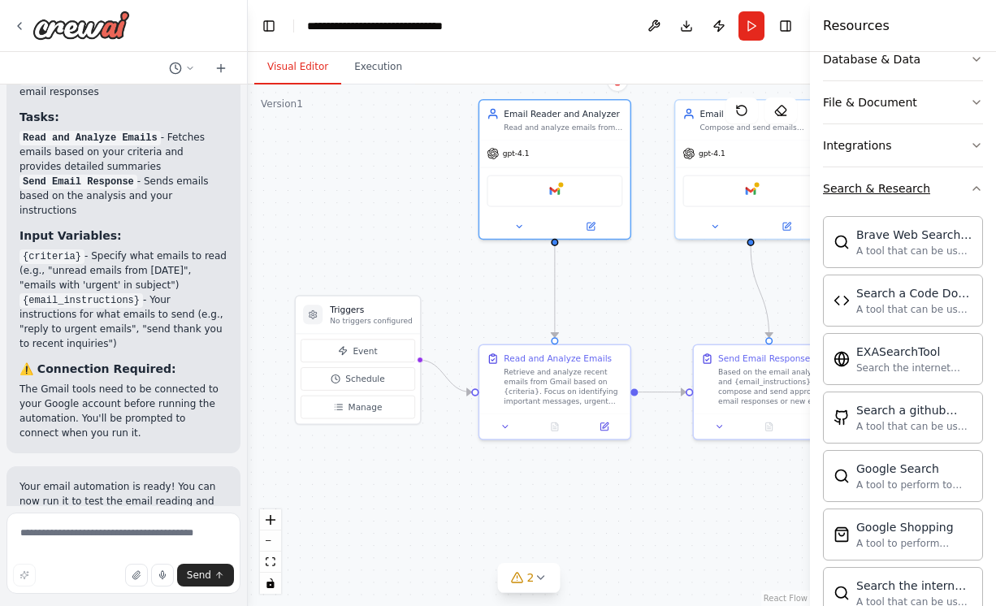
click at [900, 197] on button "Search & Research" at bounding box center [903, 188] width 160 height 42
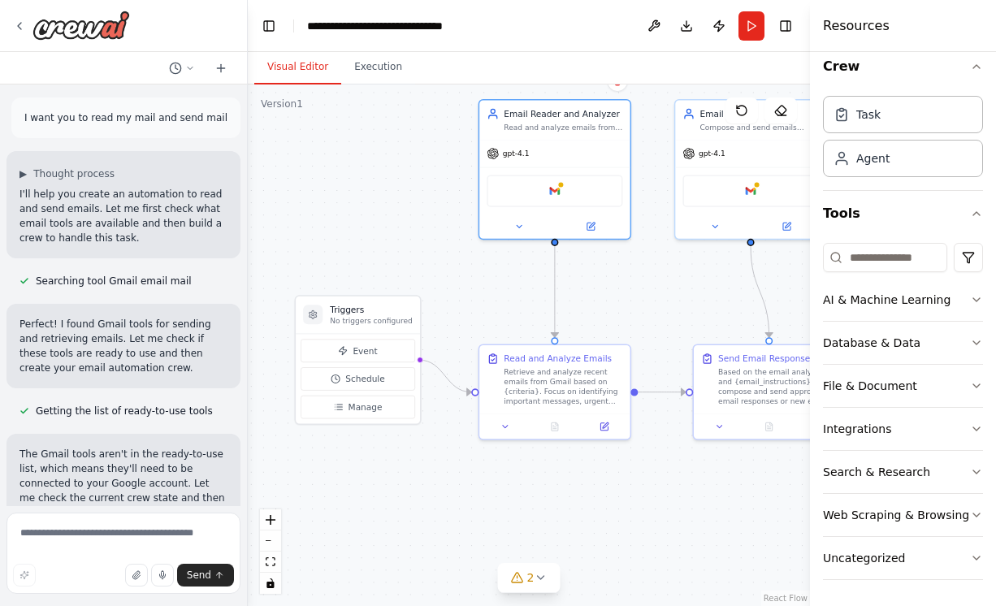
scroll to position [0, 0]
click at [26, 19] on icon at bounding box center [19, 25] width 13 height 13
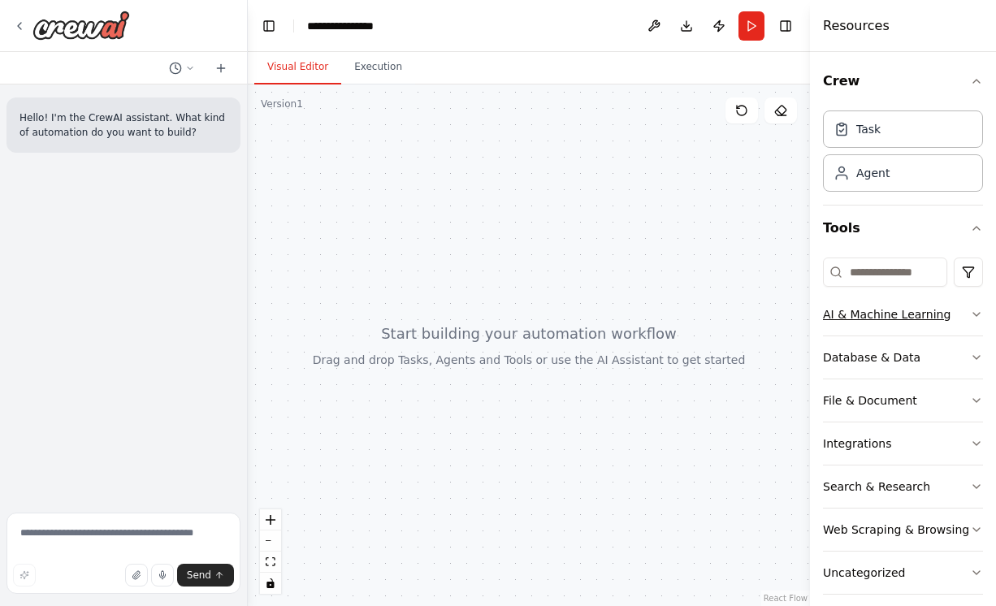
click at [863, 304] on button "AI & Machine Learning" at bounding box center [903, 314] width 160 height 42
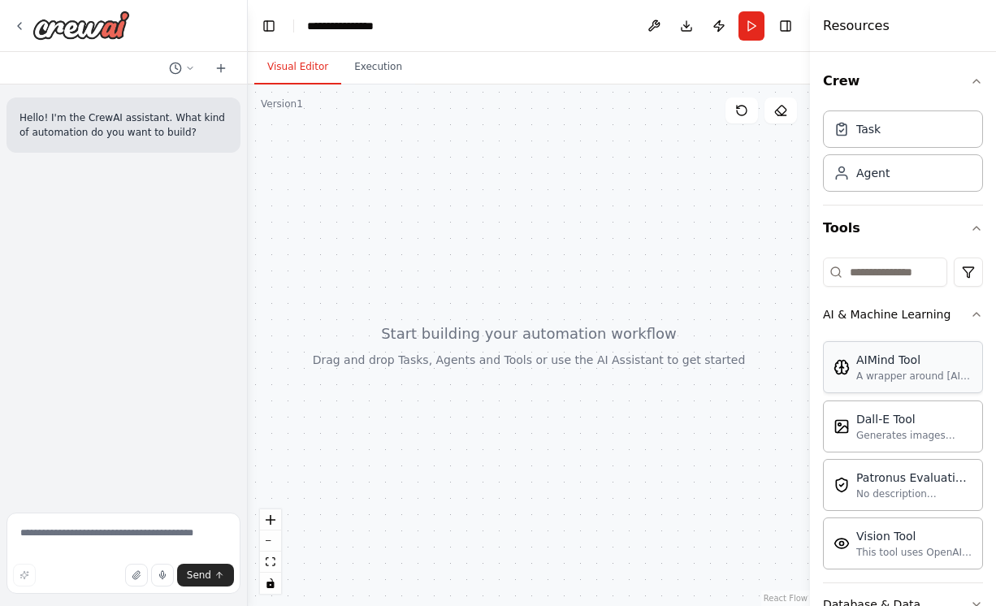
click at [877, 357] on div "AIMind Tool" at bounding box center [914, 360] width 116 height 16
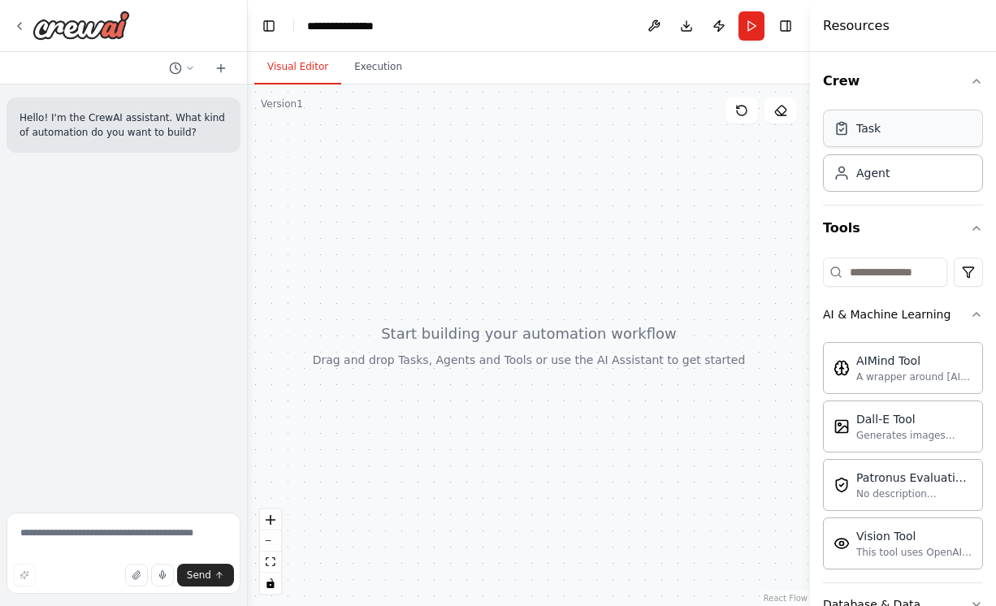
click at [870, 123] on div "Task" at bounding box center [868, 128] width 24 height 16
click at [870, 124] on div "Task" at bounding box center [868, 128] width 24 height 16
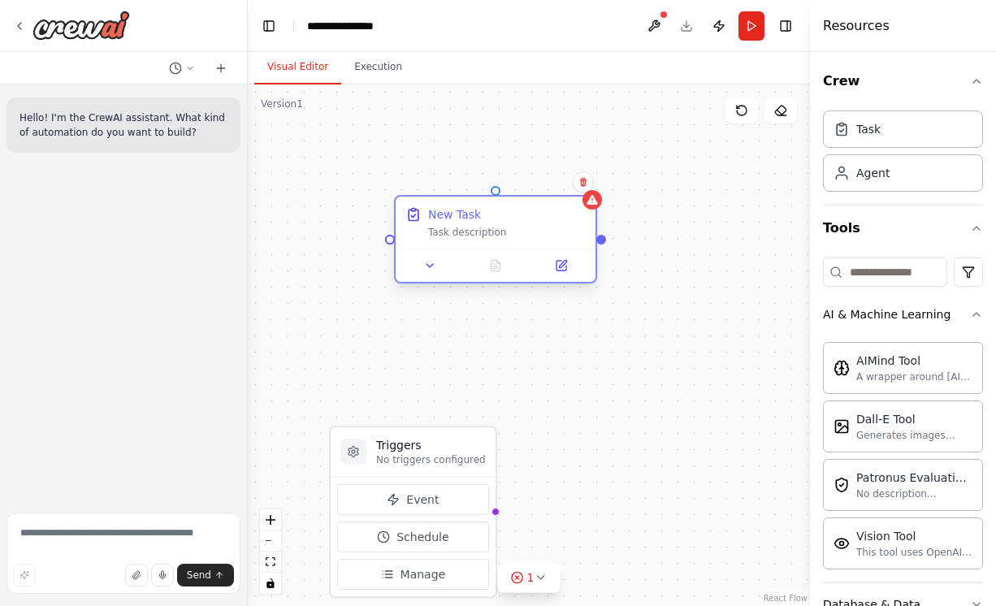
drag, startPoint x: 664, startPoint y: 181, endPoint x: 483, endPoint y: 216, distance: 183.6
click at [483, 216] on div "New Task" at bounding box center [507, 214] width 158 height 16
click at [499, 230] on div "Task description" at bounding box center [507, 232] width 158 height 13
click at [439, 217] on div "New Task" at bounding box center [454, 214] width 53 height 16
click at [593, 202] on icon at bounding box center [591, 200] width 11 height 10
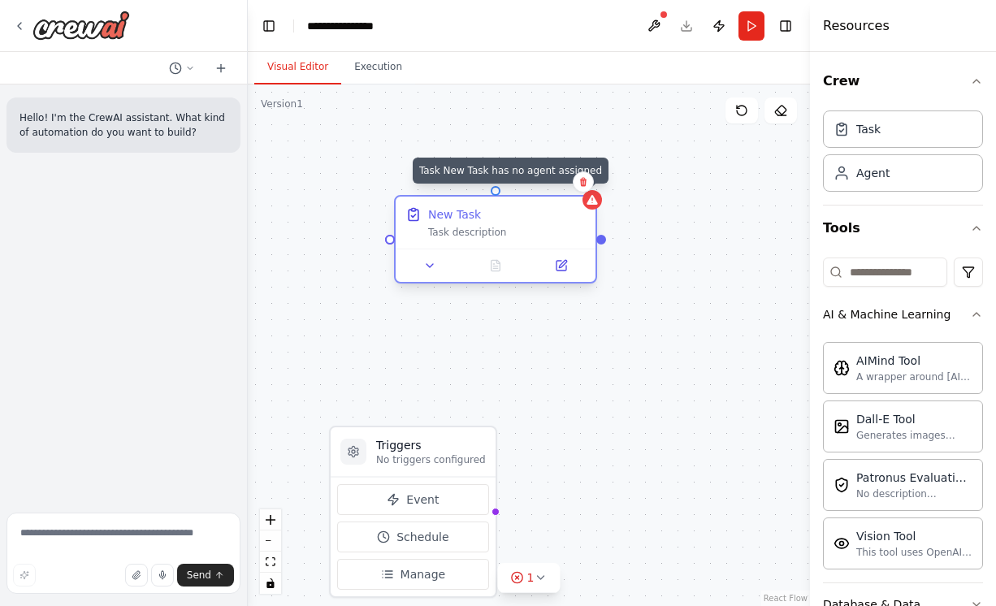
click at [593, 202] on icon at bounding box center [591, 200] width 11 height 10
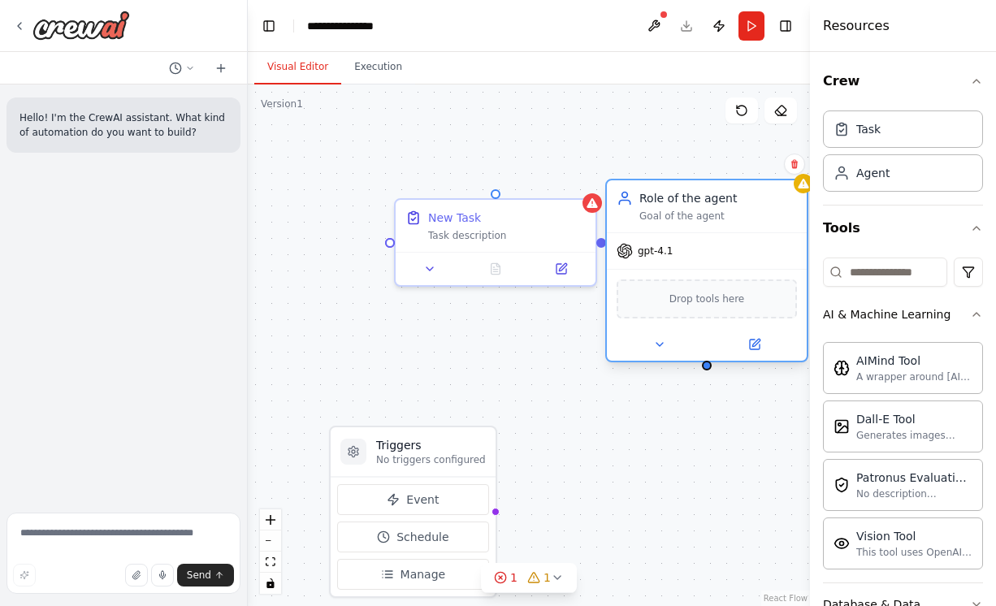
drag, startPoint x: 741, startPoint y: 259, endPoint x: 674, endPoint y: 199, distance: 89.7
click at [674, 199] on div "Role of the agent" at bounding box center [718, 198] width 158 height 16
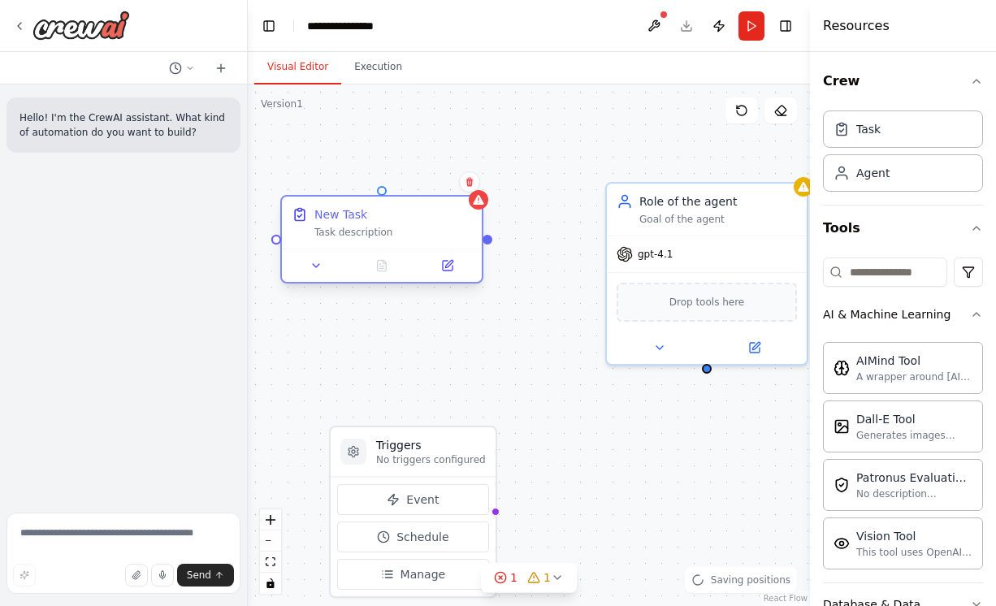
drag, startPoint x: 511, startPoint y: 228, endPoint x: 400, endPoint y: 230, distance: 111.3
click at [399, 230] on div "Task description" at bounding box center [393, 232] width 158 height 13
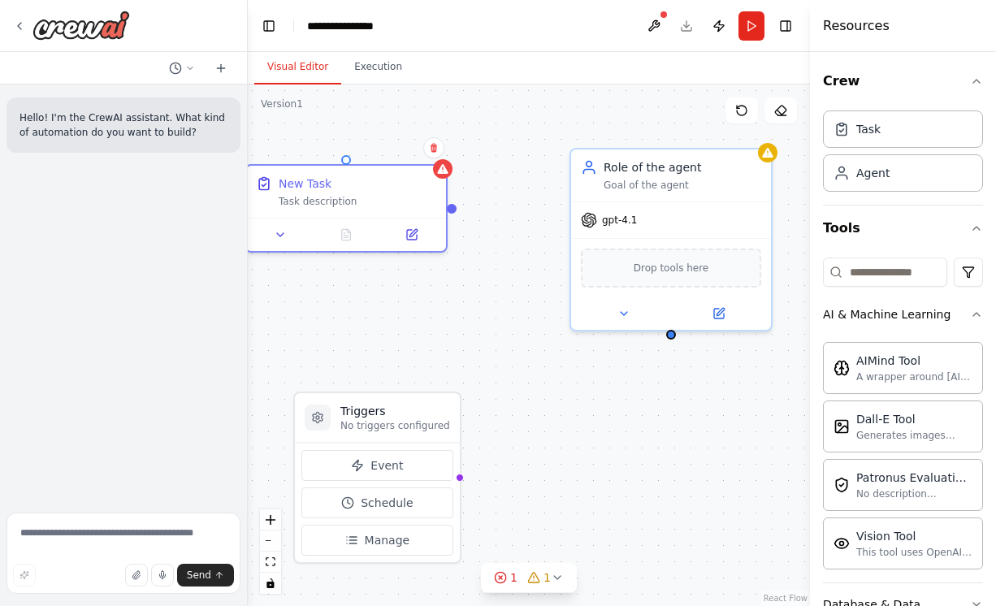
drag, startPoint x: 487, startPoint y: 249, endPoint x: 461, endPoint y: 218, distance: 40.3
click at [460, 218] on div "Triggers No triggers configured Event Schedule Manage New Task Task description…" at bounding box center [529, 344] width 562 height 521
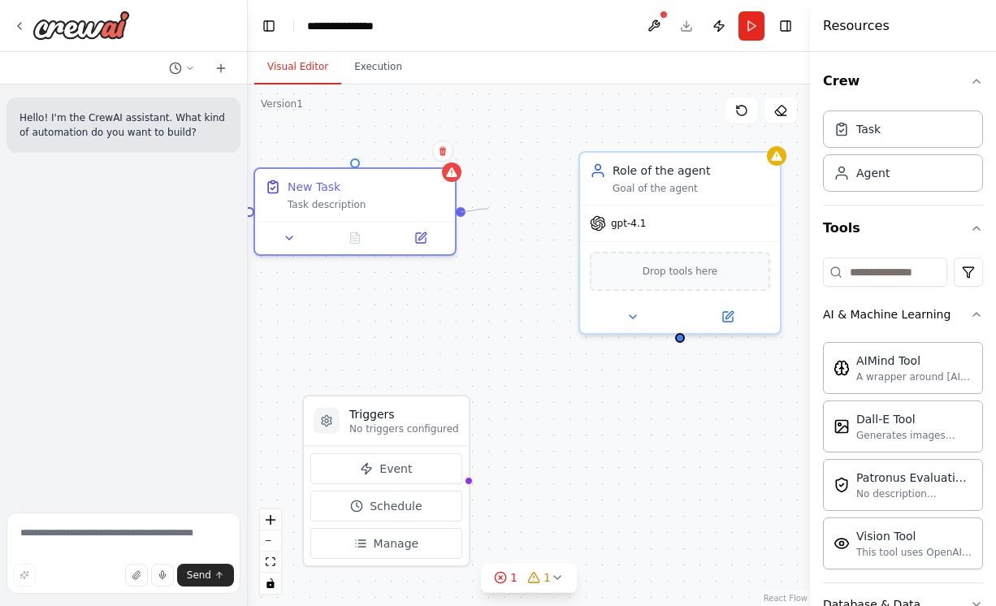
drag, startPoint x: 460, startPoint y: 209, endPoint x: 490, endPoint y: 209, distance: 29.2
click at [490, 209] on div "Triggers No triggers configured Event Schedule Manage New Task Task description…" at bounding box center [529, 344] width 562 height 521
click at [560, 210] on div "Triggers No triggers configured Event Schedule Manage New Task Task description…" at bounding box center [529, 344] width 562 height 521
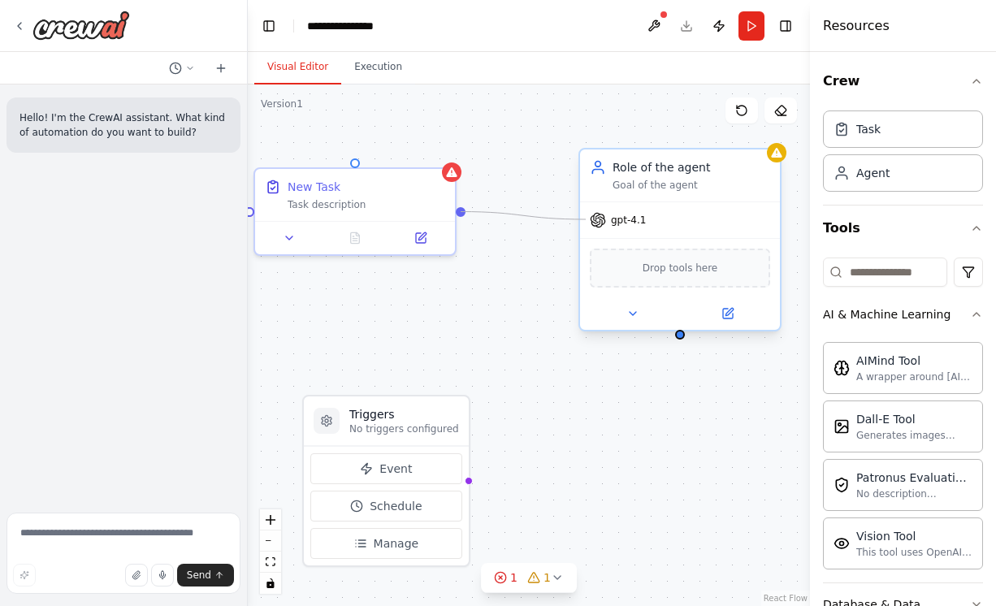
drag, startPoint x: 461, startPoint y: 209, endPoint x: 586, endPoint y: 219, distance: 124.7
click at [586, 219] on div "Triggers No triggers configured Event Schedule Manage New Task Task description…" at bounding box center [502, 314] width 562 height 521
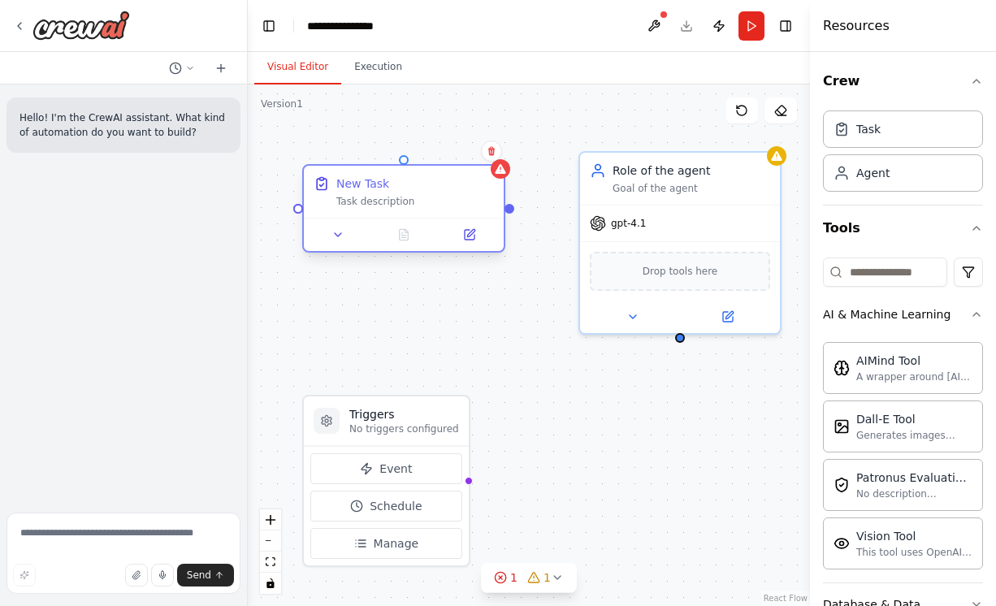
drag, startPoint x: 379, startPoint y: 189, endPoint x: 427, endPoint y: 190, distance: 47.9
click at [428, 190] on div "New Task" at bounding box center [415, 183] width 158 height 16
drag, startPoint x: 509, startPoint y: 209, endPoint x: 682, endPoint y: 338, distance: 215.9
click at [682, 338] on div "Triggers No triggers configured Event Schedule Manage New Task Task description…" at bounding box center [529, 344] width 562 height 521
drag, startPoint x: 682, startPoint y: 338, endPoint x: 512, endPoint y: 214, distance: 211.0
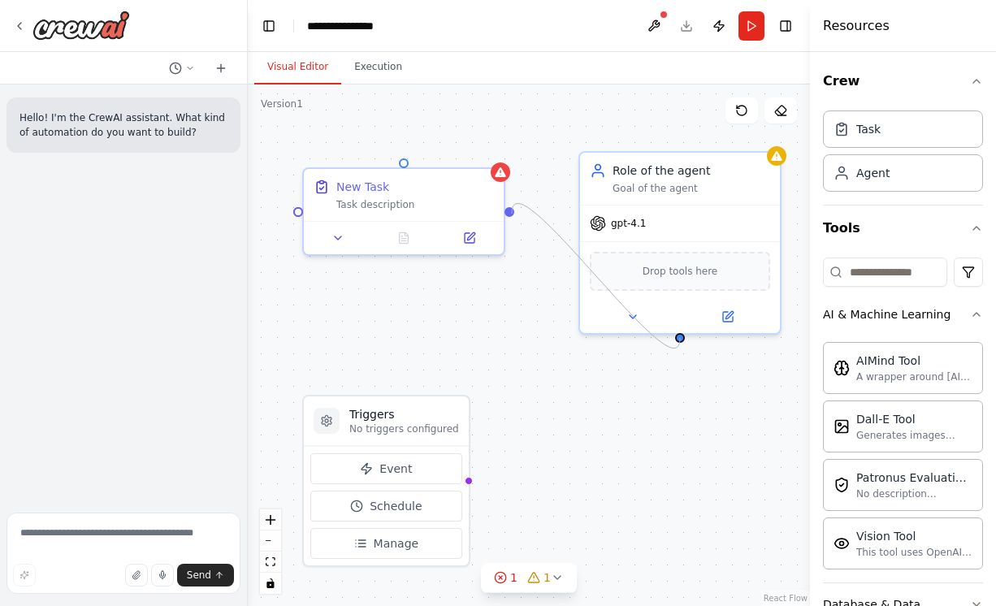
click at [512, 214] on div "Triggers No triggers configured Event Schedule Manage New Task Task description…" at bounding box center [529, 344] width 562 height 521
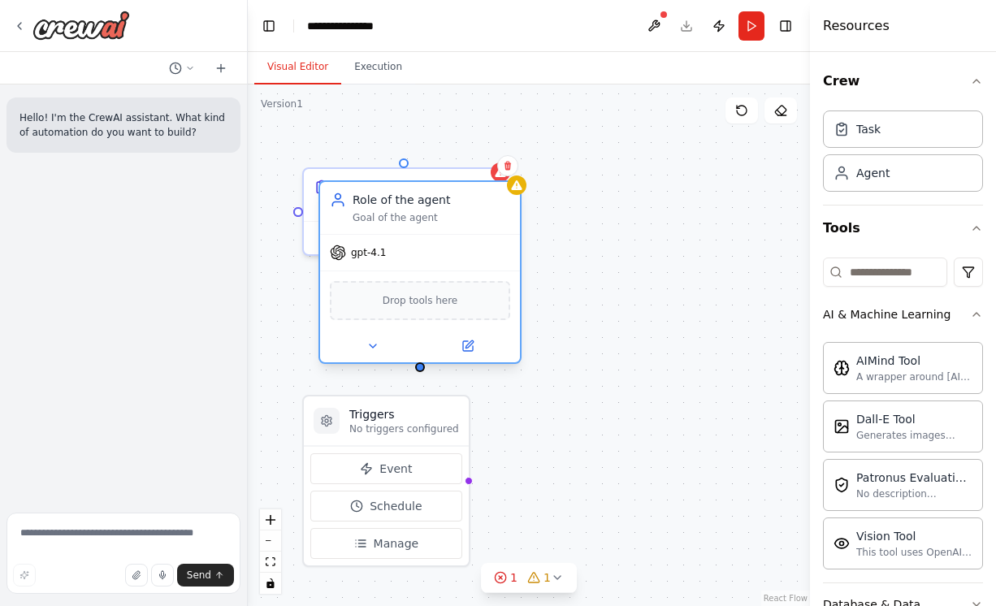
drag, startPoint x: 650, startPoint y: 164, endPoint x: 397, endPoint y: 191, distance: 254.0
click at [397, 191] on div "Role of the agent Goal of the agent" at bounding box center [420, 208] width 200 height 52
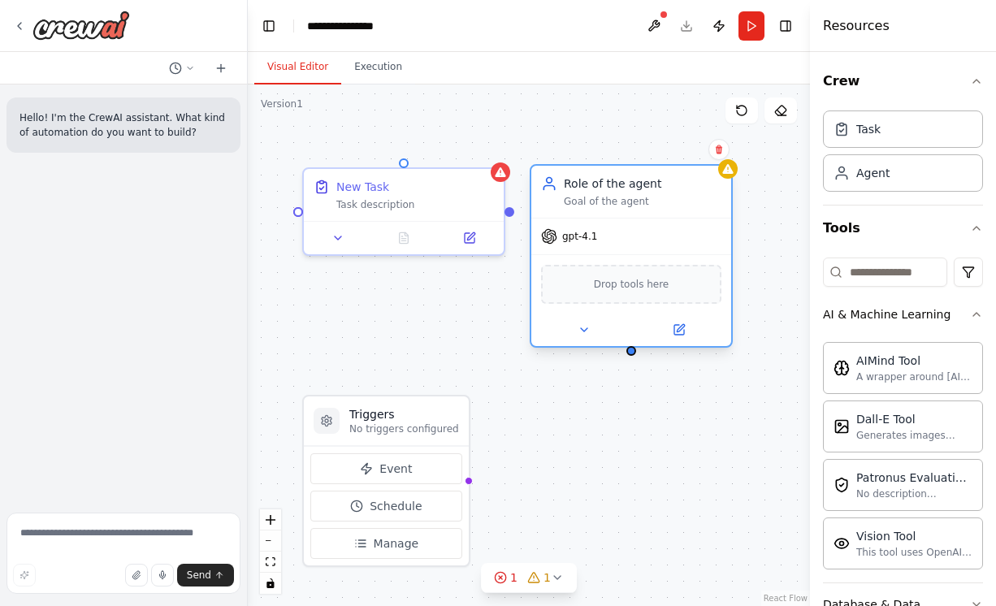
drag, startPoint x: 400, startPoint y: 192, endPoint x: 612, endPoint y: 171, distance: 213.8
click at [612, 171] on div "Role of the agent Goal of the agent" at bounding box center [631, 192] width 200 height 52
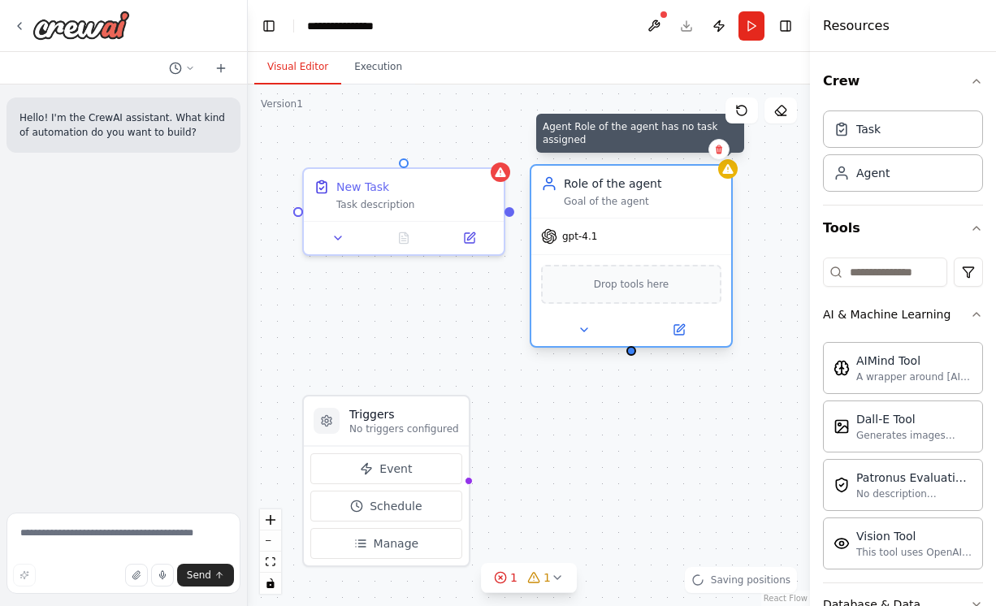
click at [727, 175] on div at bounding box center [727, 168] width 19 height 19
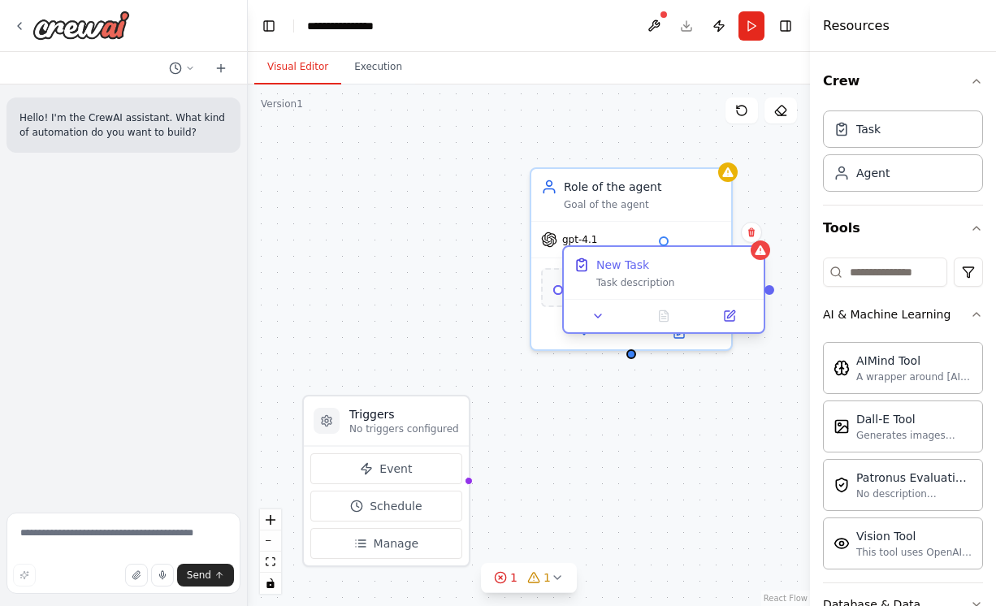
drag, startPoint x: 368, startPoint y: 196, endPoint x: 628, endPoint y: 280, distance: 273.3
click at [628, 281] on div "Task description" at bounding box center [675, 282] width 158 height 13
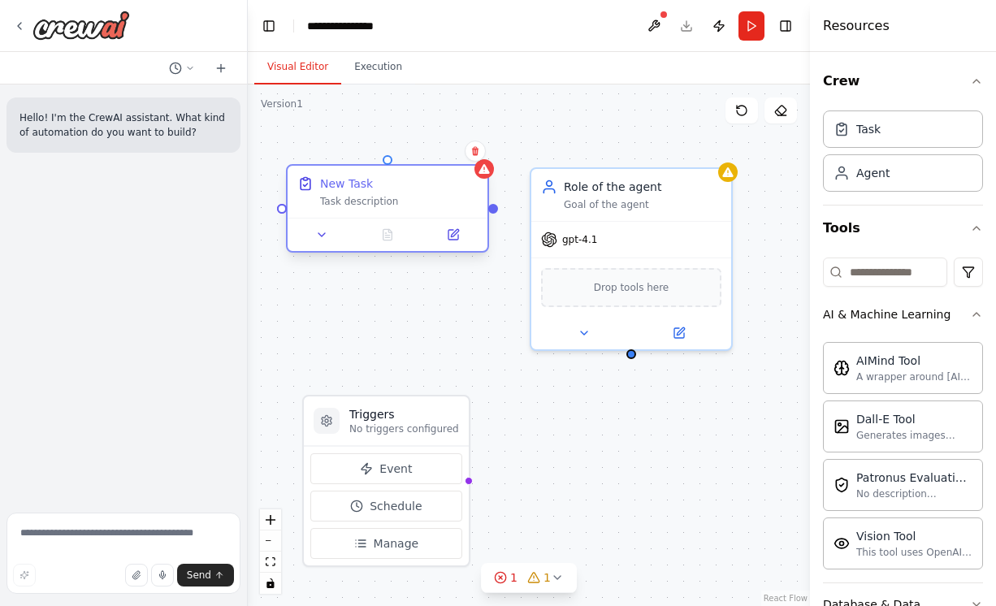
drag, startPoint x: 620, startPoint y: 279, endPoint x: 350, endPoint y: 201, distance: 280.7
click at [350, 201] on div "Task description" at bounding box center [399, 201] width 158 height 13
click at [322, 231] on icon at bounding box center [321, 234] width 13 height 13
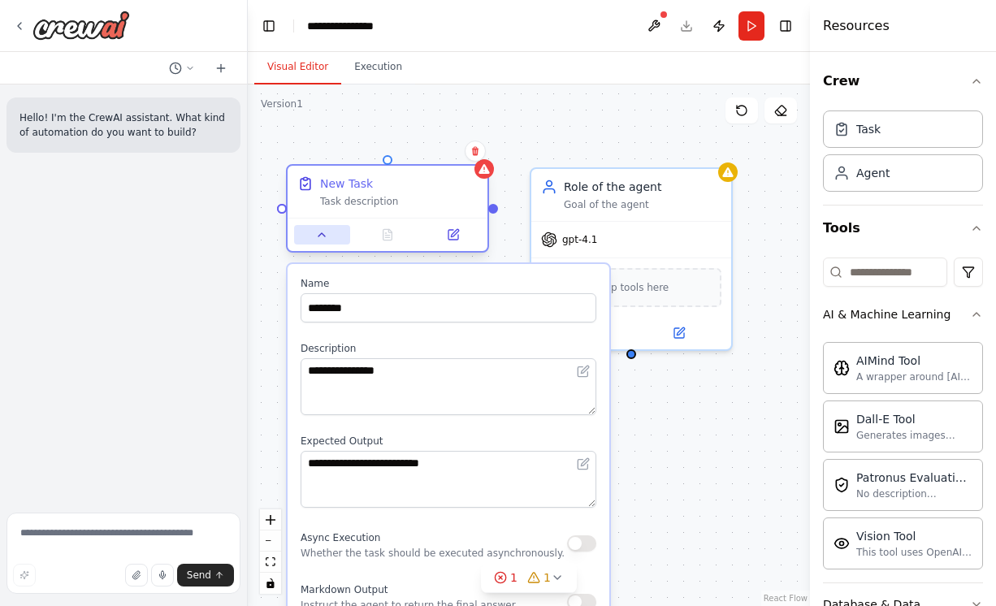
click at [322, 231] on icon at bounding box center [321, 234] width 13 height 13
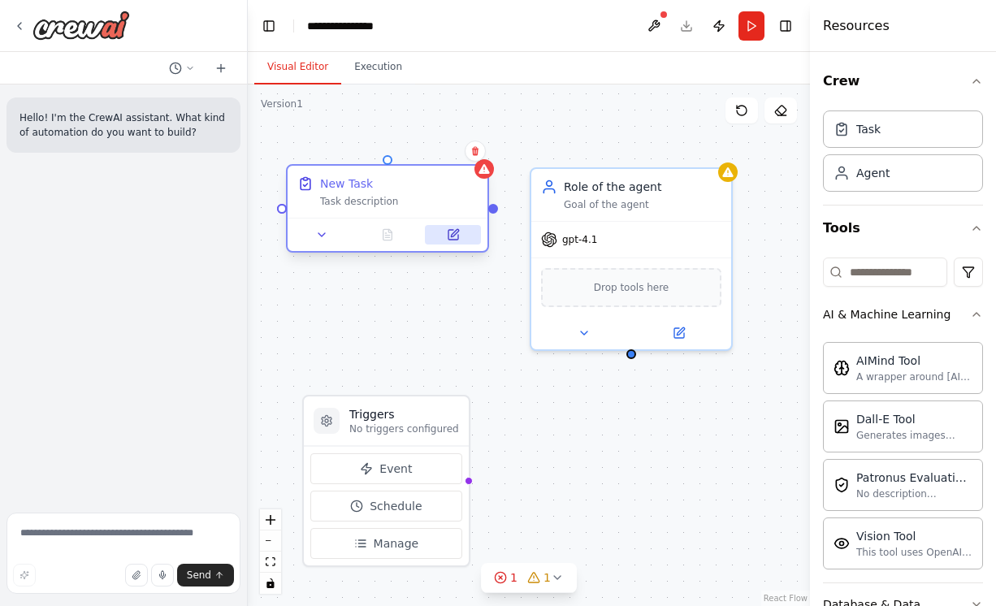
click at [466, 231] on button at bounding box center [453, 234] width 56 height 19
click at [455, 236] on icon at bounding box center [453, 235] width 10 height 10
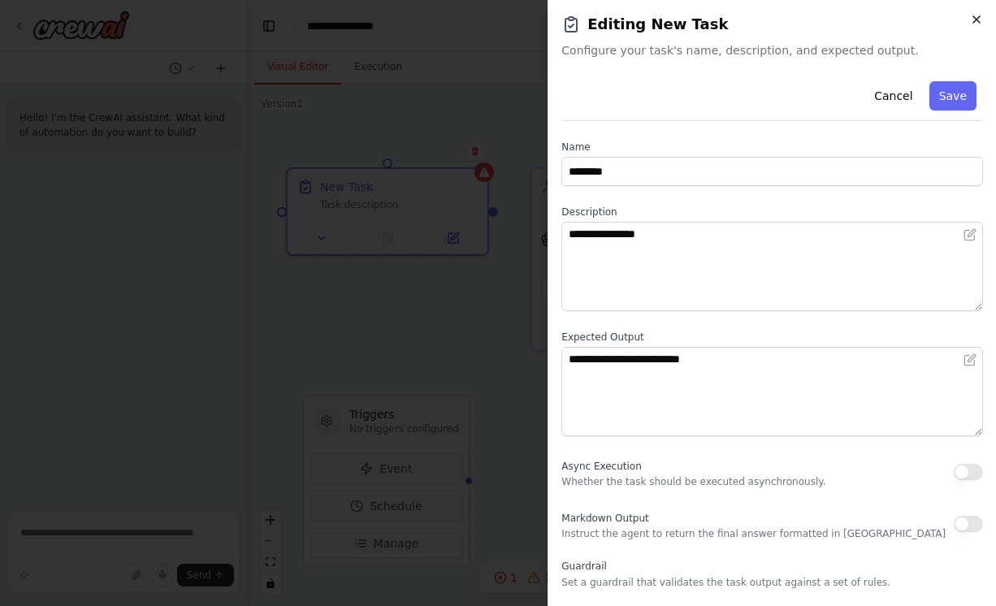
click at [974, 24] on icon "button" at bounding box center [976, 19] width 13 height 13
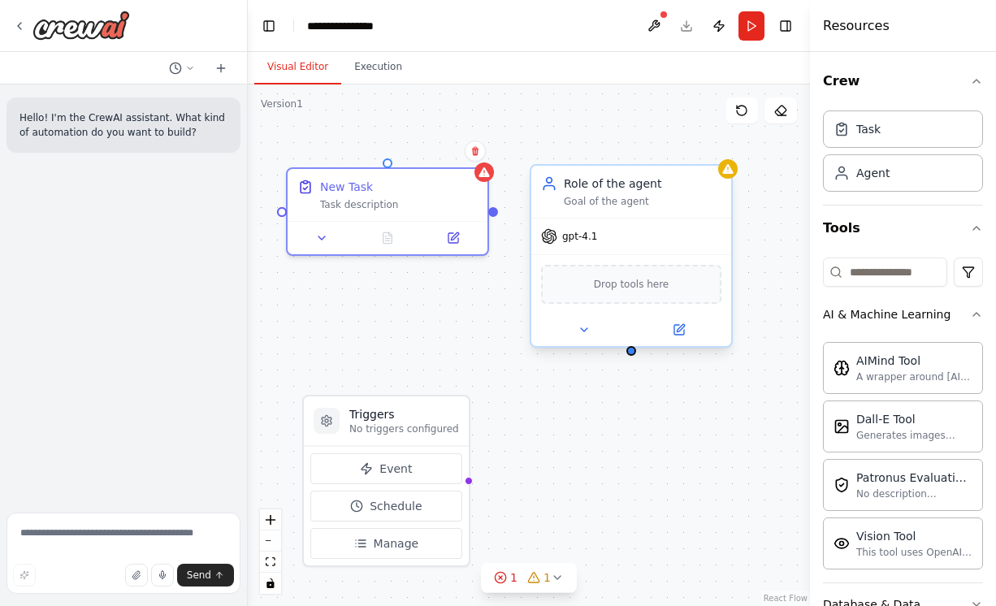
click at [606, 185] on div "Role of the agent" at bounding box center [643, 183] width 158 height 16
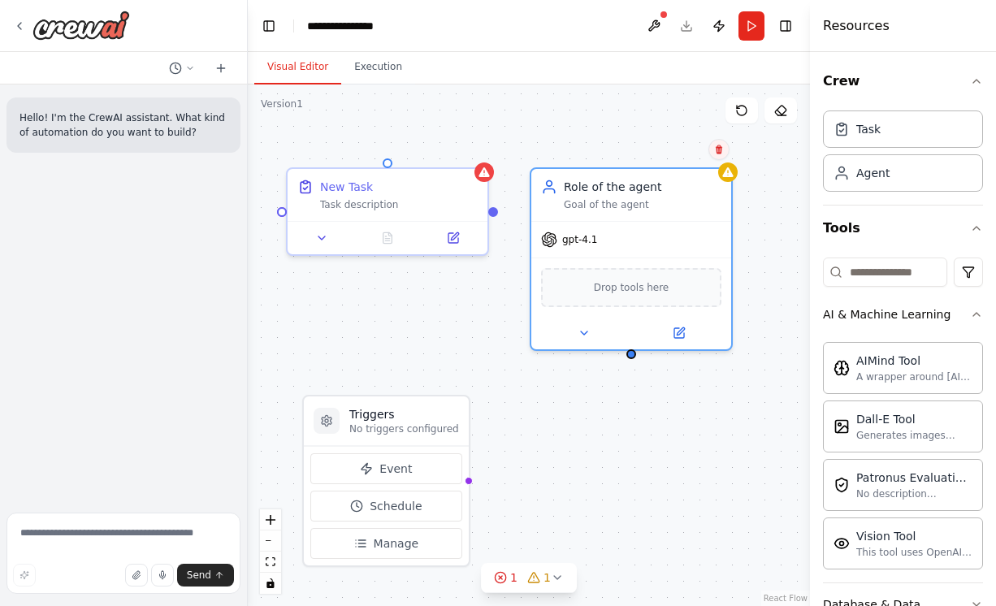
click at [717, 150] on icon at bounding box center [718, 149] width 6 height 9
click at [681, 150] on button "Confirm" at bounding box center [673, 149] width 58 height 19
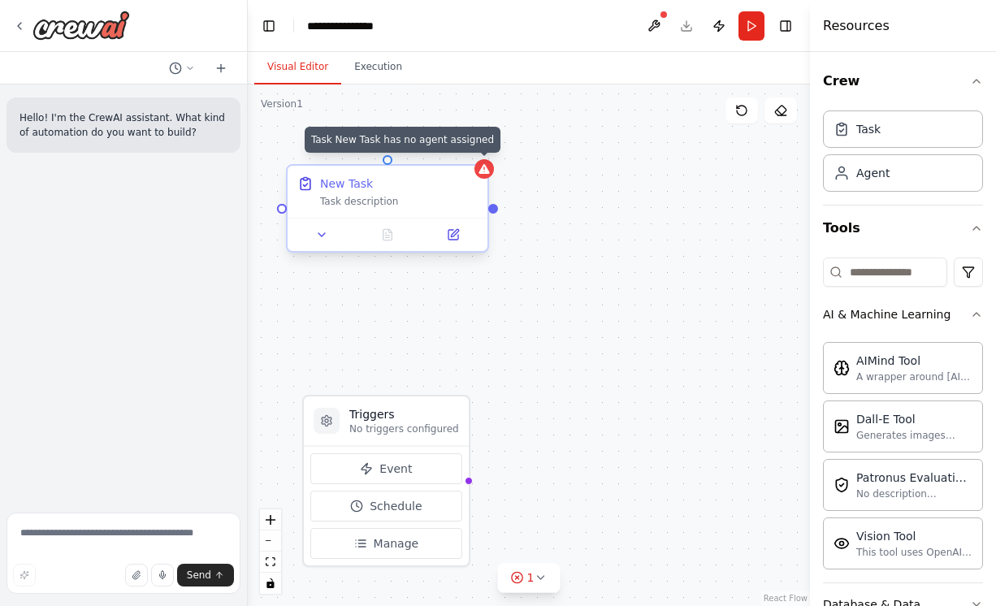
click at [486, 174] on icon at bounding box center [483, 169] width 11 height 10
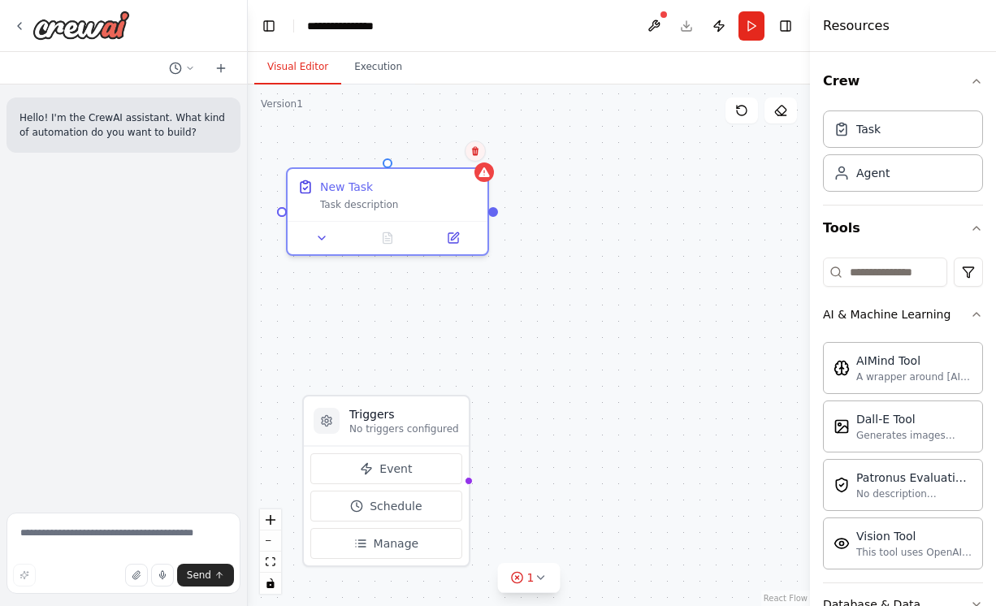
click at [473, 156] on button at bounding box center [475, 150] width 21 height 21
click at [435, 153] on button "Confirm" at bounding box center [429, 150] width 58 height 19
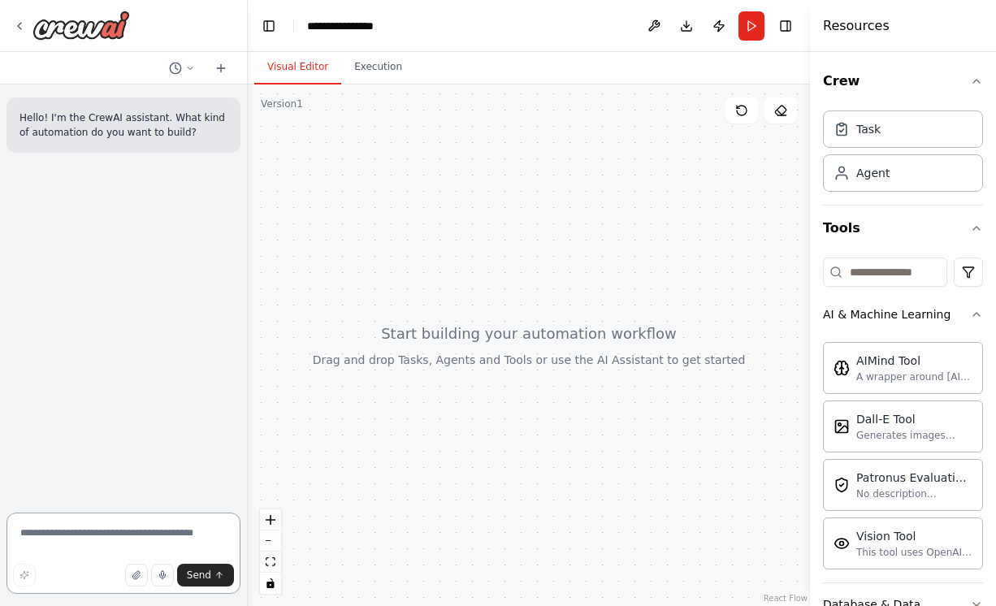
click at [80, 538] on textarea at bounding box center [123, 552] width 234 height 81
type textarea "**********"
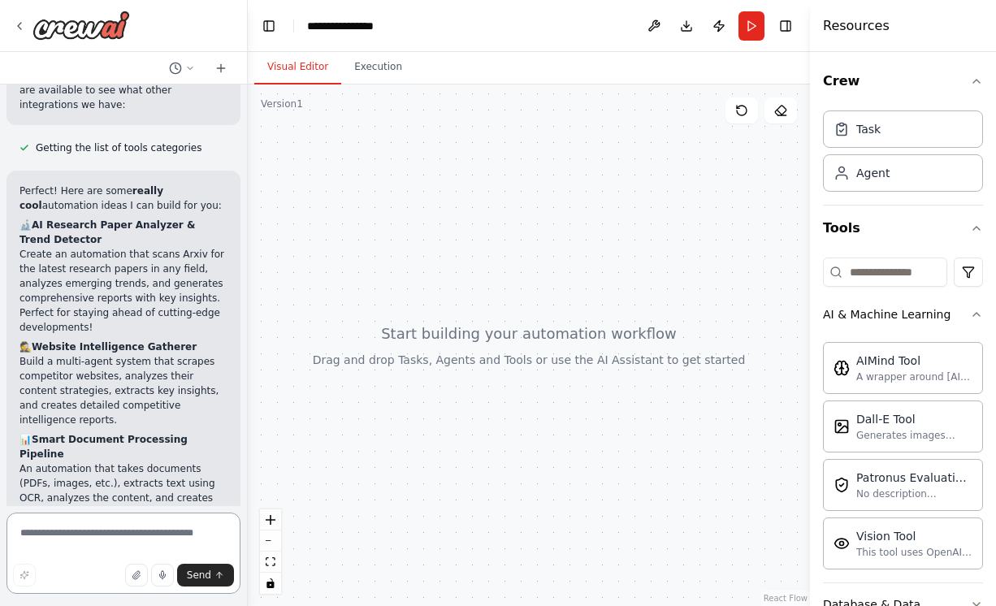
scroll to position [314, 0]
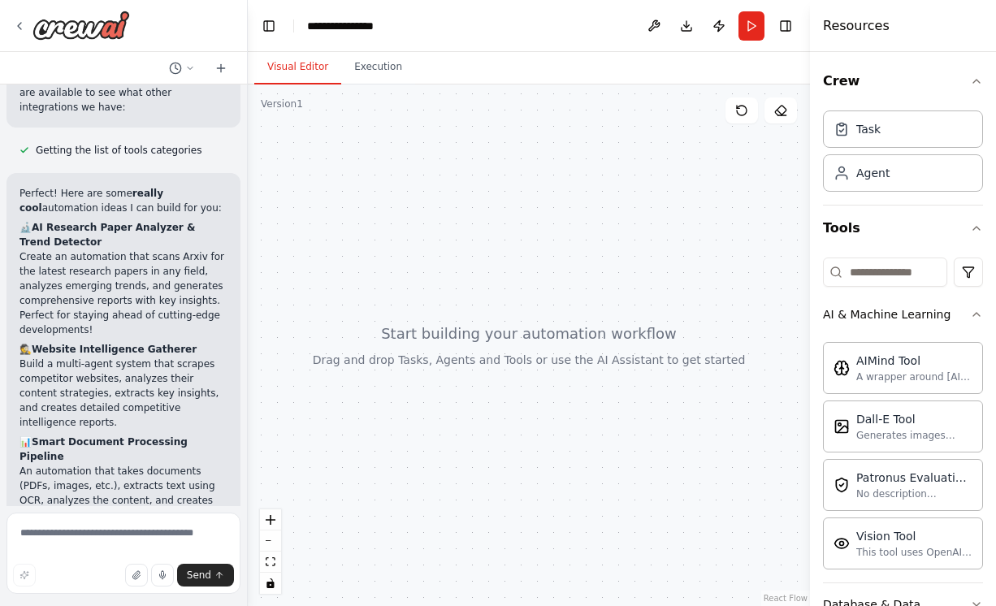
drag, startPoint x: 37, startPoint y: 214, endPoint x: 76, endPoint y: 227, distance: 40.8
click at [76, 227] on h2 "🔬 AI Research Paper Analyzer & Trend Detector" at bounding box center [123, 234] width 208 height 29
copy h2 "🔬 AI Research Paper Analyzer & Trend Detector"
click at [75, 540] on textarea at bounding box center [123, 552] width 234 height 81
paste textarea "**********"
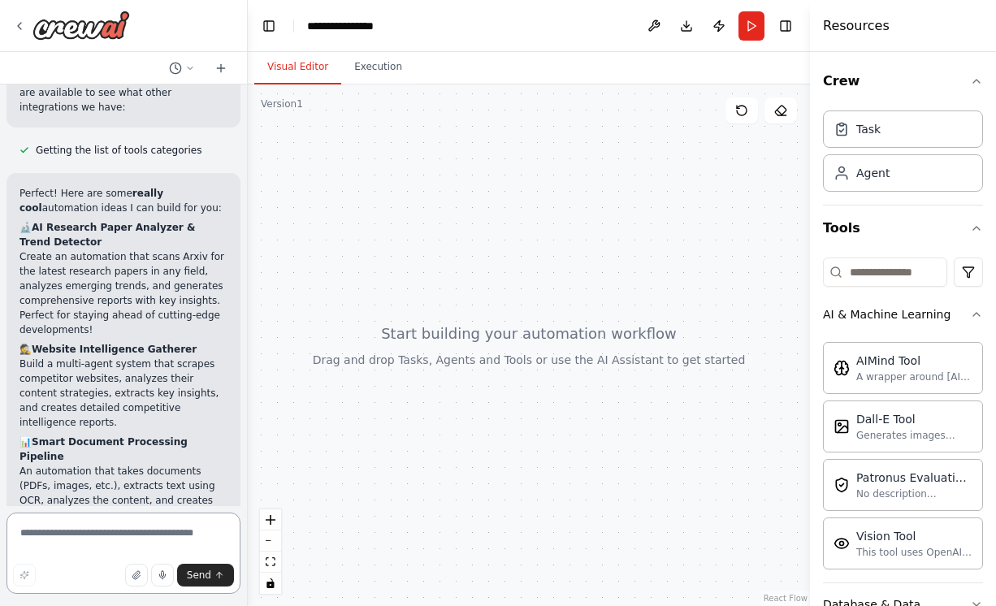
type textarea "**********"
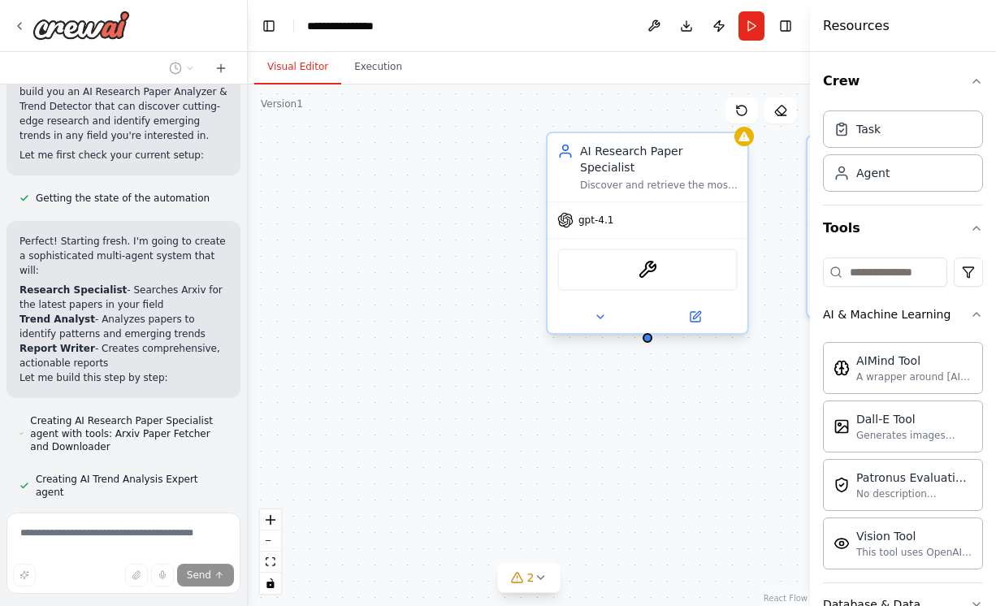
scroll to position [1147, 0]
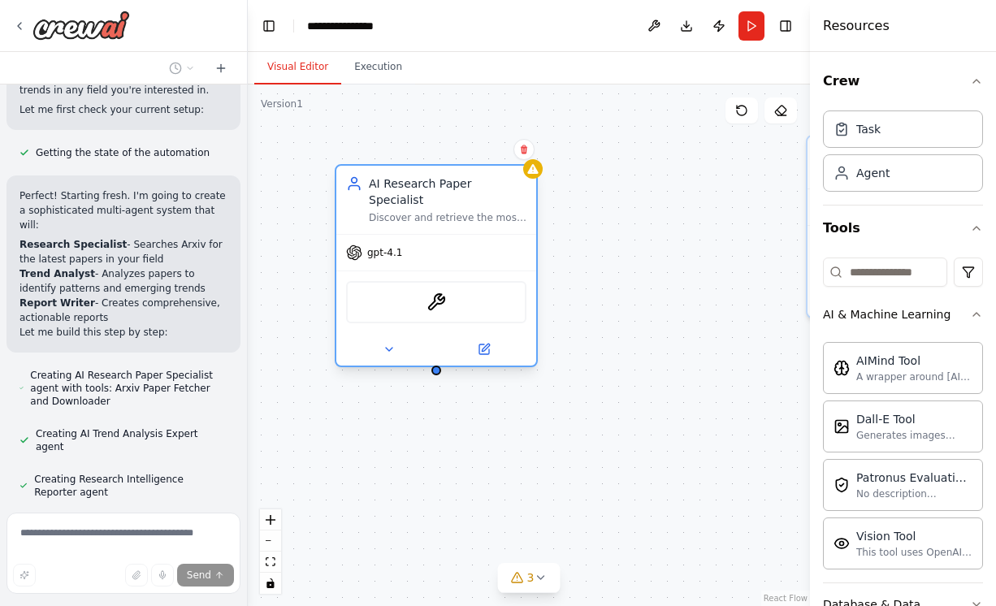
drag, startPoint x: 616, startPoint y: 159, endPoint x: 411, endPoint y: 184, distance: 207.0
click at [411, 184] on div "AI Research Paper Specialist Discover and retrieve the most relevant and recent…" at bounding box center [448, 199] width 158 height 49
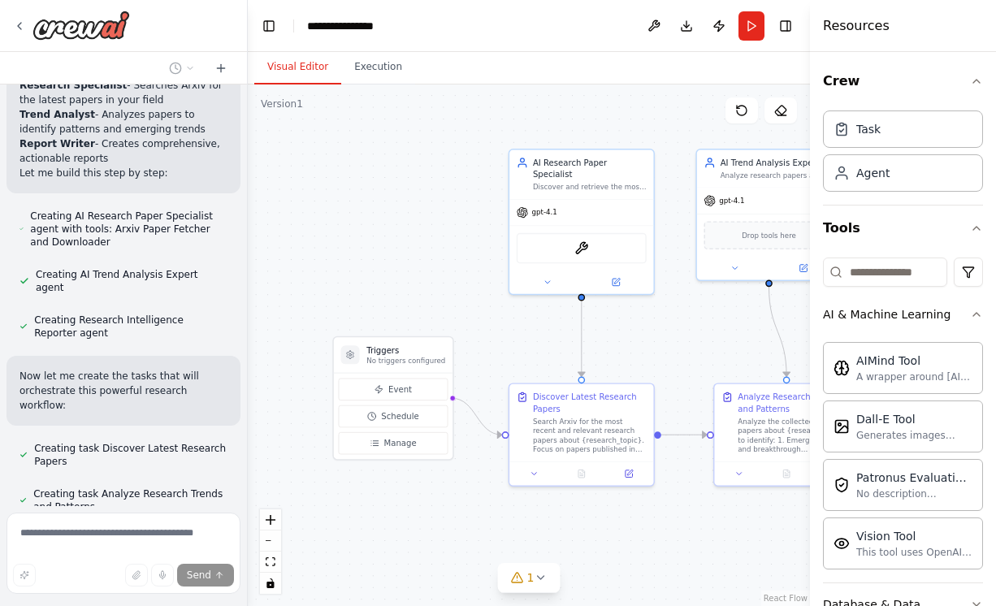
scroll to position [1351, 0]
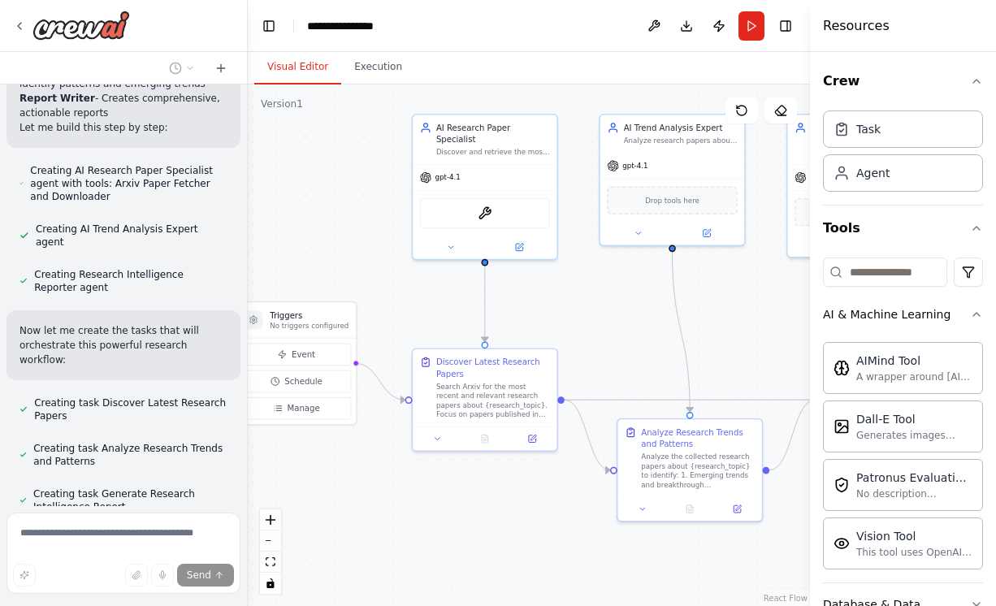
drag, startPoint x: 408, startPoint y: 227, endPoint x: 308, endPoint y: 192, distance: 105.6
click at [308, 192] on div ".deletable-edge-delete-btn { width: 20px; height: 20px; border: 0px solid #ffff…" at bounding box center [529, 344] width 562 height 521
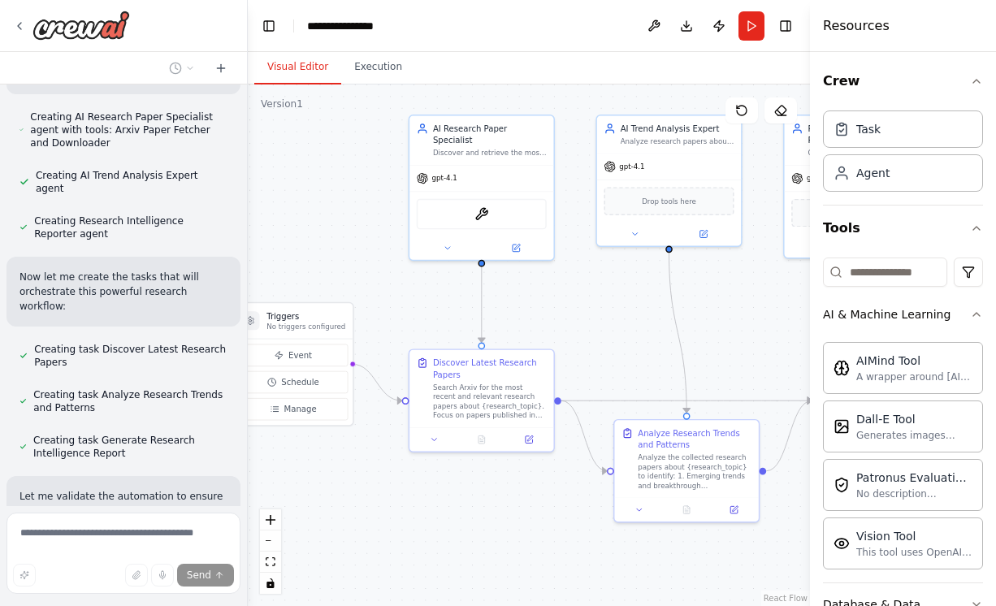
scroll to position [1452, 0]
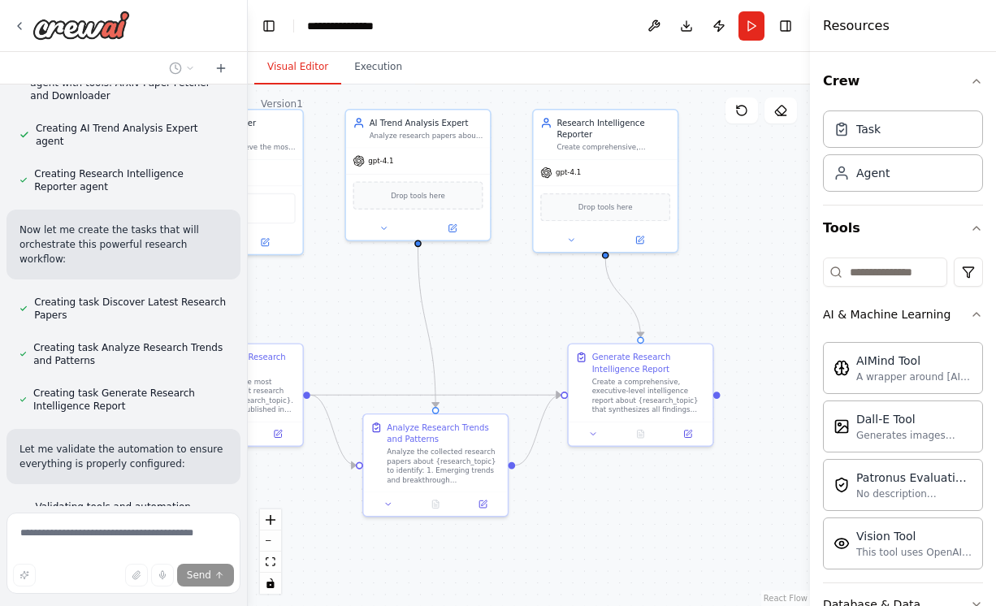
drag, startPoint x: 653, startPoint y: 350, endPoint x: 391, endPoint y: 344, distance: 262.4
click at [391, 344] on div ".deletable-edge-delete-btn { width: 20px; height: 20px; border: 0px solid #ffff…" at bounding box center [529, 344] width 562 height 521
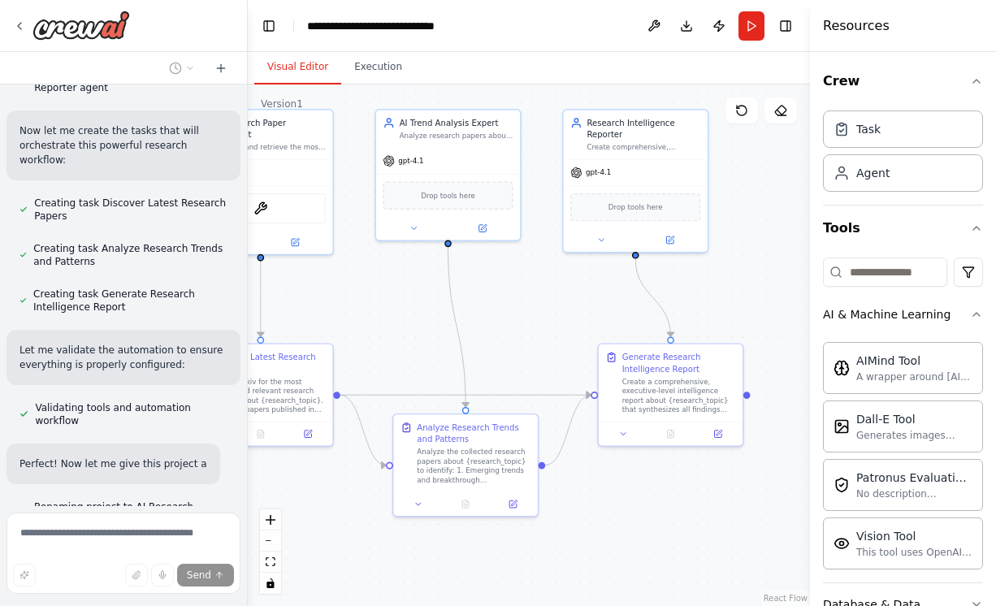
scroll to position [1566, 0]
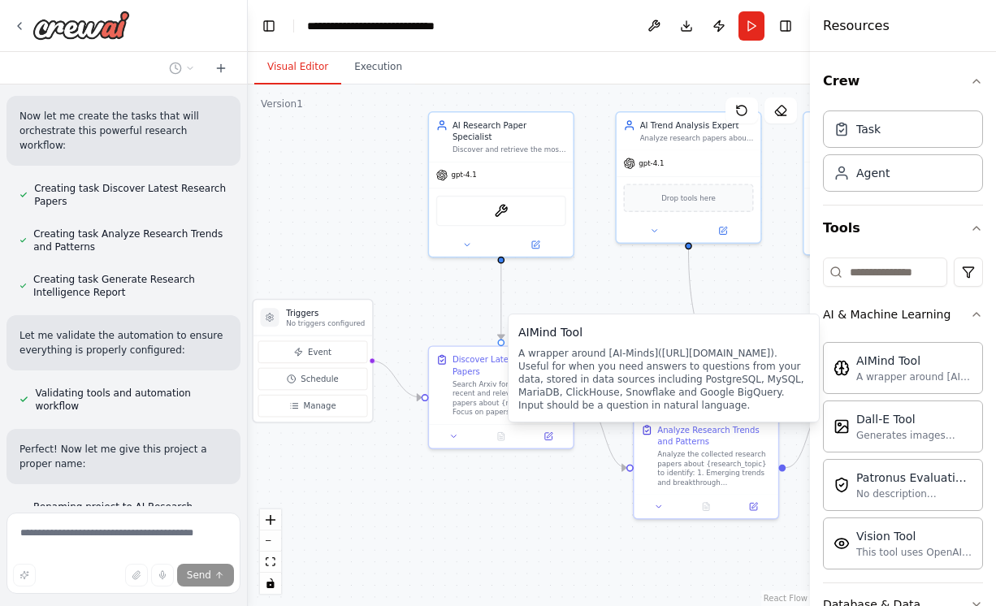
drag, startPoint x: 499, startPoint y: 330, endPoint x: 781, endPoint y: 332, distance: 281.8
click at [781, 332] on body "Hello! I'm the CrewAI assistant. What kind of automation do you want to build? …" at bounding box center [498, 303] width 996 height 606
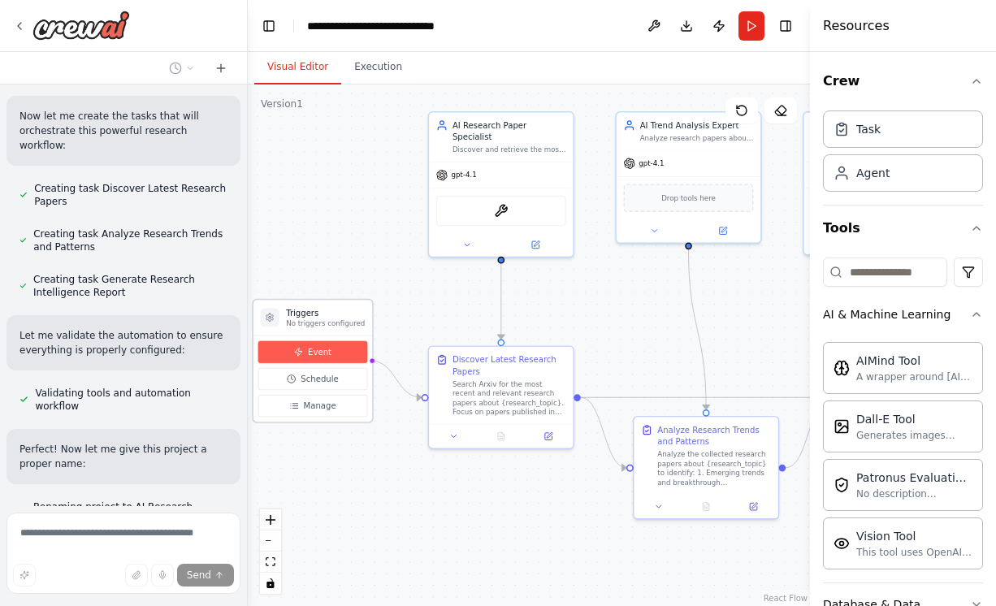
click at [308, 349] on span "Event" at bounding box center [320, 351] width 24 height 11
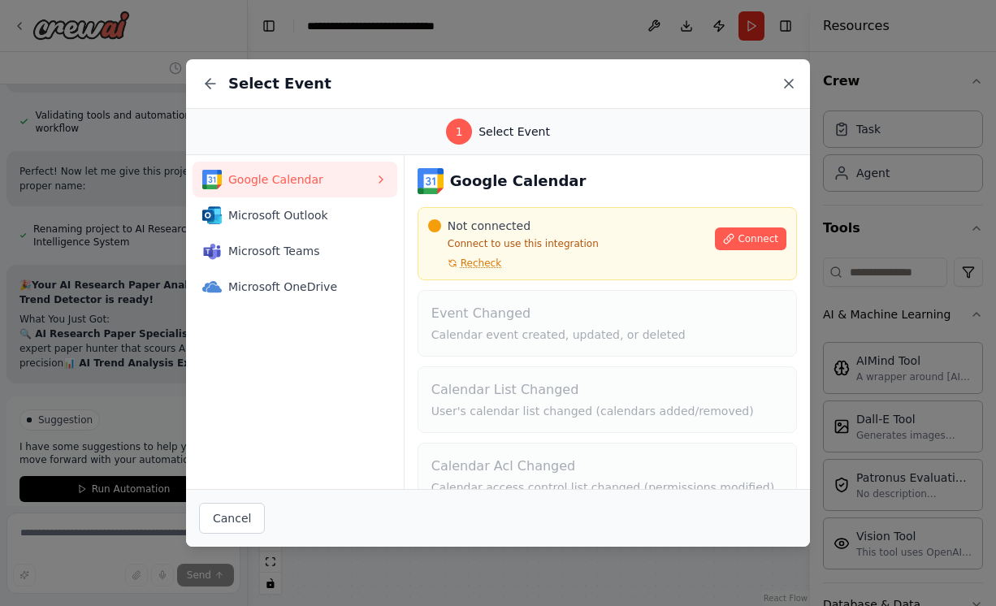
click at [785, 83] on icon at bounding box center [788, 84] width 16 height 16
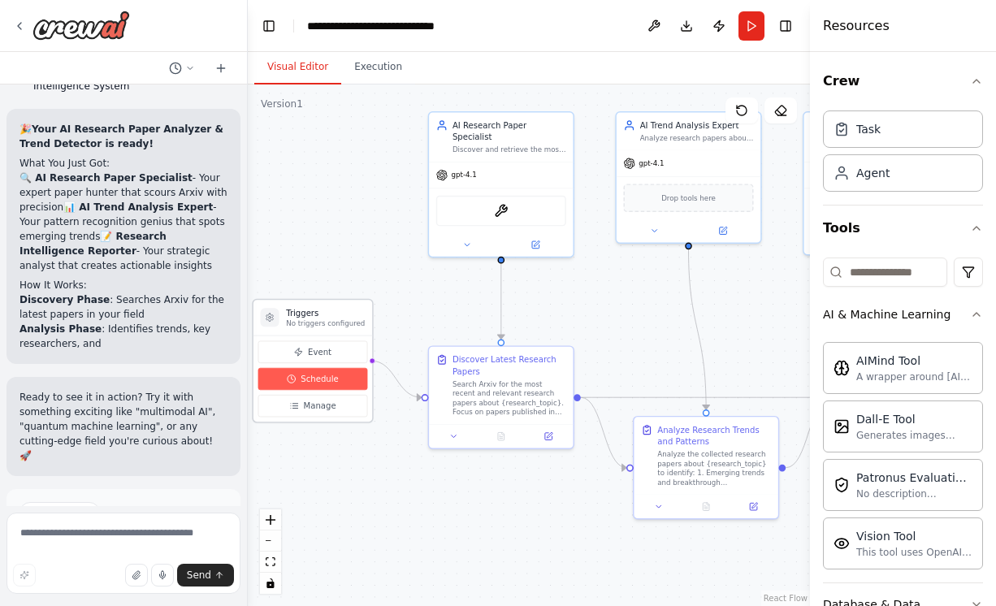
click at [331, 374] on span "Schedule" at bounding box center [318, 378] width 37 height 11
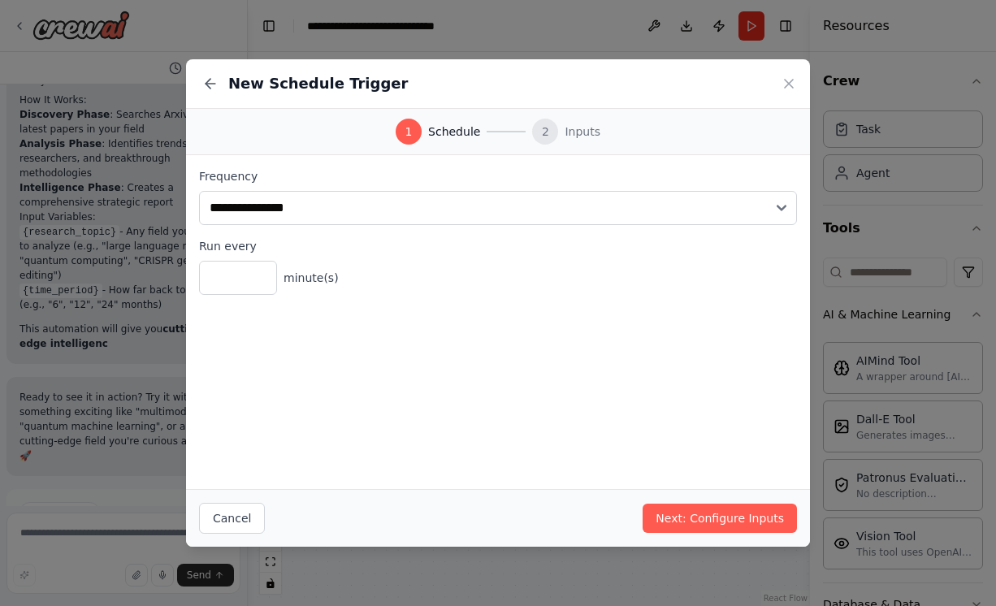
click at [556, 131] on div "2" at bounding box center [545, 132] width 26 height 26
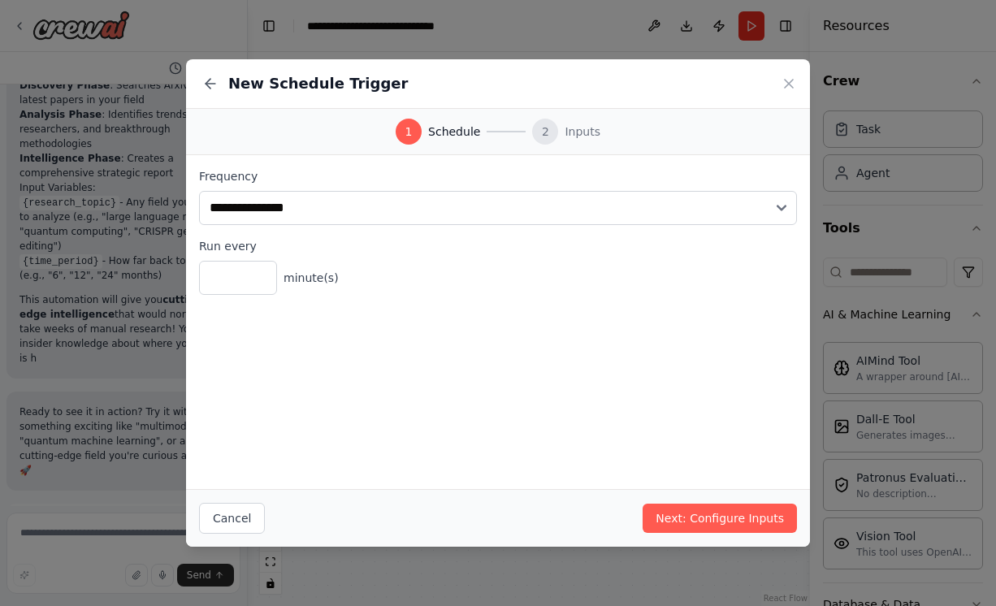
scroll to position [2229, 0]
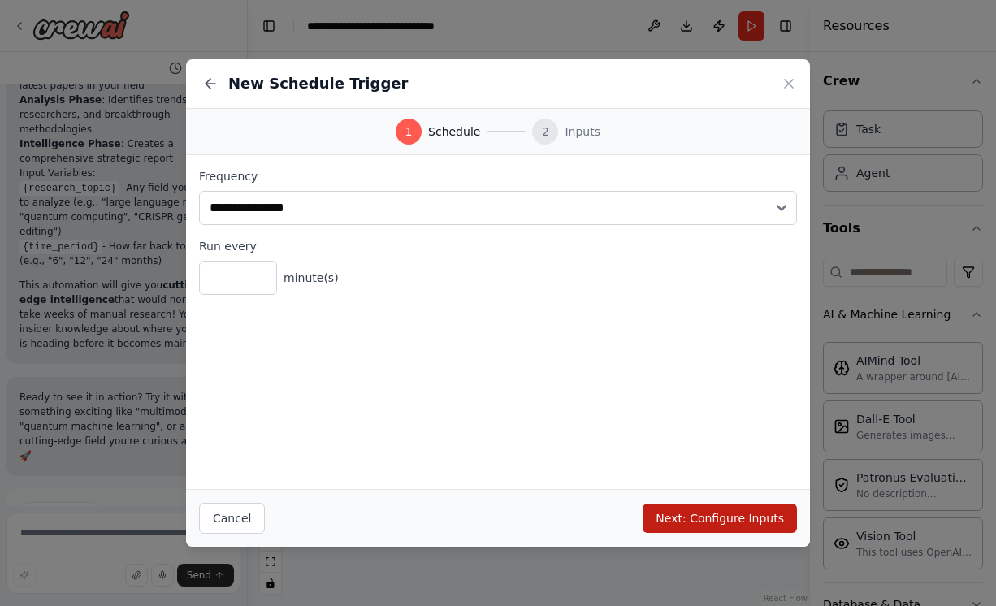
click at [675, 512] on button "Next: Configure Inputs" at bounding box center [719, 518] width 154 height 29
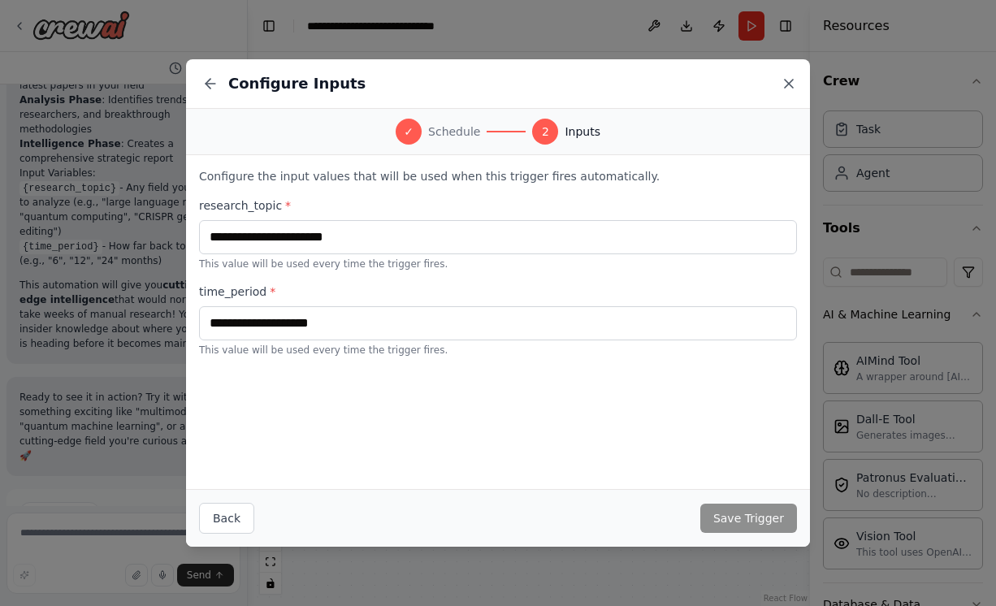
click at [789, 89] on icon at bounding box center [788, 84] width 16 height 16
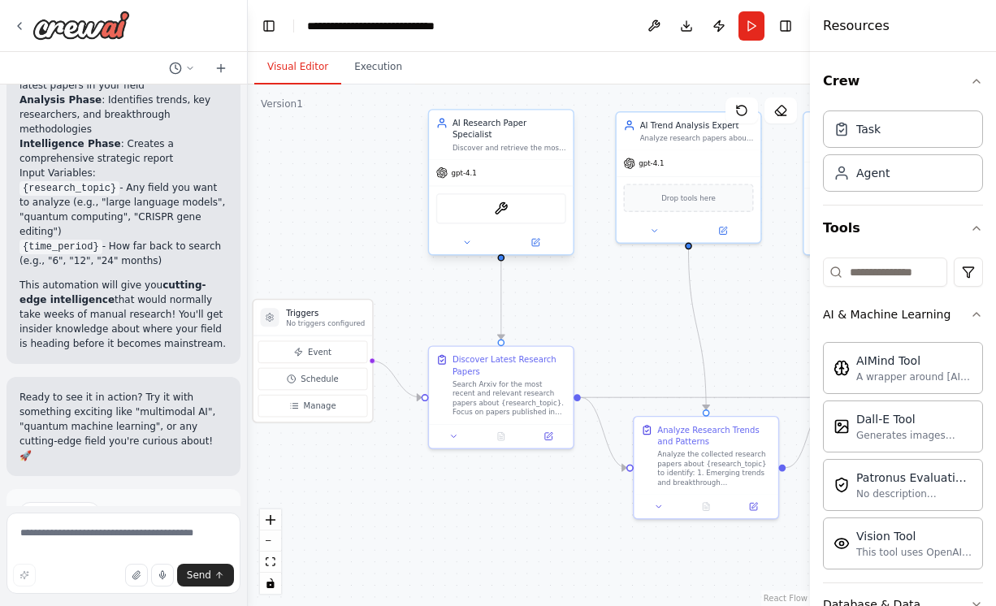
click at [491, 143] on div "Discover and retrieve the most relevant and recent research papers about {resea…" at bounding box center [509, 148] width 114 height 10
click at [470, 168] on span "gpt-4.1" at bounding box center [464, 173] width 25 height 10
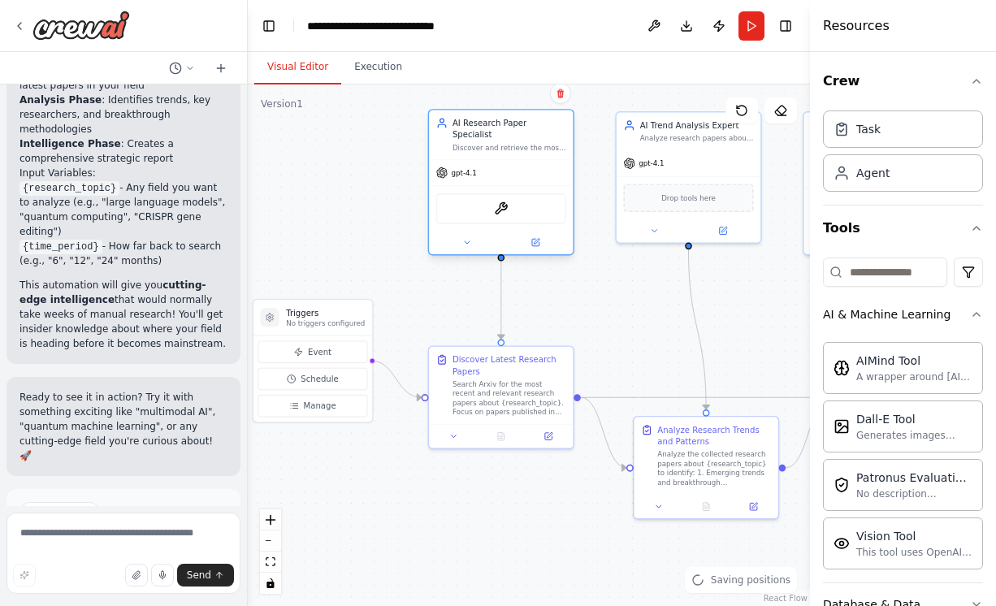
click at [470, 168] on span "gpt-4.1" at bounding box center [464, 173] width 25 height 10
click at [489, 199] on div "ArxivPaperTool" at bounding box center [501, 208] width 130 height 30
click at [502, 201] on img at bounding box center [501, 208] width 14 height 14
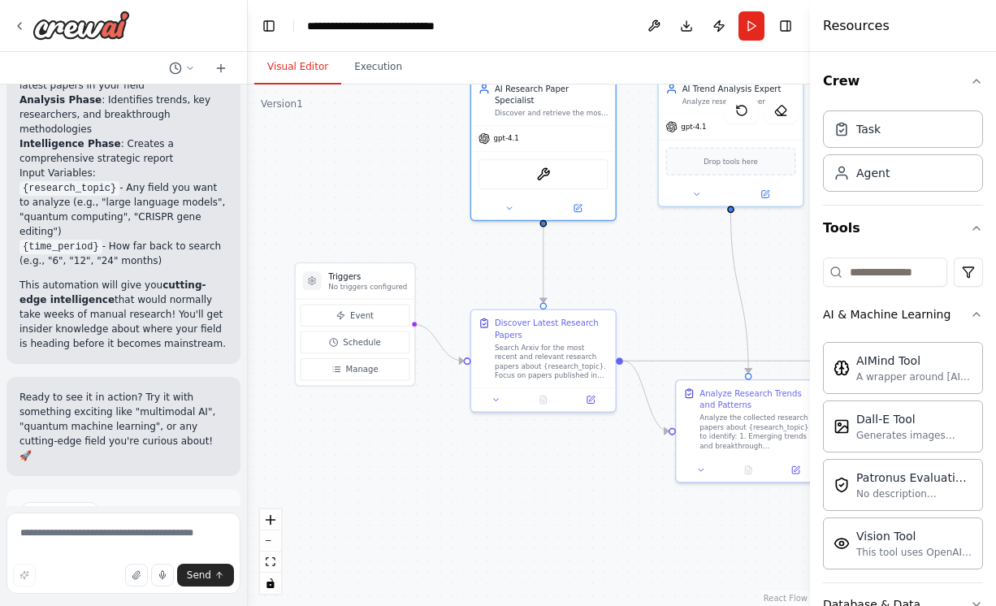
drag, startPoint x: 607, startPoint y: 292, endPoint x: 649, endPoint y: 256, distance: 55.8
click at [649, 256] on div ".deletable-edge-delete-btn { width: 20px; height: 20px; border: 0px solid #ffff…" at bounding box center [529, 344] width 562 height 521
click at [756, 26] on button "Run" at bounding box center [751, 25] width 26 height 29
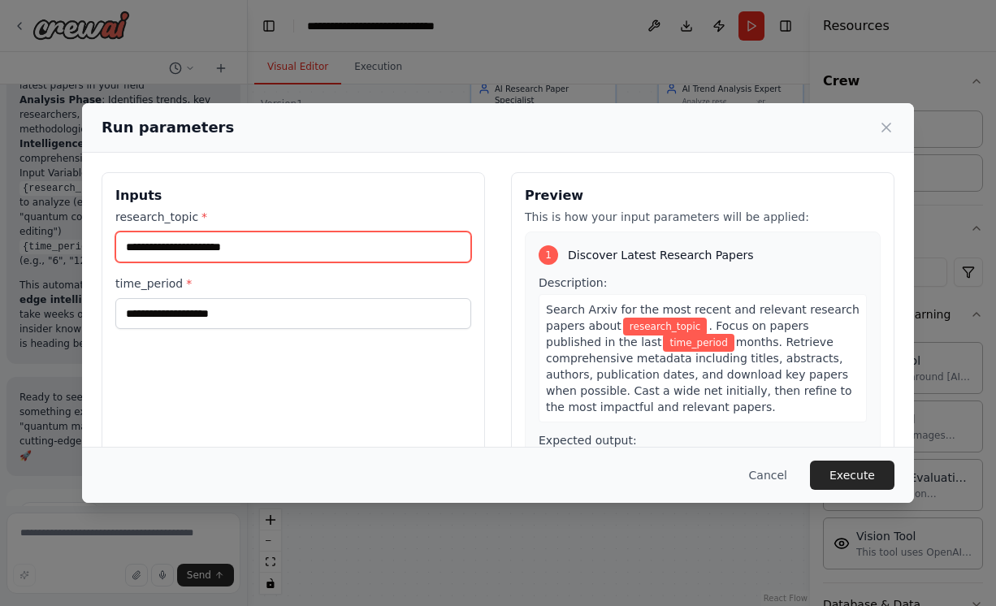
click at [348, 248] on input "research_topic *" at bounding box center [293, 246] width 356 height 31
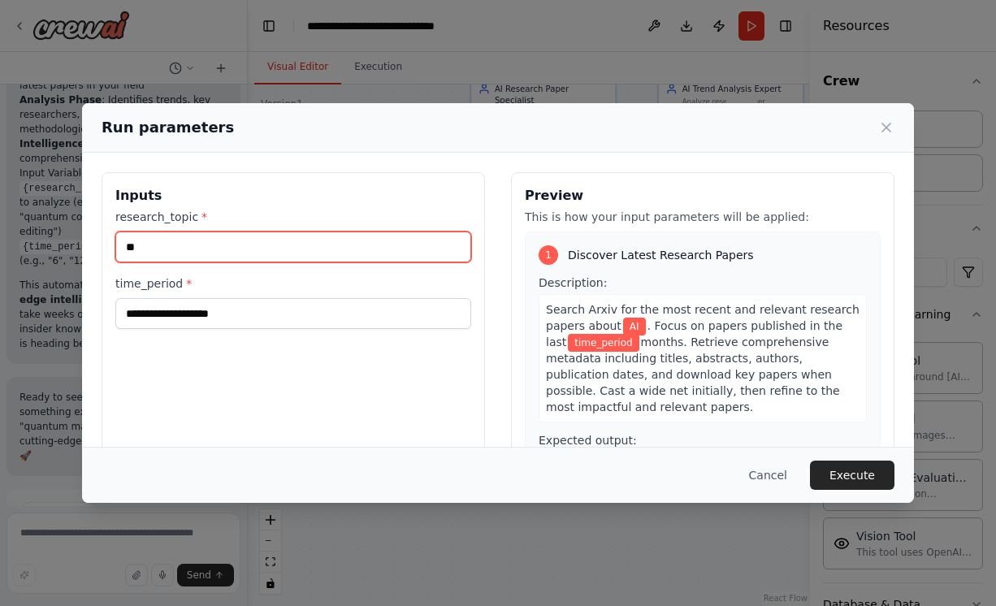
type input "**"
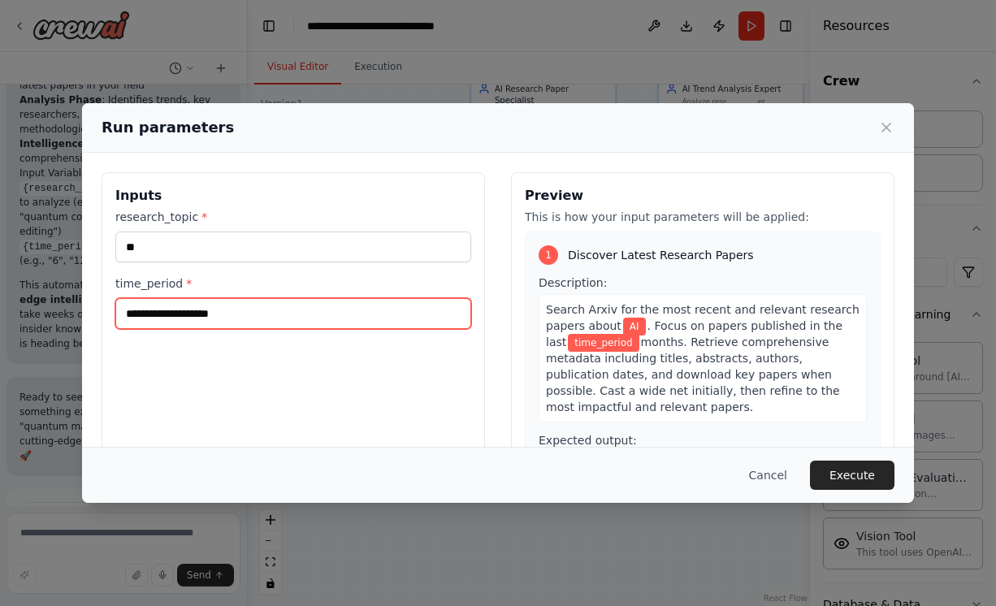
click at [273, 302] on input "time_period *" at bounding box center [293, 313] width 356 height 31
click at [264, 313] on input "time_period *" at bounding box center [293, 313] width 356 height 31
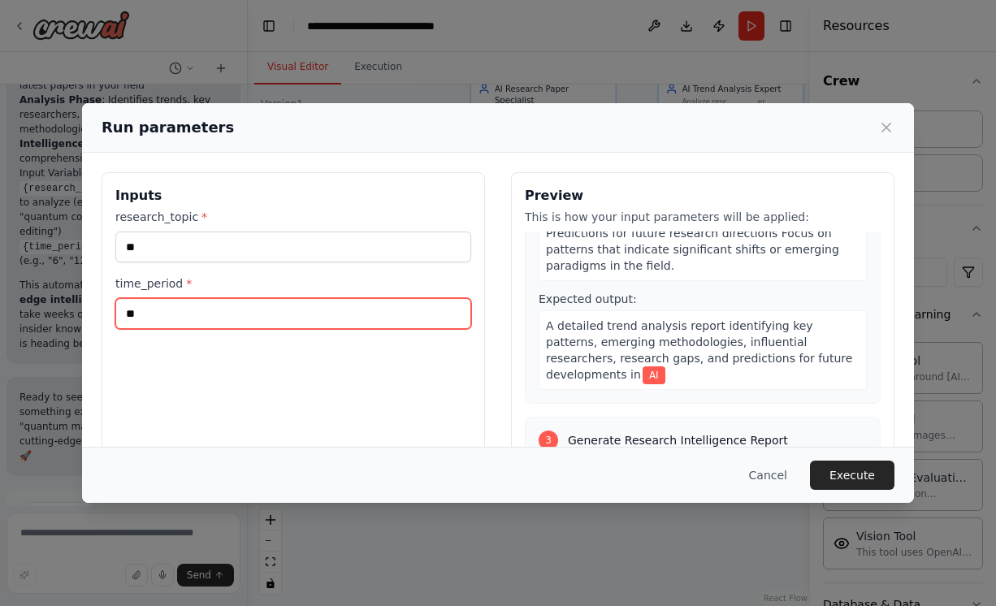
scroll to position [571, 0]
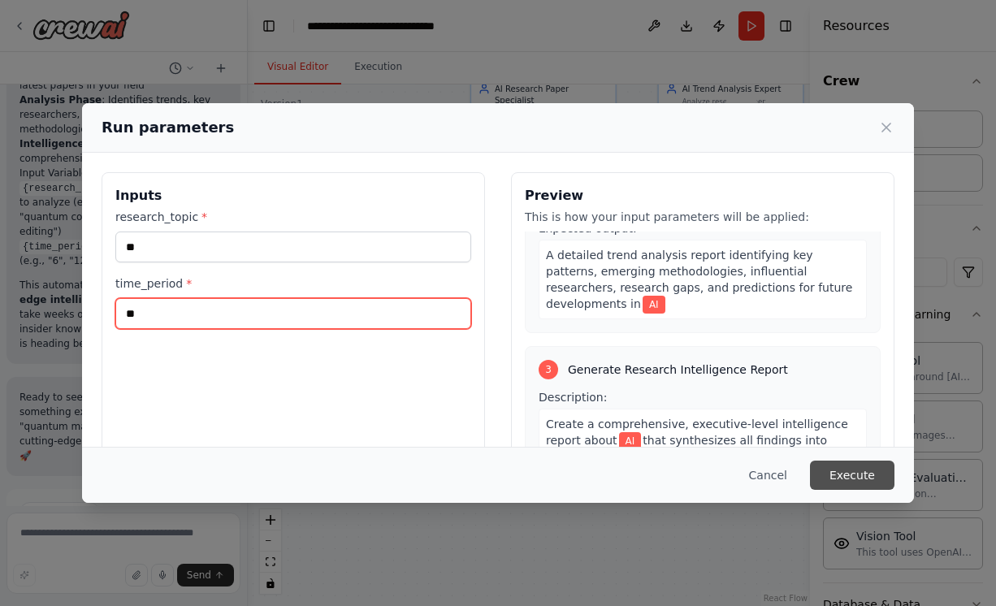
type input "**"
click at [858, 472] on button "Execute" at bounding box center [852, 474] width 84 height 29
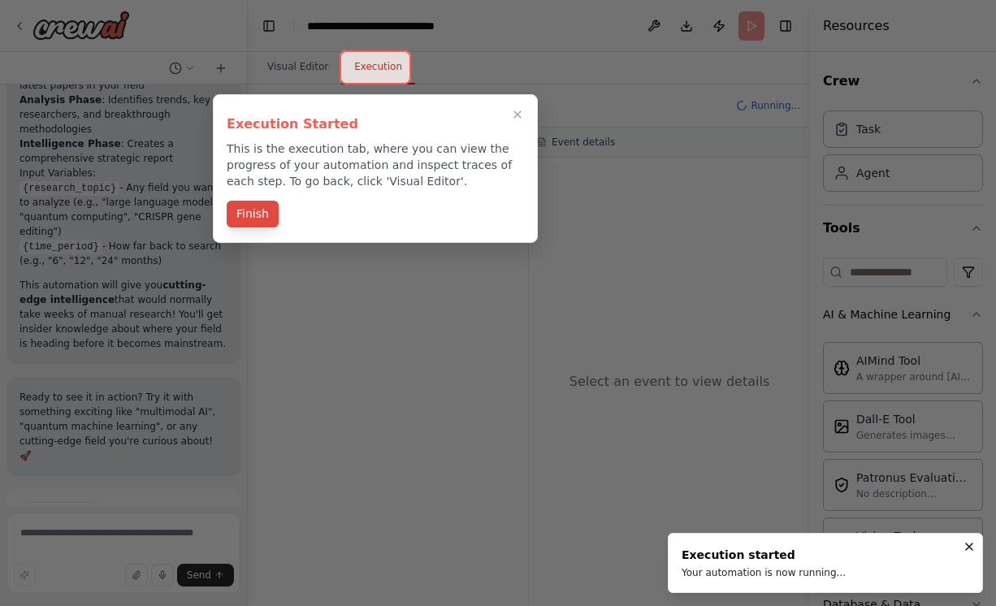
click at [263, 212] on button "Finish" at bounding box center [253, 214] width 52 height 27
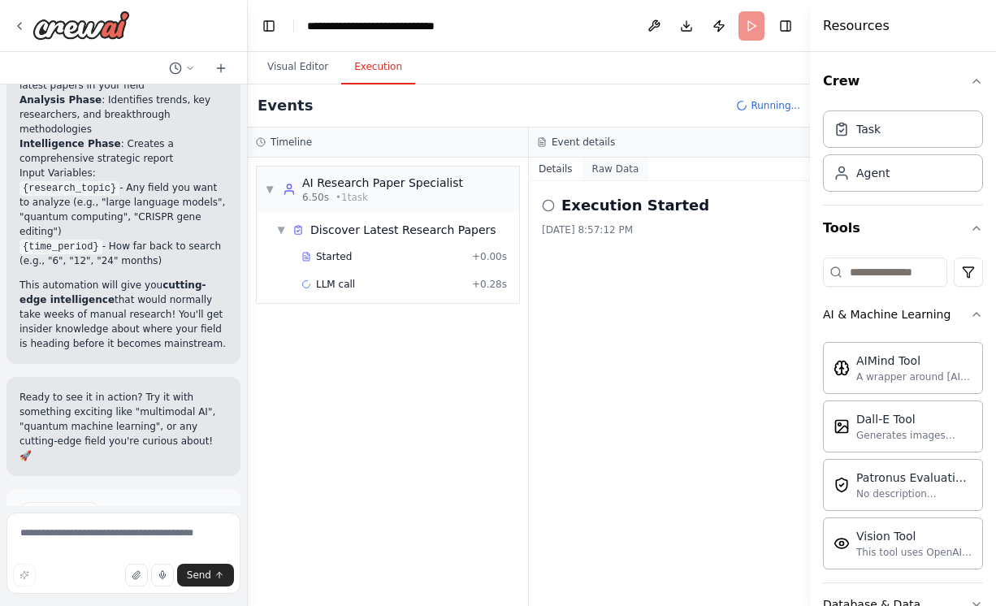
click at [613, 165] on button "Raw Data" at bounding box center [615, 169] width 67 height 23
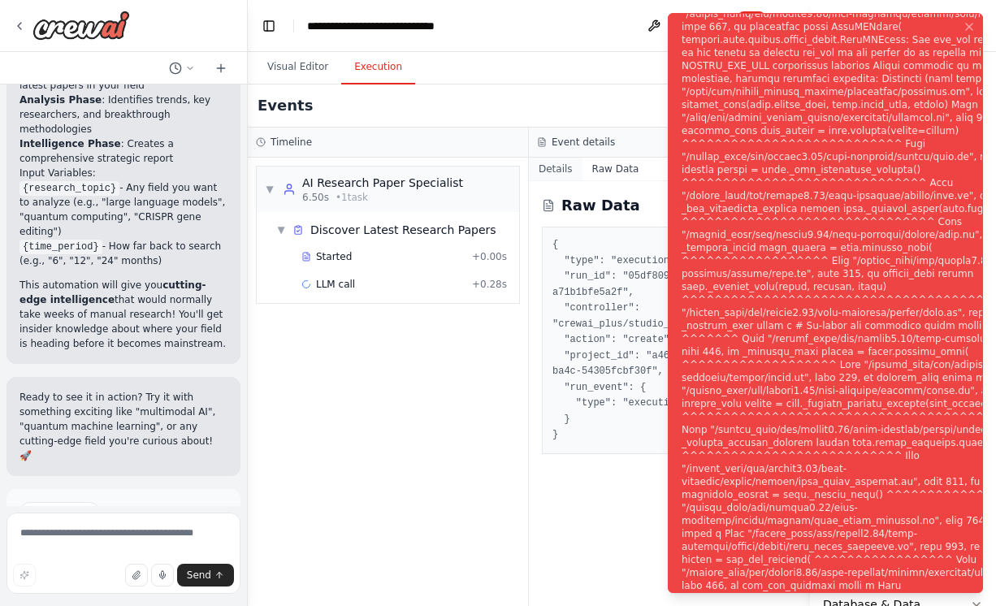
click at [554, 170] on button "Details" at bounding box center [556, 169] width 54 height 23
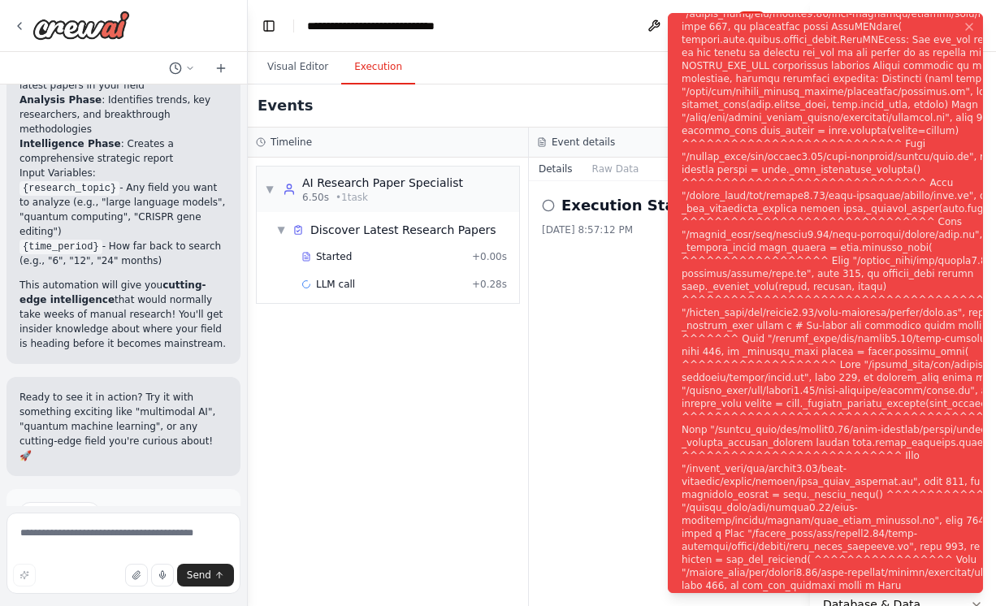
scroll to position [0, 0]
click at [134, 575] on span "Help fix error" at bounding box center [131, 581] width 64 height 13
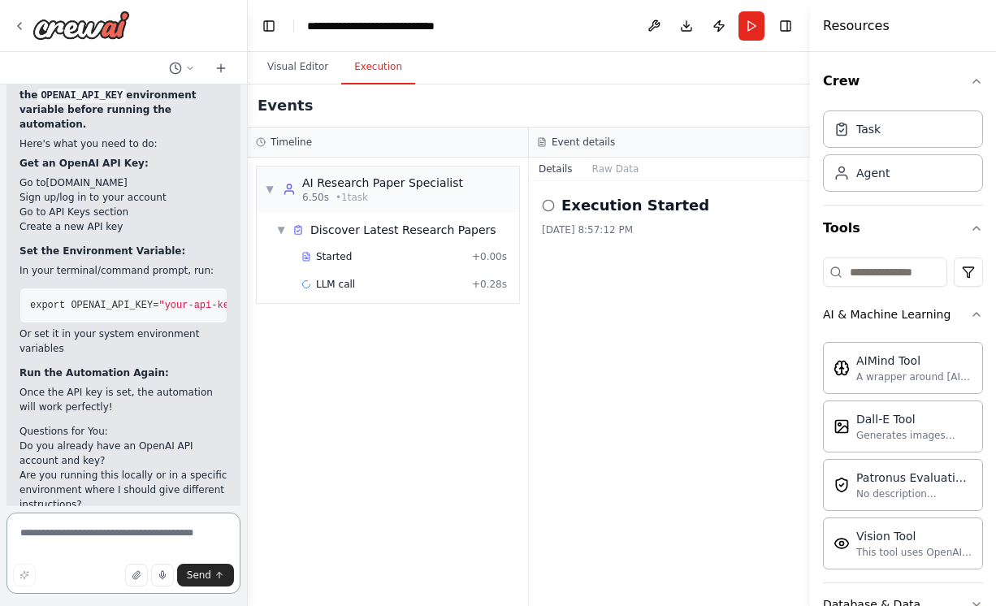
click at [67, 528] on textarea at bounding box center [123, 552] width 234 height 81
type textarea "**********"
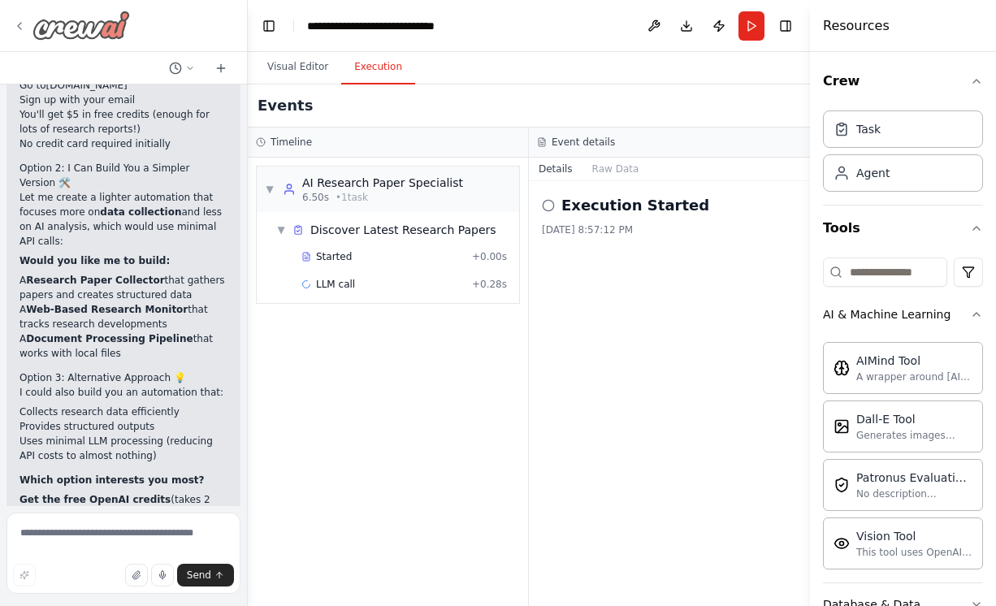
click at [24, 24] on icon at bounding box center [19, 25] width 13 height 13
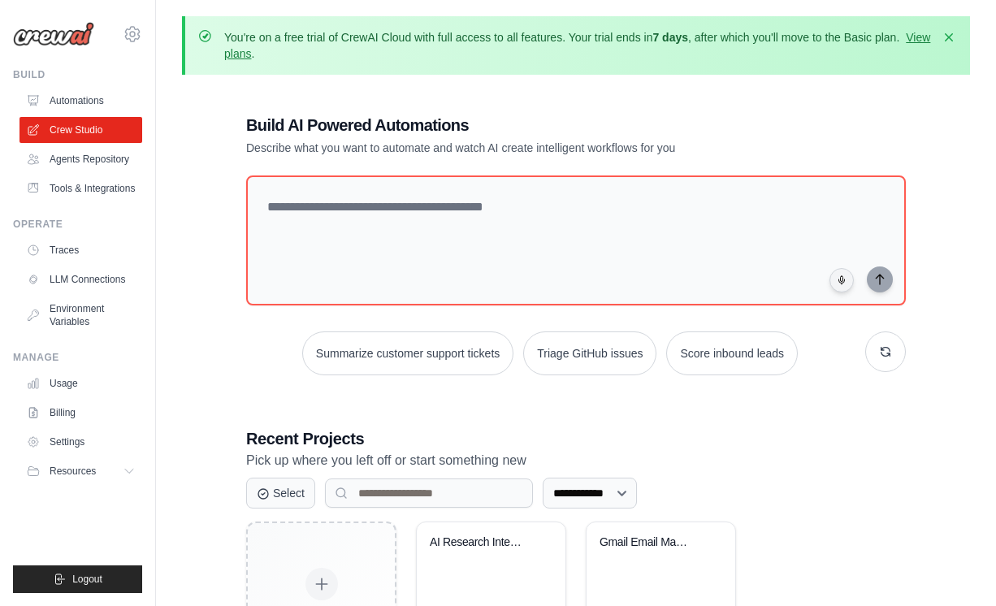
click at [93, 100] on link "Automations" at bounding box center [80, 101] width 123 height 26
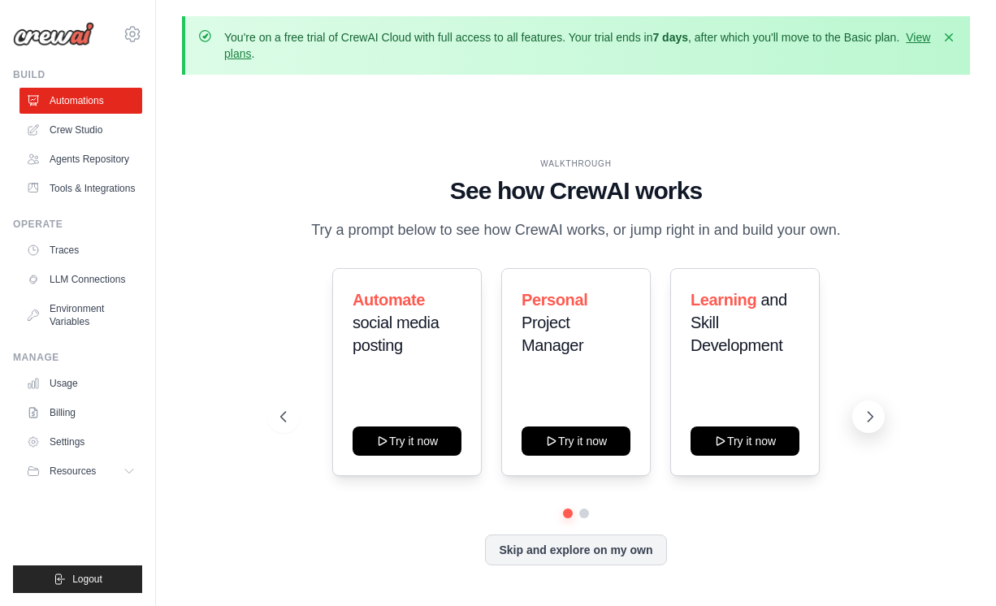
click at [870, 414] on icon at bounding box center [870, 417] width 5 height 10
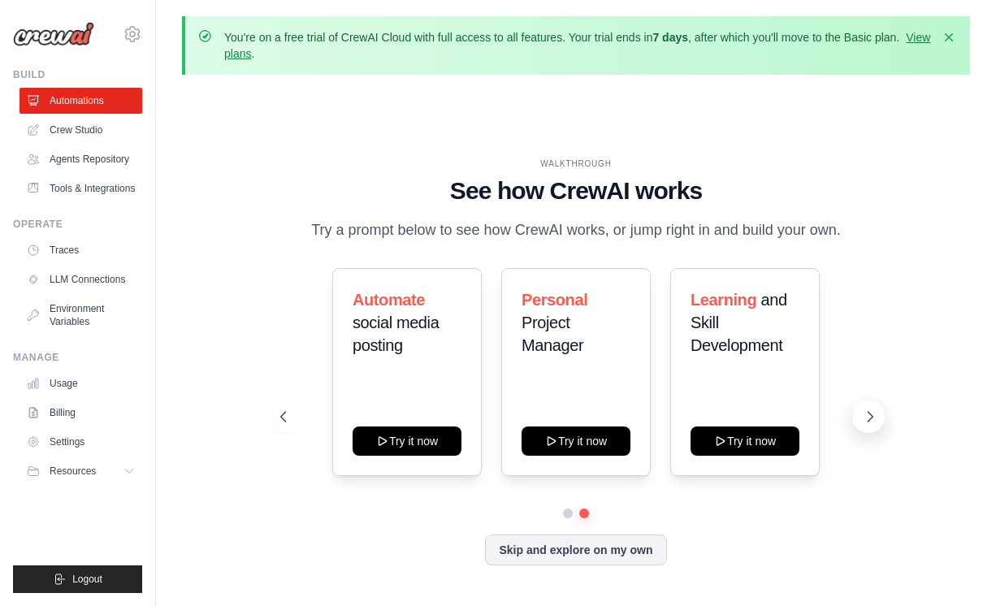
click at [870, 414] on icon at bounding box center [870, 417] width 5 height 10
click at [612, 560] on button "Skip and explore on my own" at bounding box center [575, 548] width 181 height 31
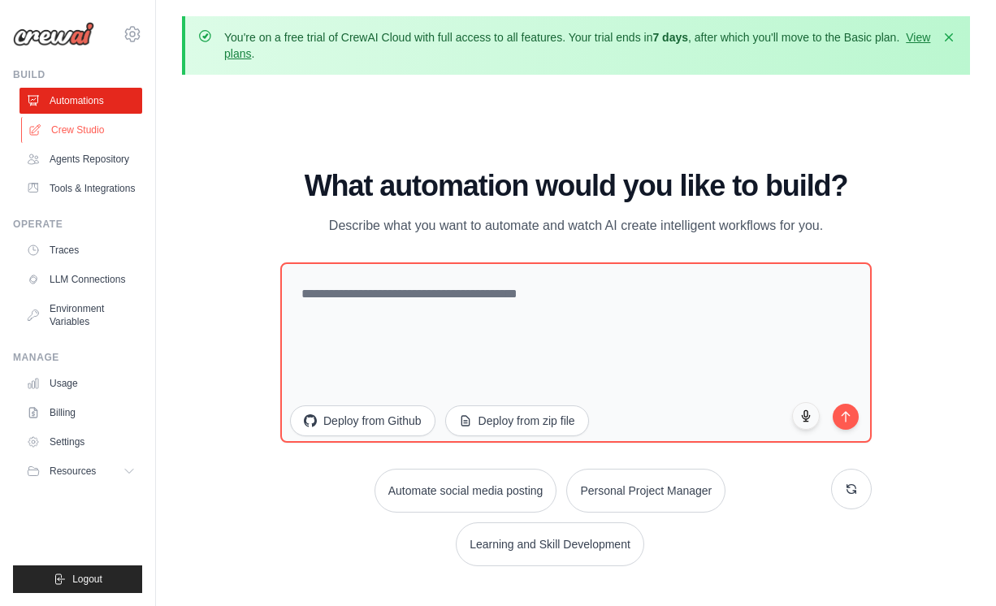
click at [62, 132] on link "Crew Studio" at bounding box center [82, 130] width 123 height 26
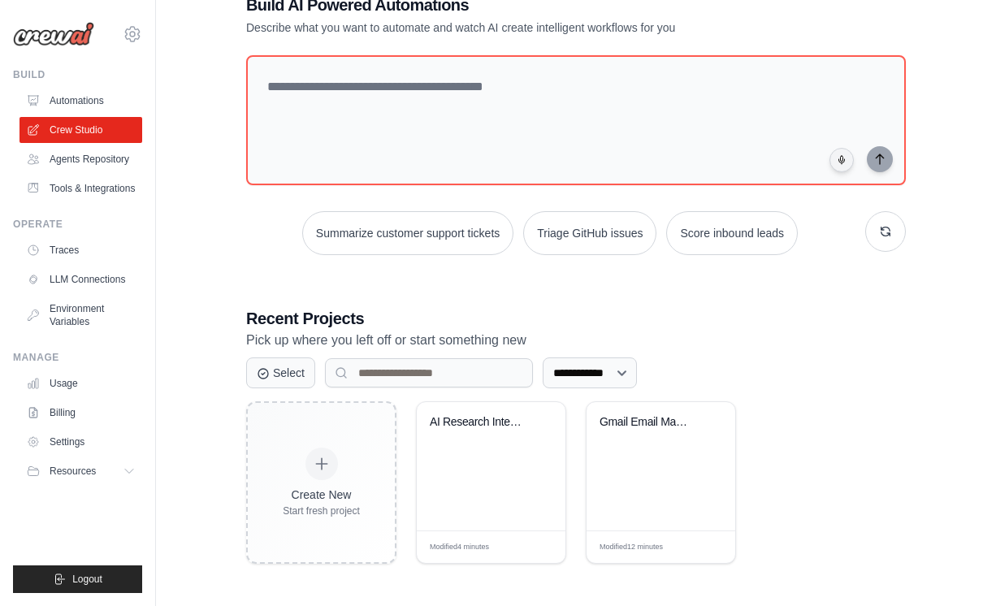
scroll to position [119, 0]
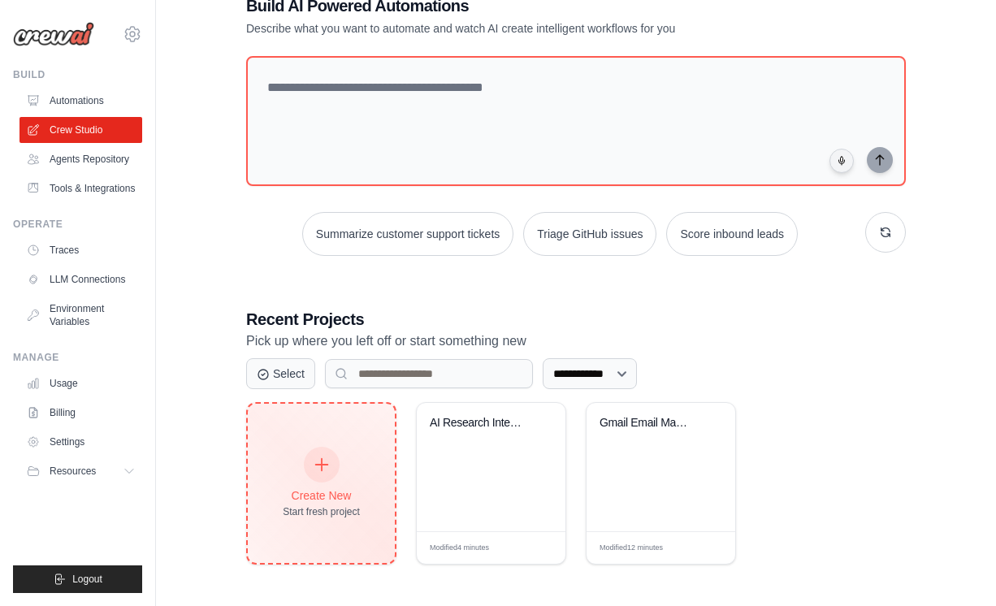
click at [324, 464] on icon at bounding box center [322, 465] width 18 height 18
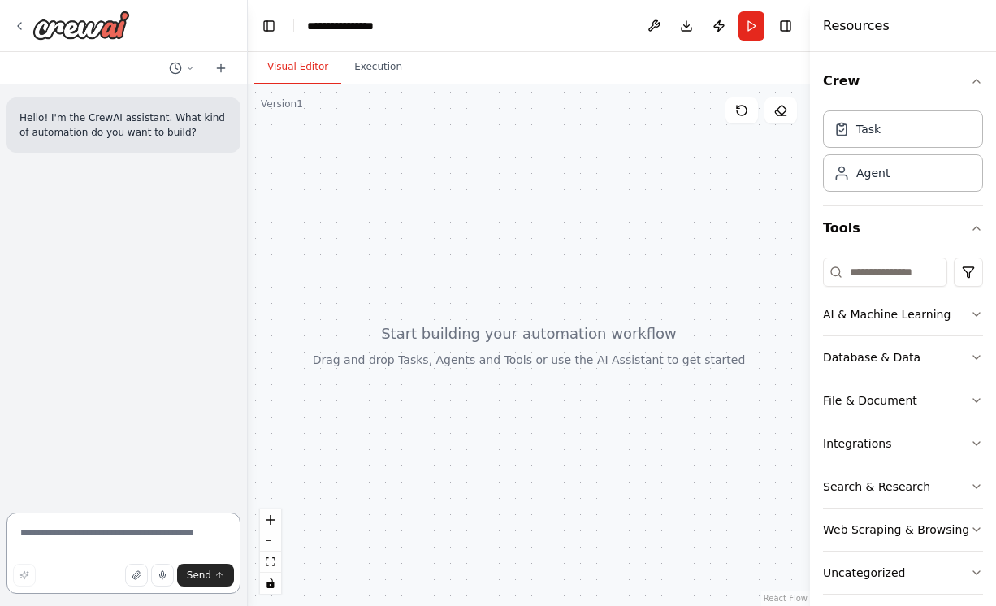
click at [46, 538] on textarea at bounding box center [123, 552] width 234 height 81
type textarea "**********"
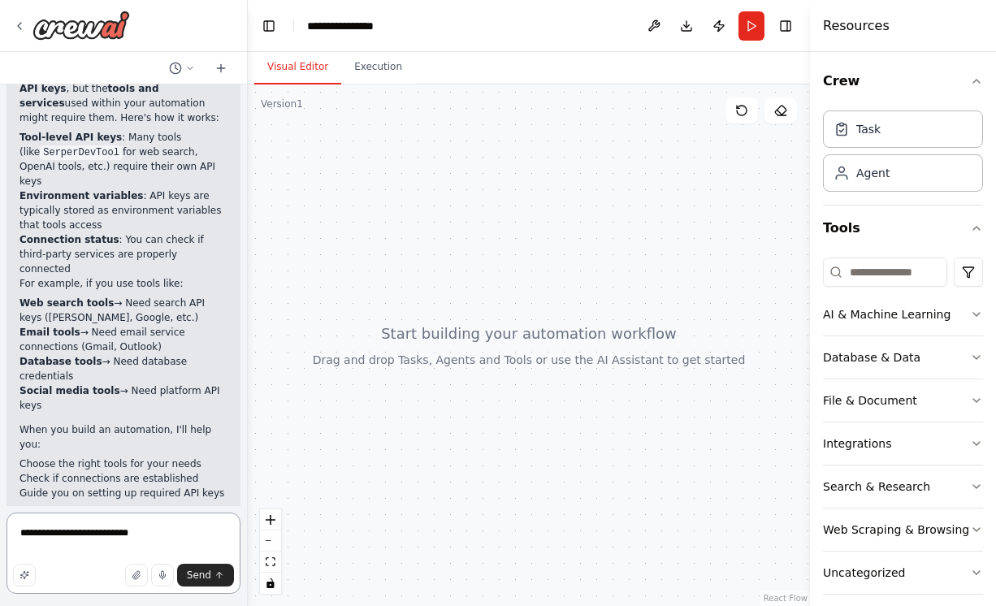
type textarea "**********"
